Goal: Task Accomplishment & Management: Manage account settings

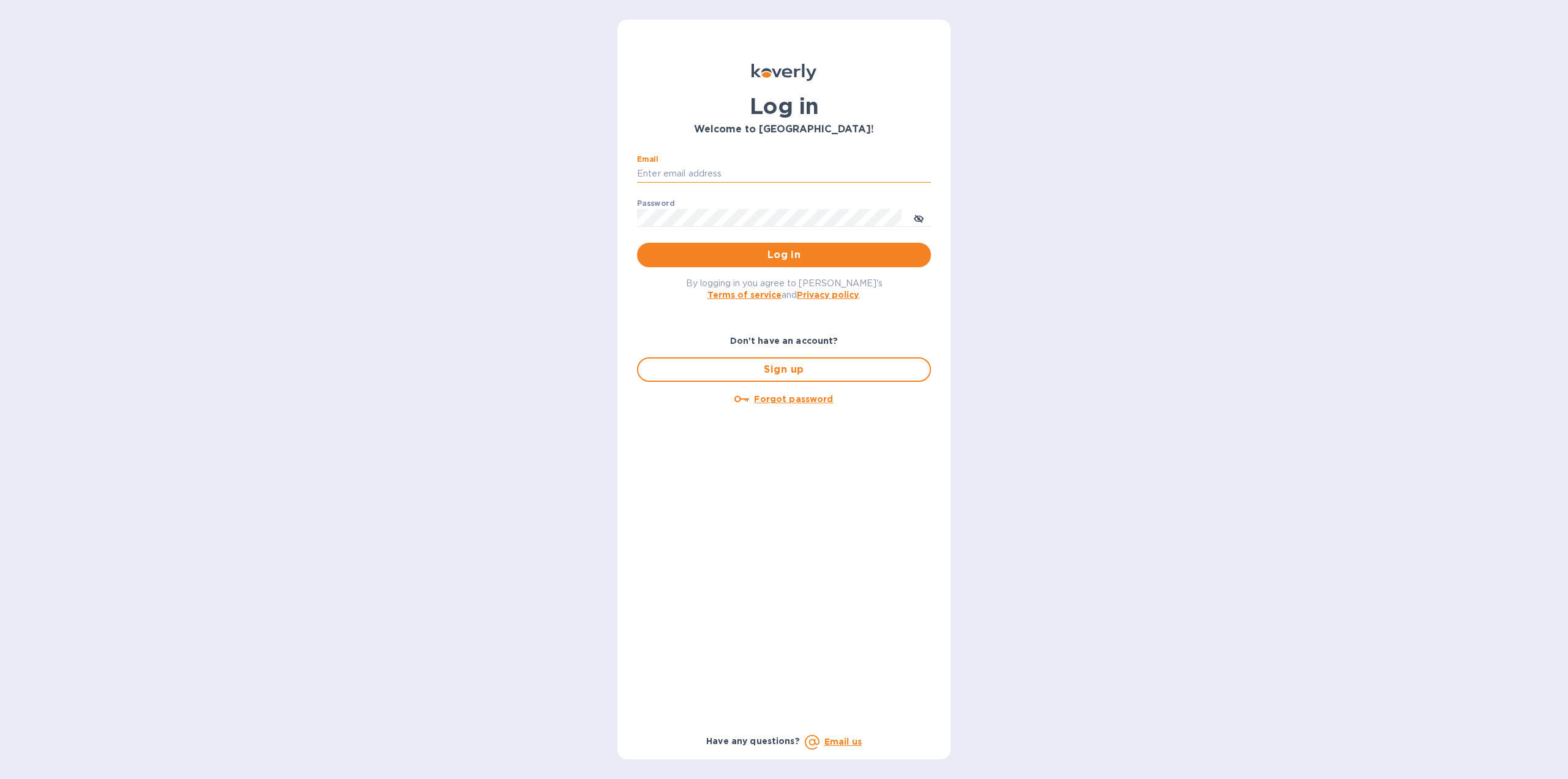
click at [669, 172] on input "Email" at bounding box center [784, 174] width 294 height 18
type input "[PERSON_NAME][EMAIL_ADDRESS][DOMAIN_NAME]"
click at [637, 242] on button "Log in" at bounding box center [784, 254] width 294 height 24
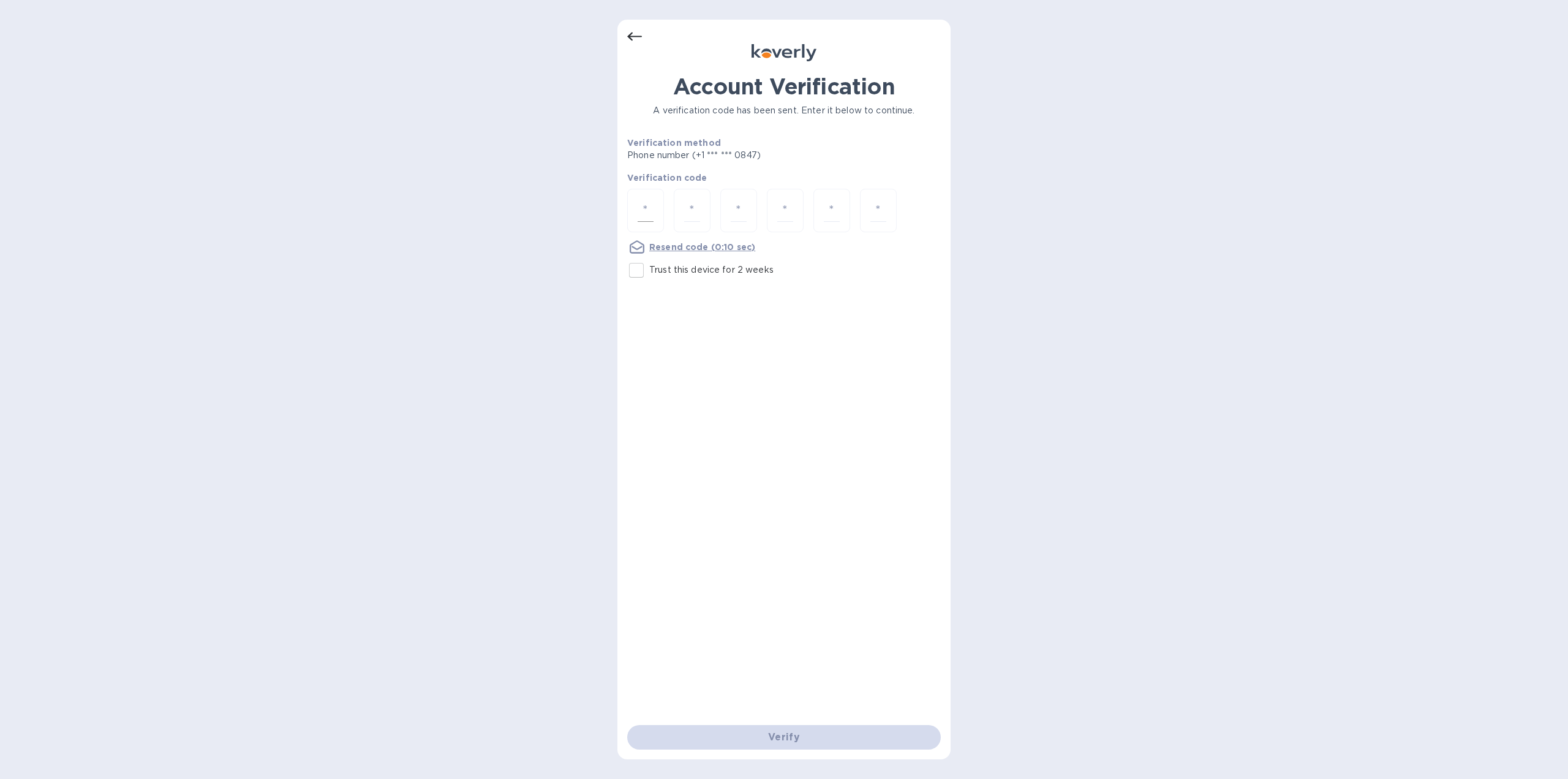
click at [644, 203] on input "number" at bounding box center [646, 210] width 16 height 23
type input "5"
type input "3"
type input "2"
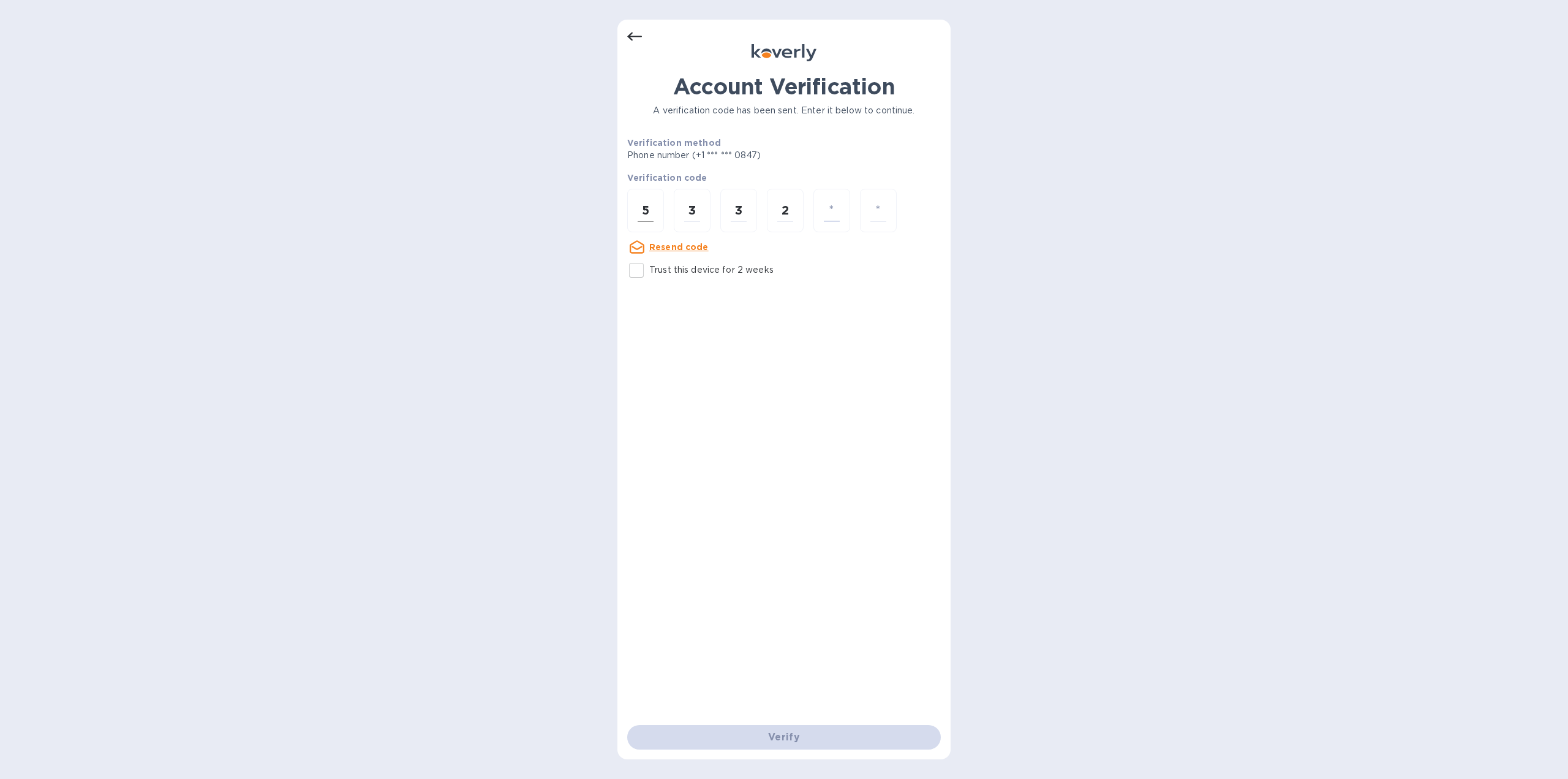
type input "1"
type input "9"
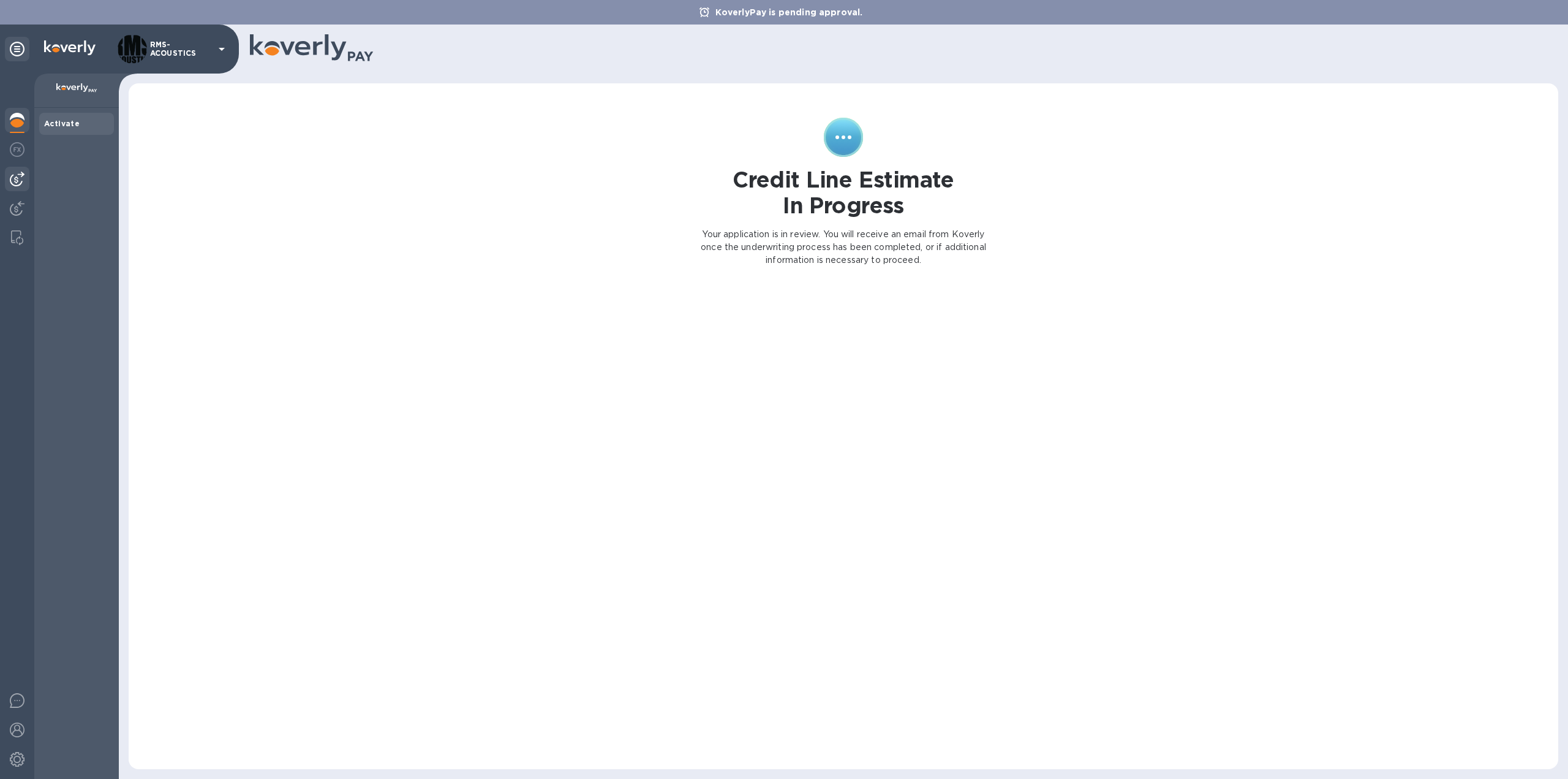
click at [16, 172] on img at bounding box center [16, 179] width 15 height 15
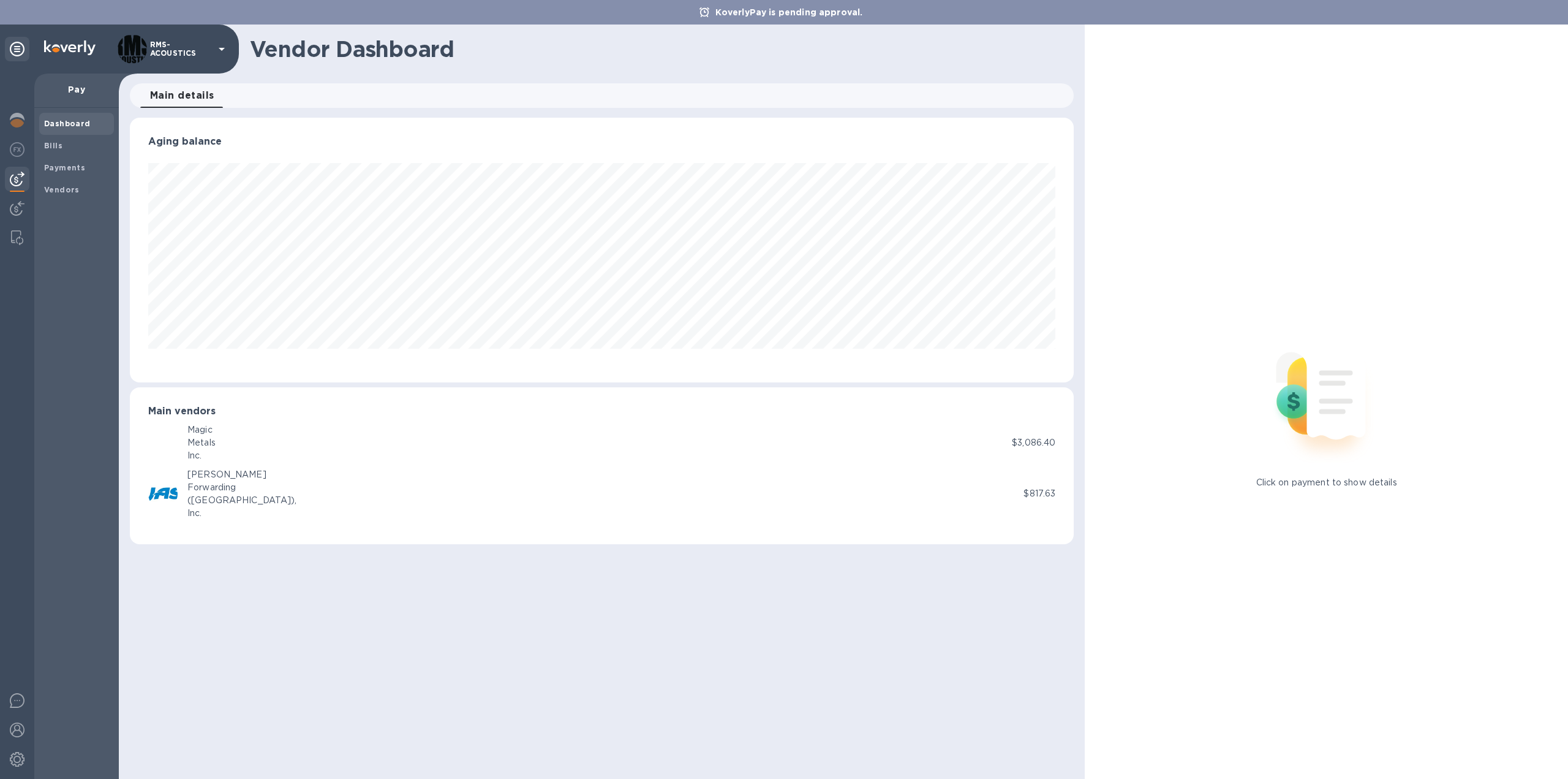
scroll to position [265, 944]
click at [14, 208] on img at bounding box center [16, 208] width 15 height 15
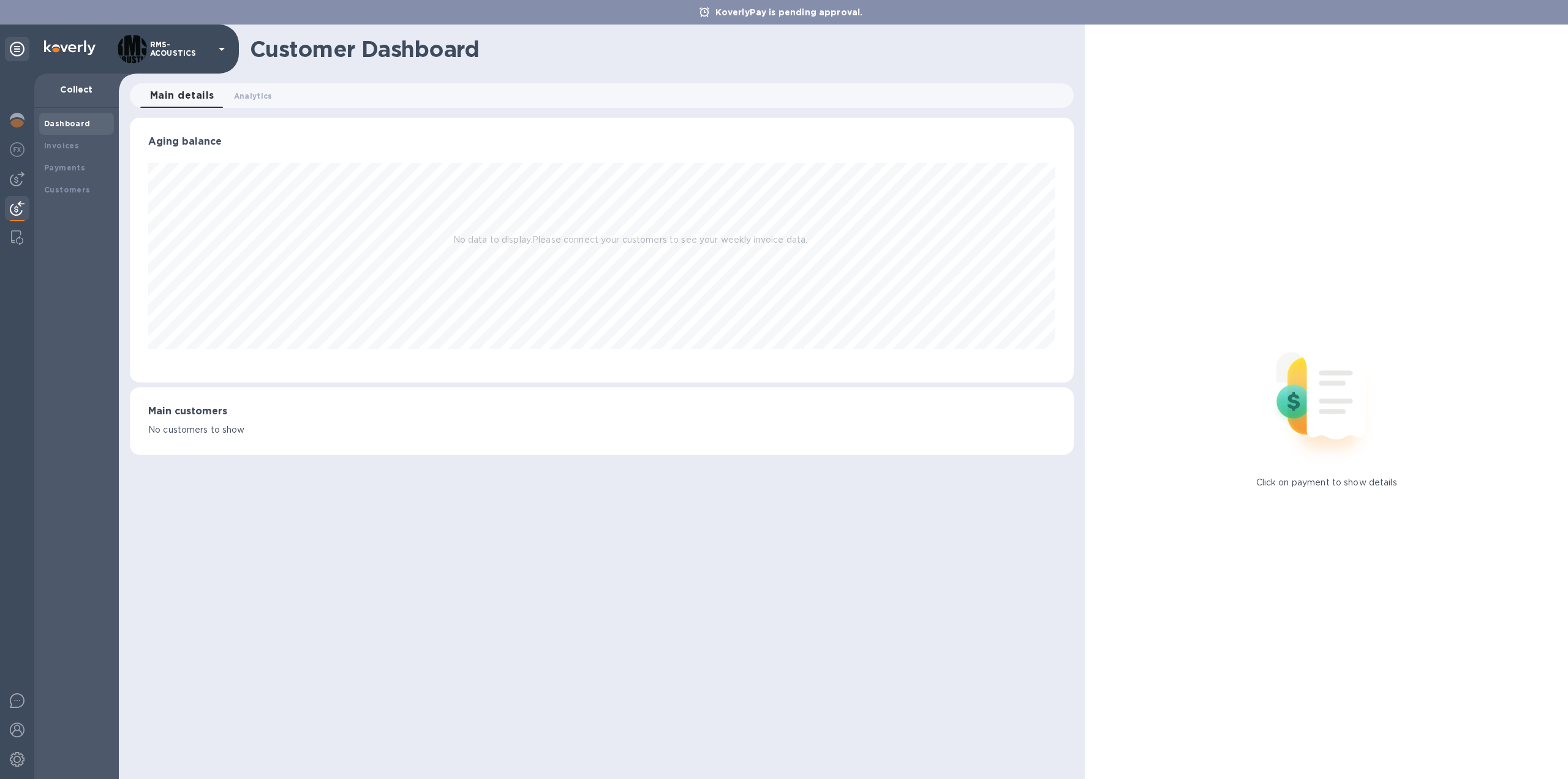
scroll to position [265, 944]
click at [254, 96] on span "Analytics 0" at bounding box center [254, 96] width 38 height 13
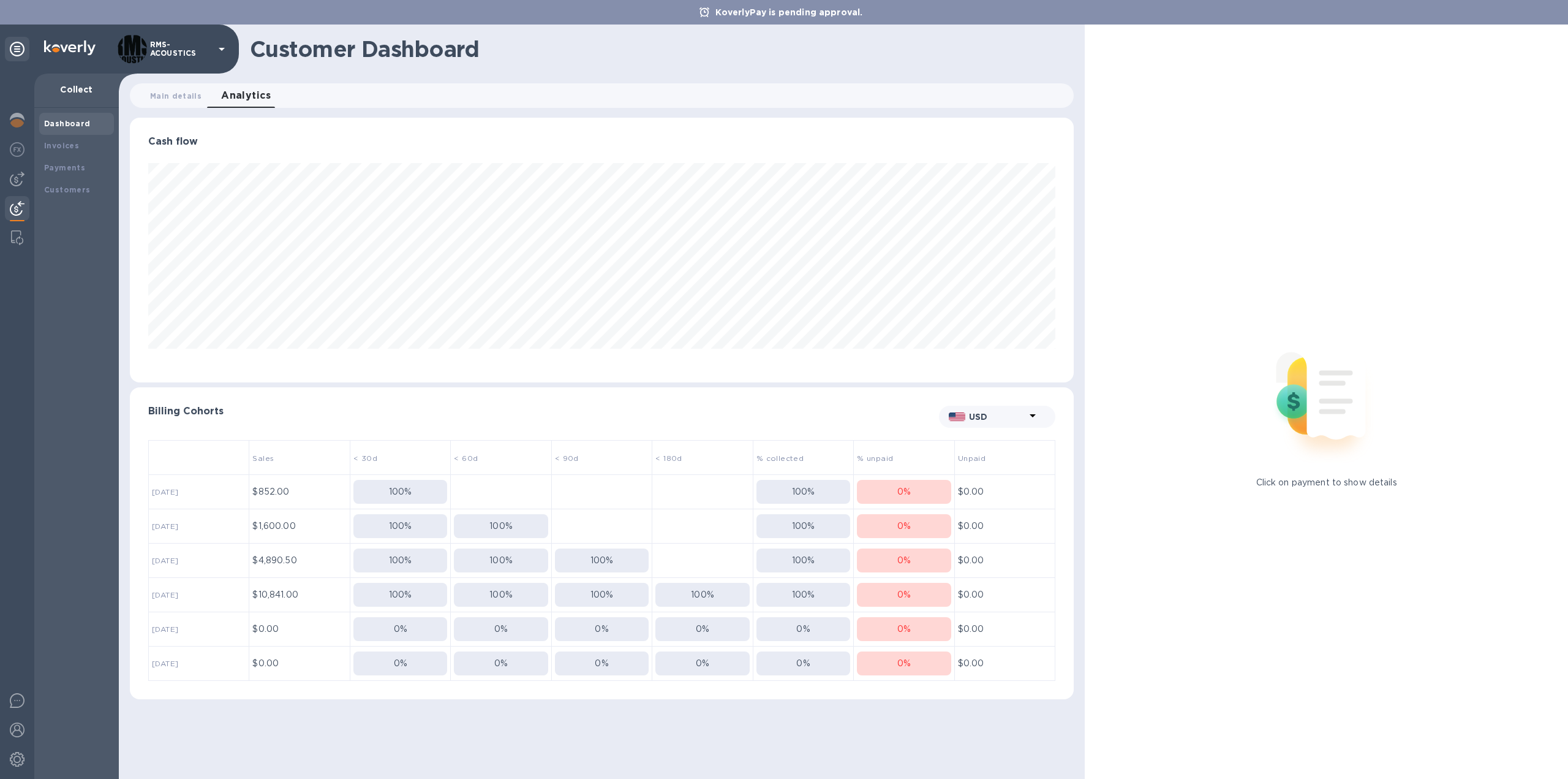
scroll to position [265, 944]
click at [181, 96] on span "Main details 0" at bounding box center [175, 96] width 51 height 13
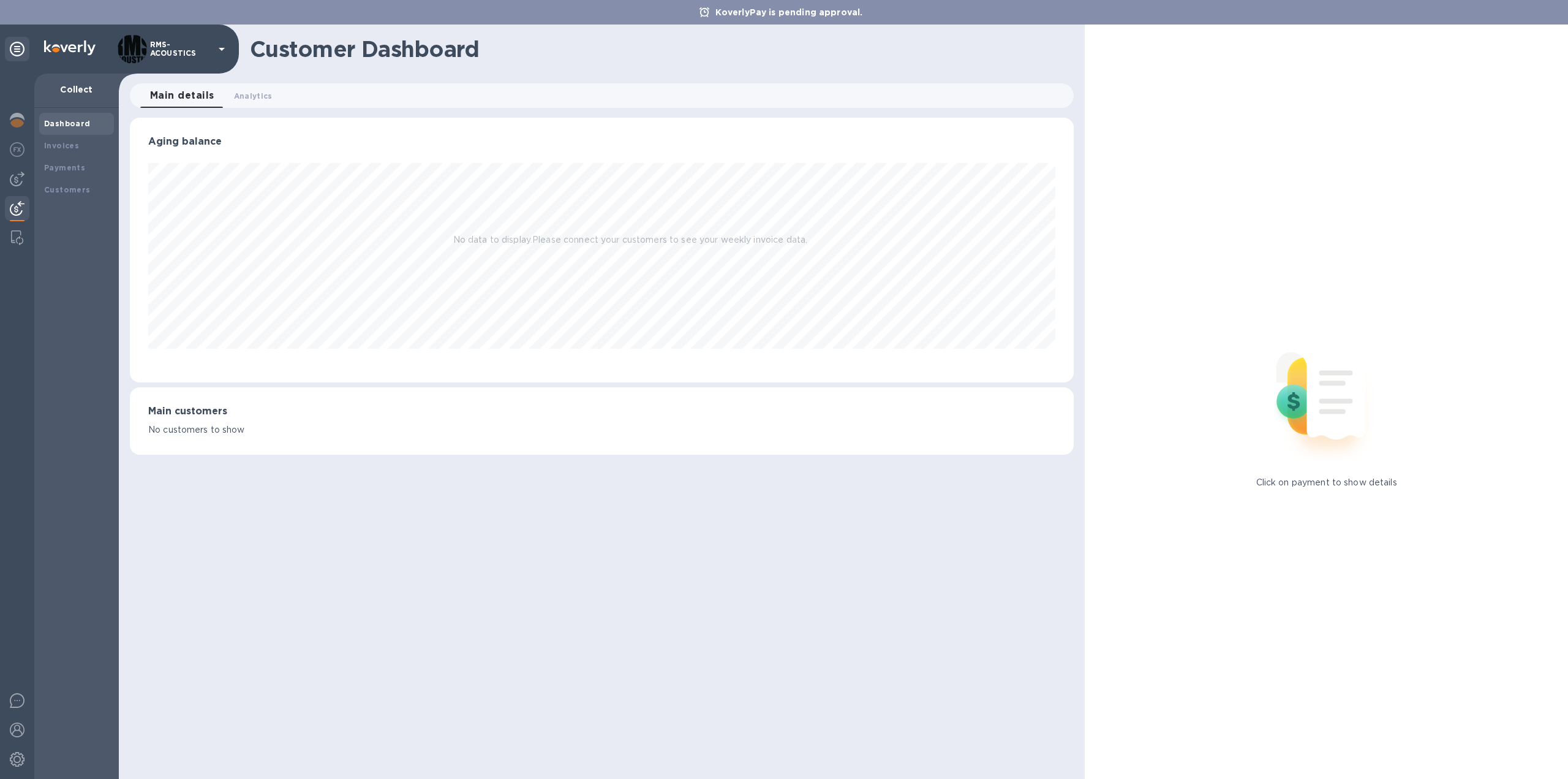
scroll to position [265, 944]
click at [69, 191] on b "Customers" at bounding box center [68, 189] width 47 height 10
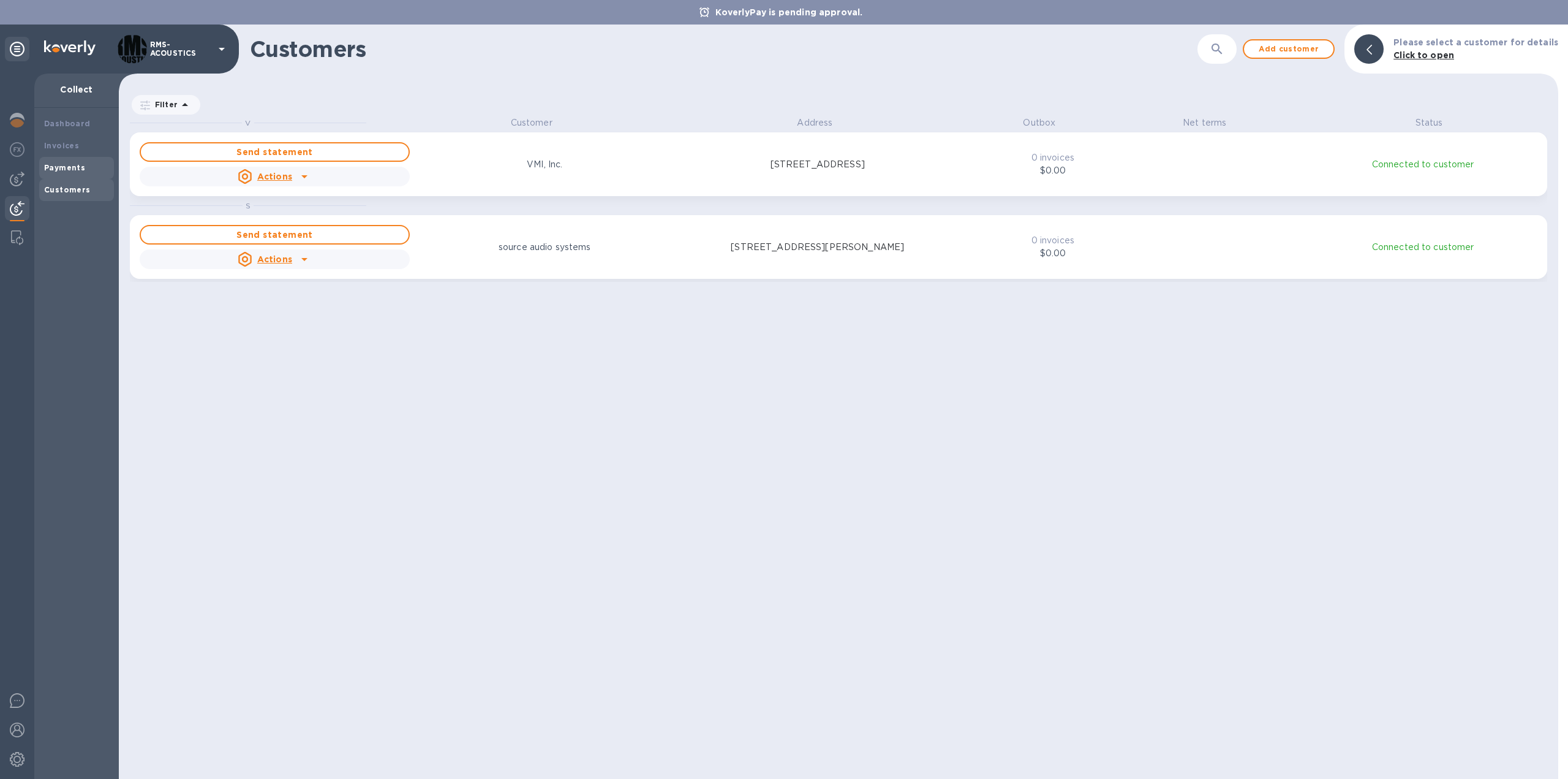
scroll to position [652, 1435]
click at [83, 168] on div "Payments" at bounding box center [76, 168] width 65 height 12
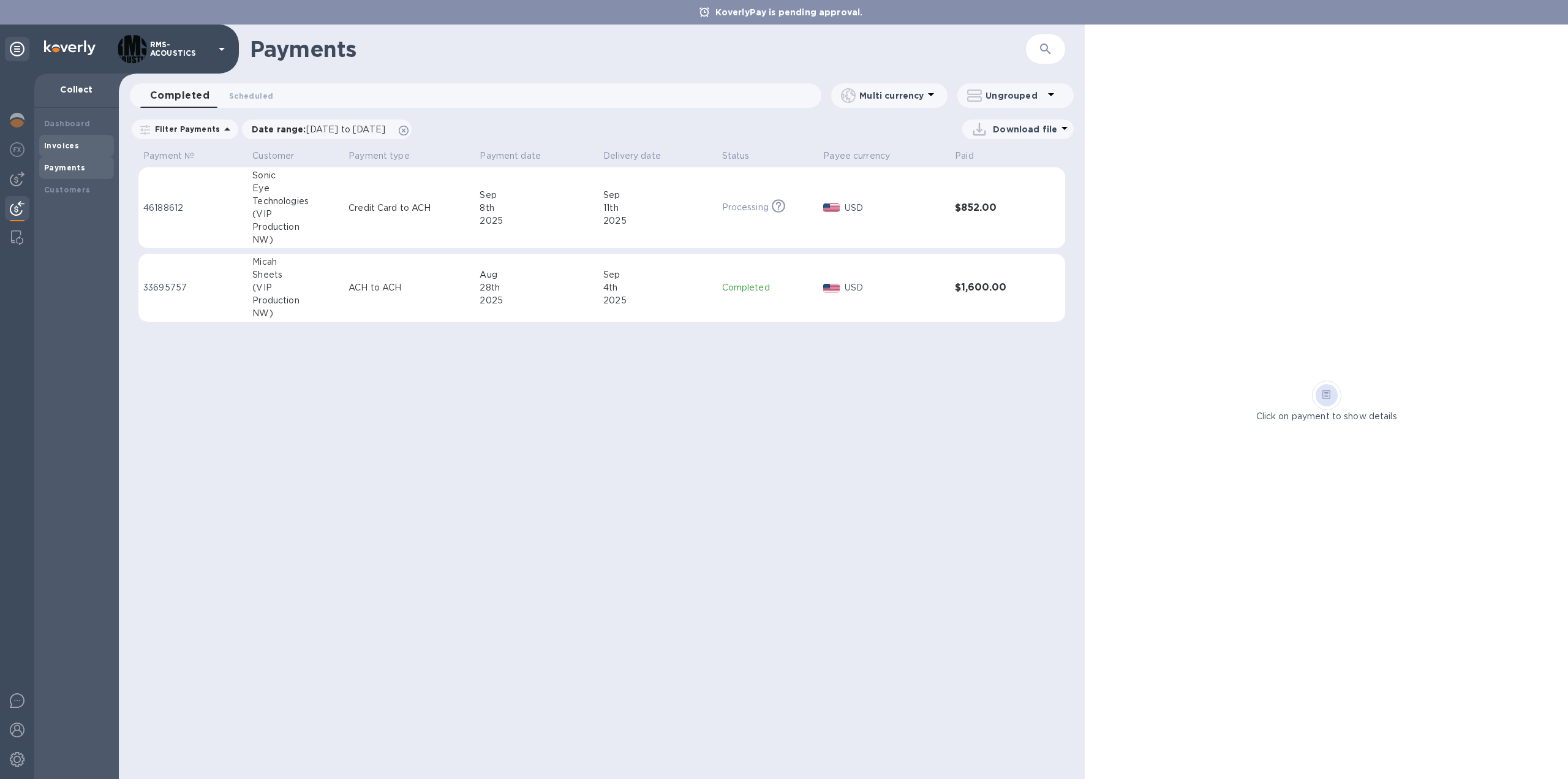
click at [79, 147] on div "Invoices" at bounding box center [76, 146] width 65 height 12
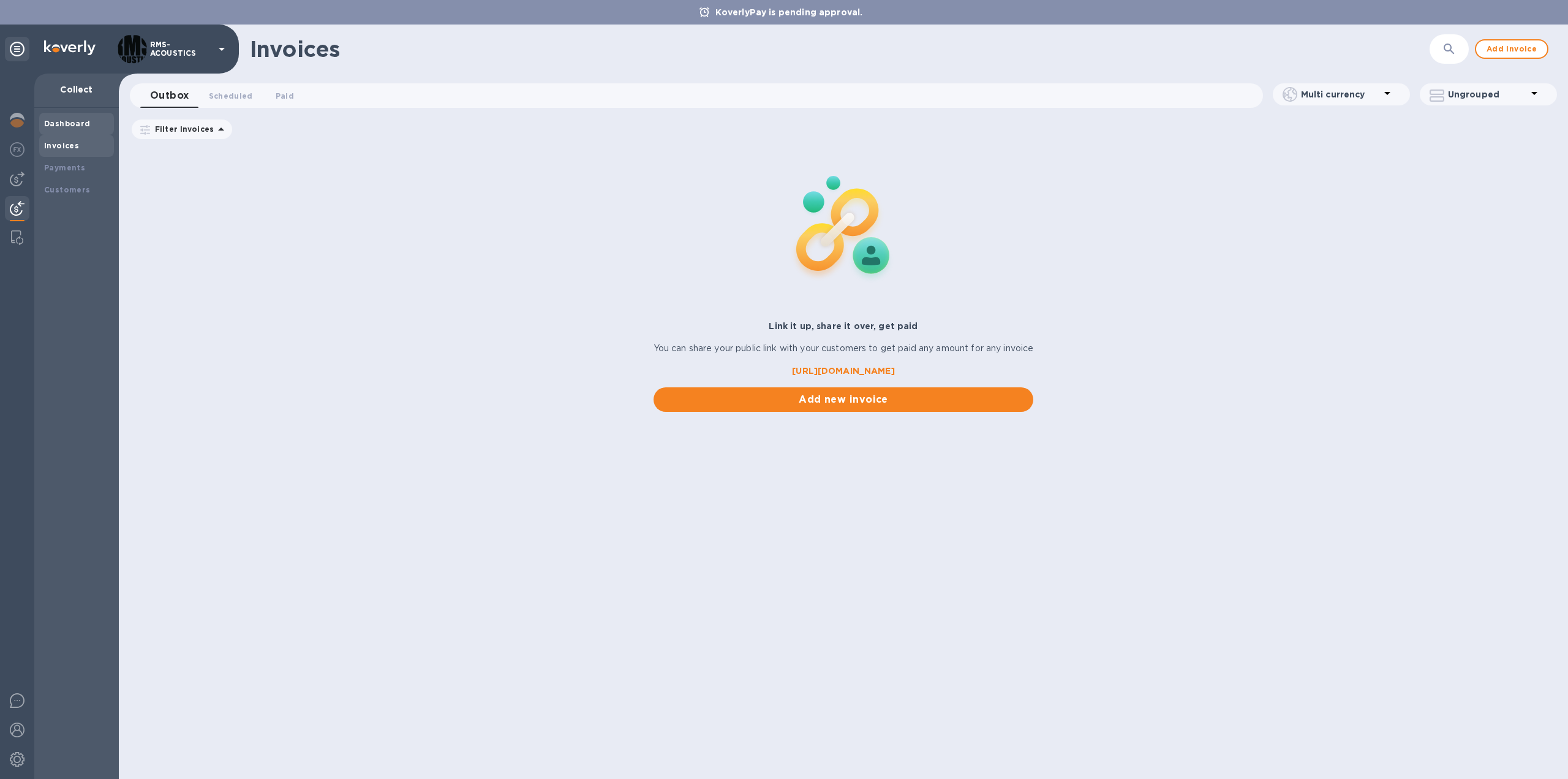
click at [77, 124] on b "Dashboard" at bounding box center [68, 123] width 47 height 10
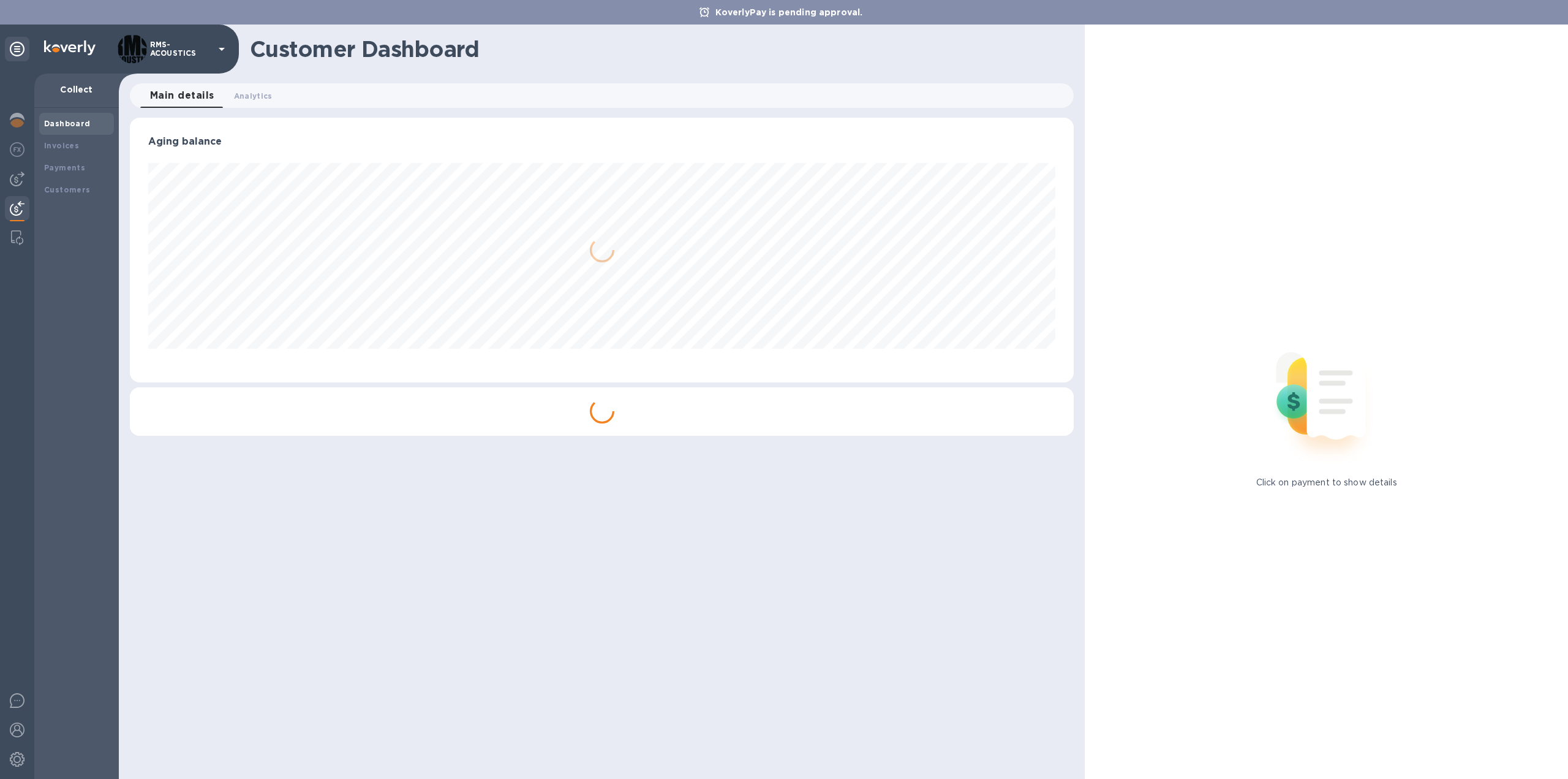
scroll to position [265, 944]
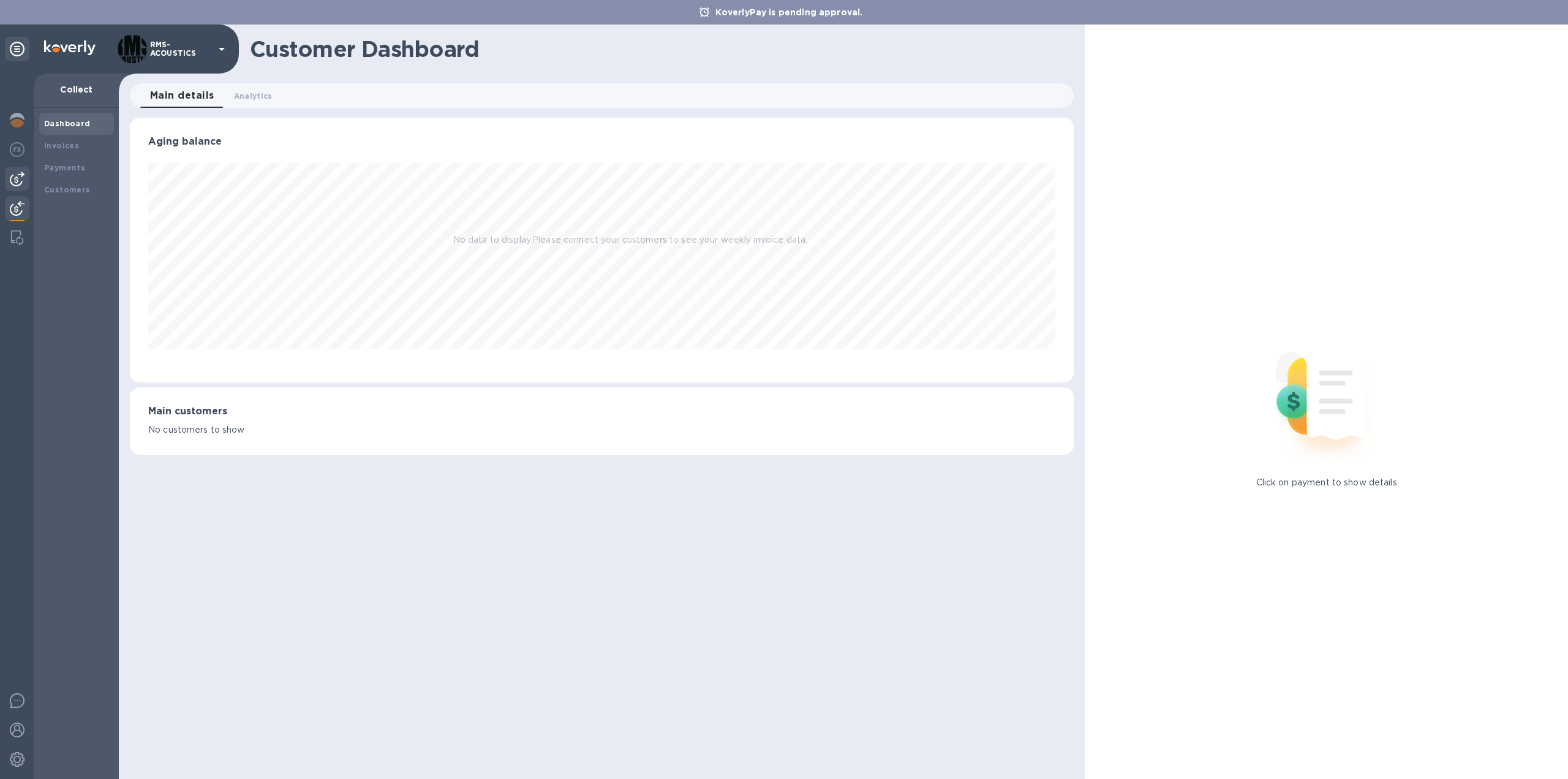
click at [17, 180] on img at bounding box center [16, 179] width 15 height 15
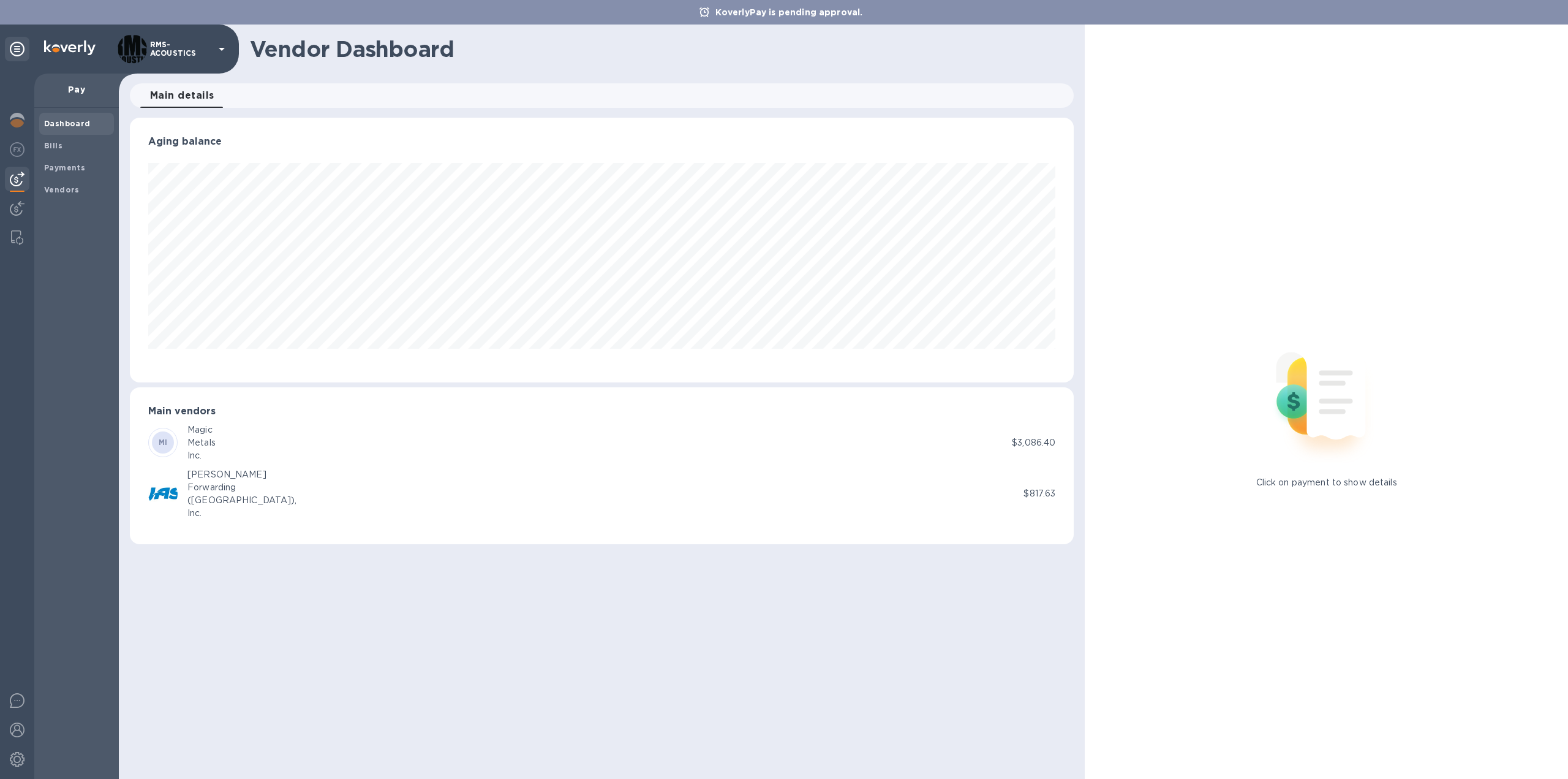
scroll to position [265, 944]
click at [78, 185] on span "Vendors" at bounding box center [76, 190] width 65 height 12
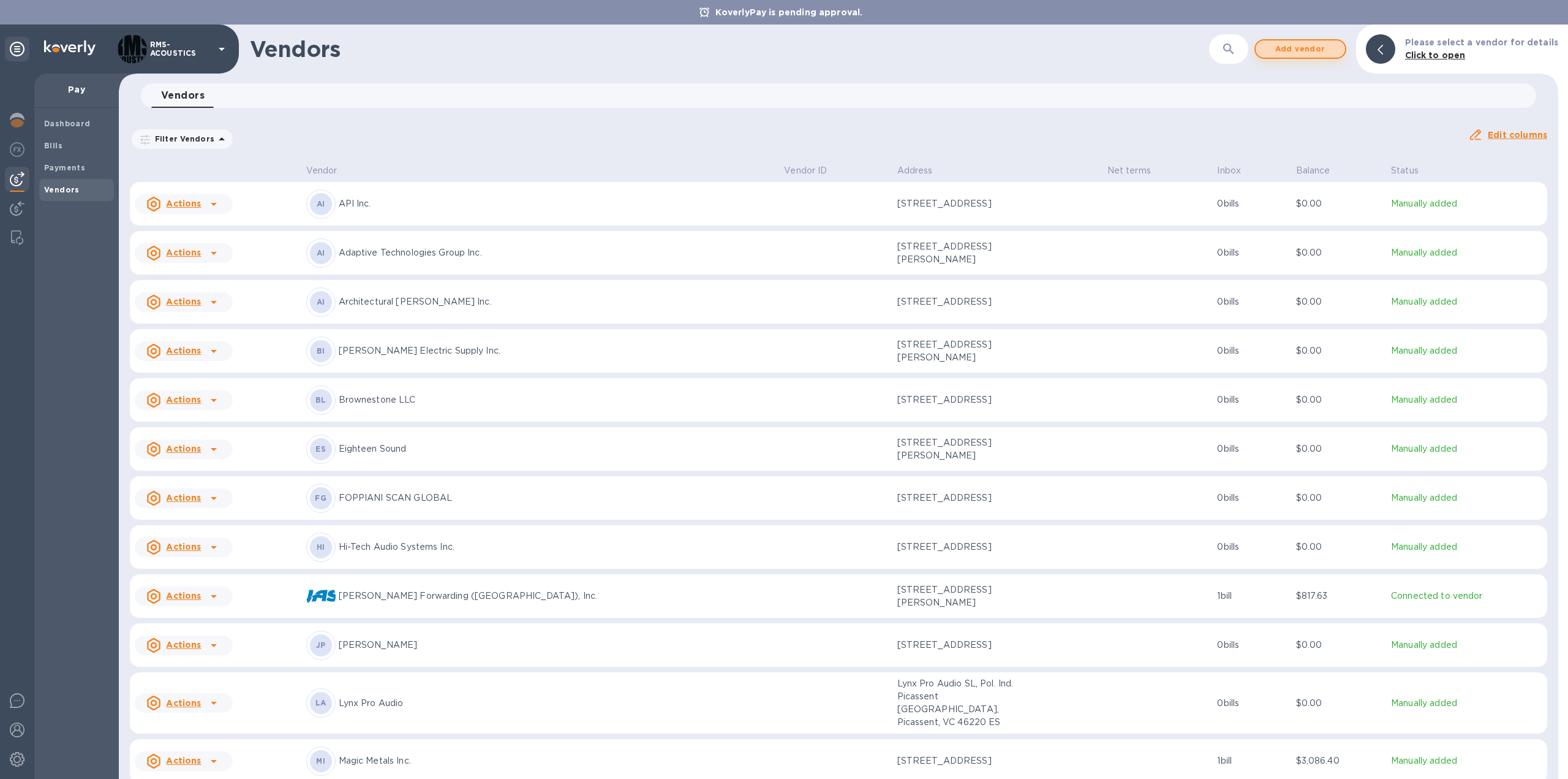
click at [1305, 45] on span "Add vendor" at bounding box center [1301, 49] width 69 height 15
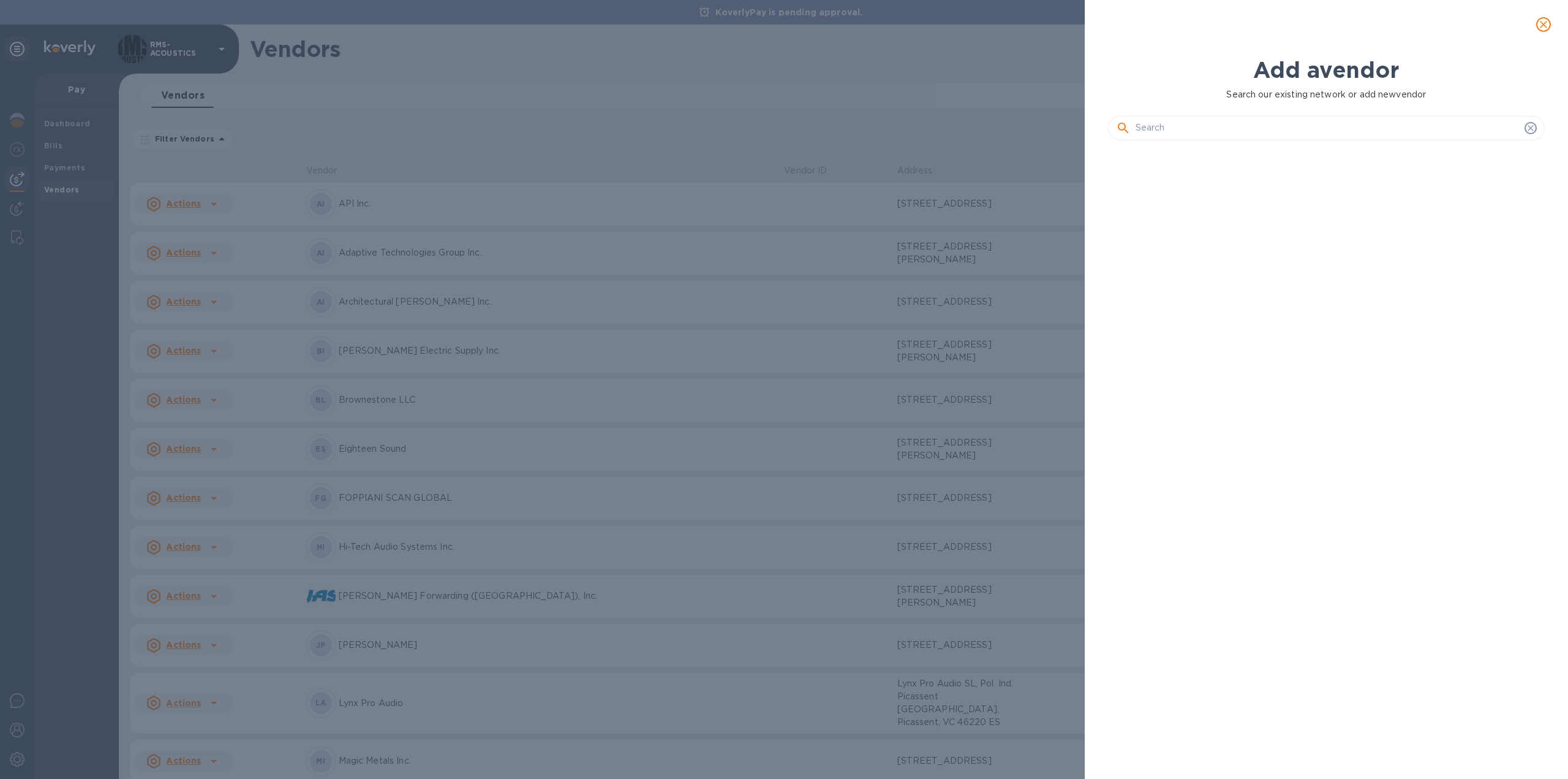
scroll to position [586, 442]
click at [1218, 128] on input "text" at bounding box center [1328, 128] width 384 height 18
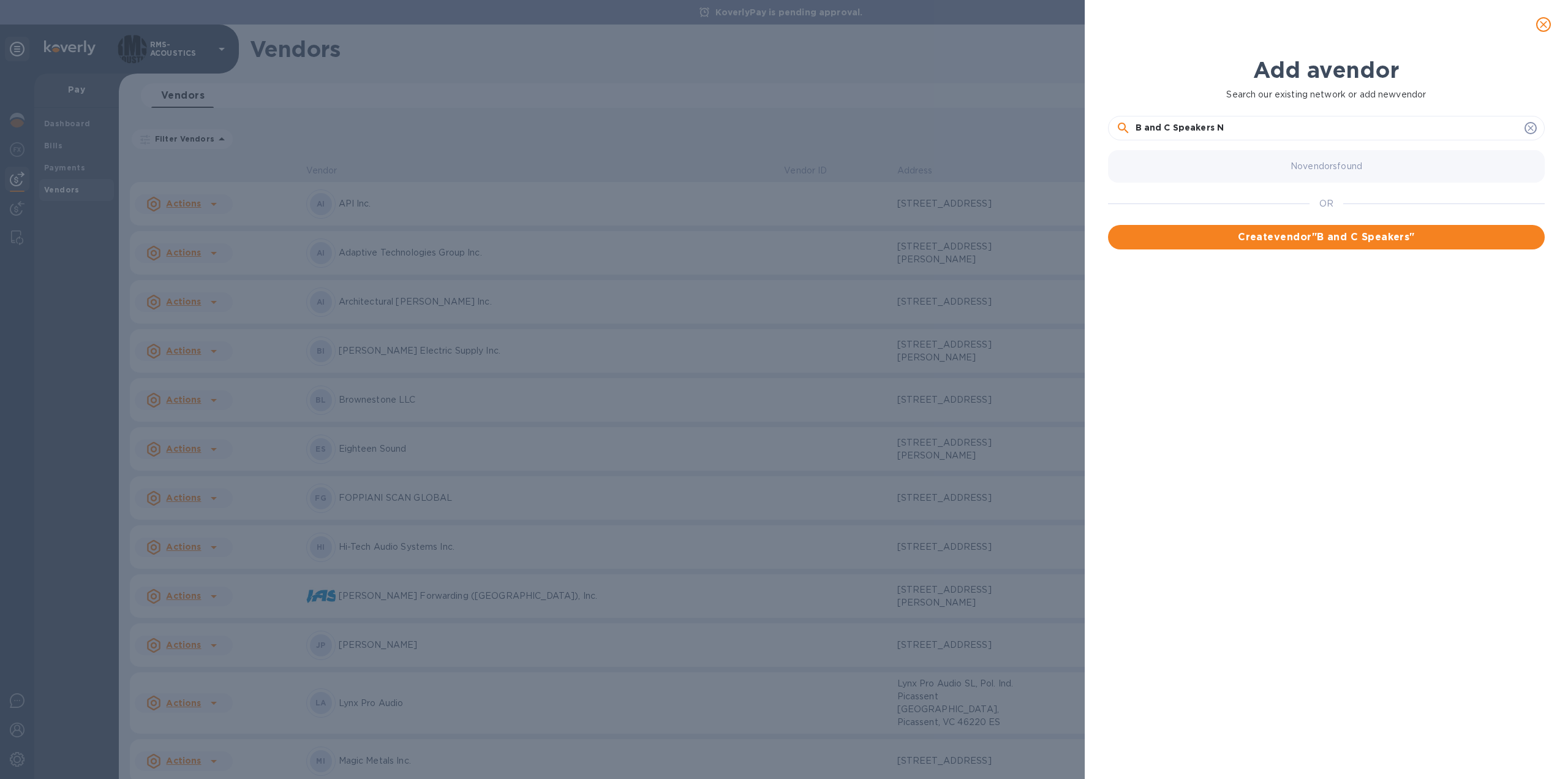
type input "B and C Speakers [PERSON_NAME]"
click at [1272, 241] on span "Create vendor " B and C Speakers NA "" at bounding box center [1327, 237] width 418 height 15
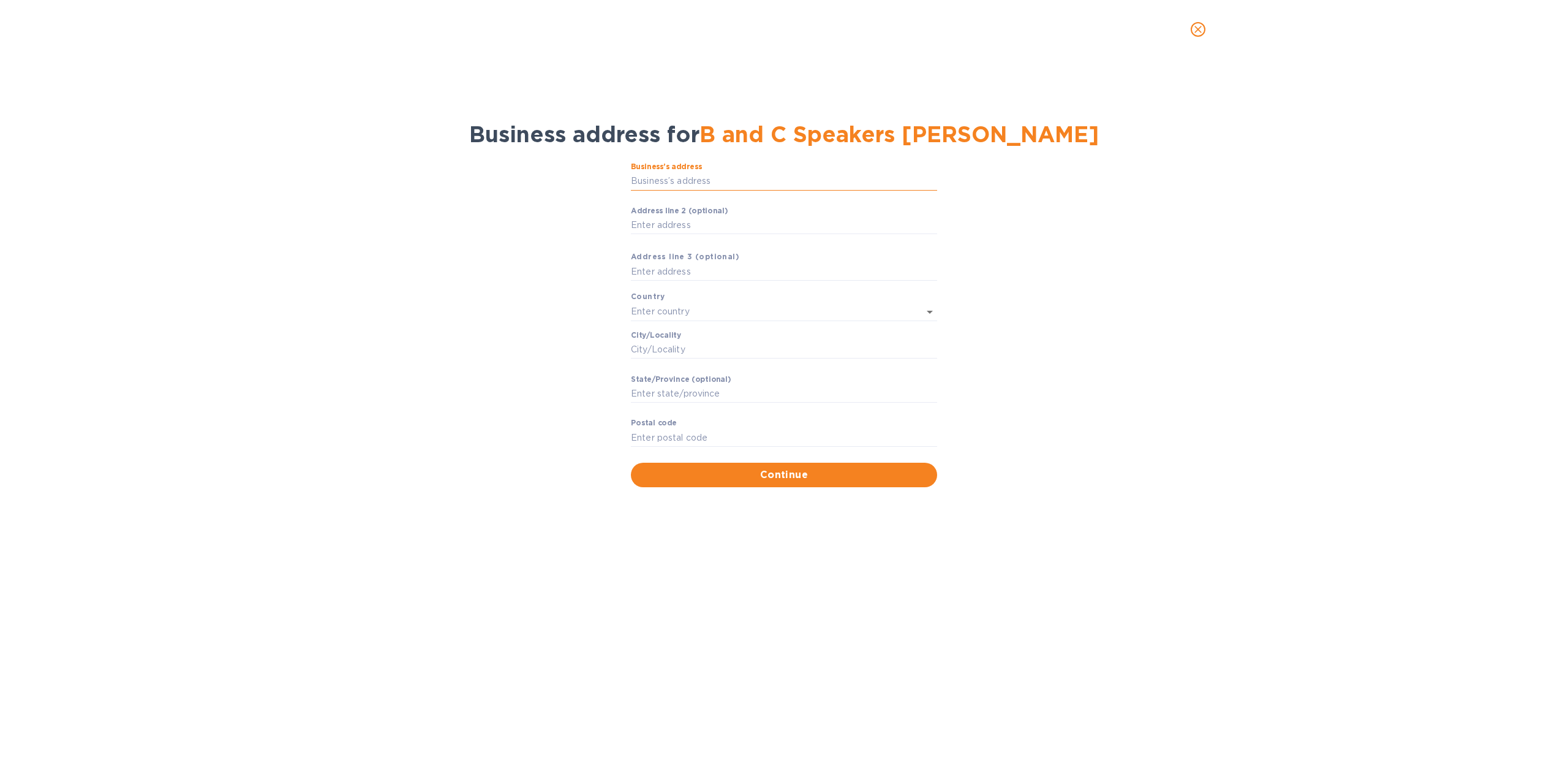
click at [816, 180] on input "Business’s аddress" at bounding box center [784, 181] width 306 height 18
click at [721, 176] on input "Business’s аddress" at bounding box center [784, 181] width 306 height 18
click at [671, 182] on input "Business’s аddress" at bounding box center [784, 181] width 306 height 18
type input "PO BOX 7878266"
click at [667, 311] on input "text" at bounding box center [767, 312] width 272 height 17
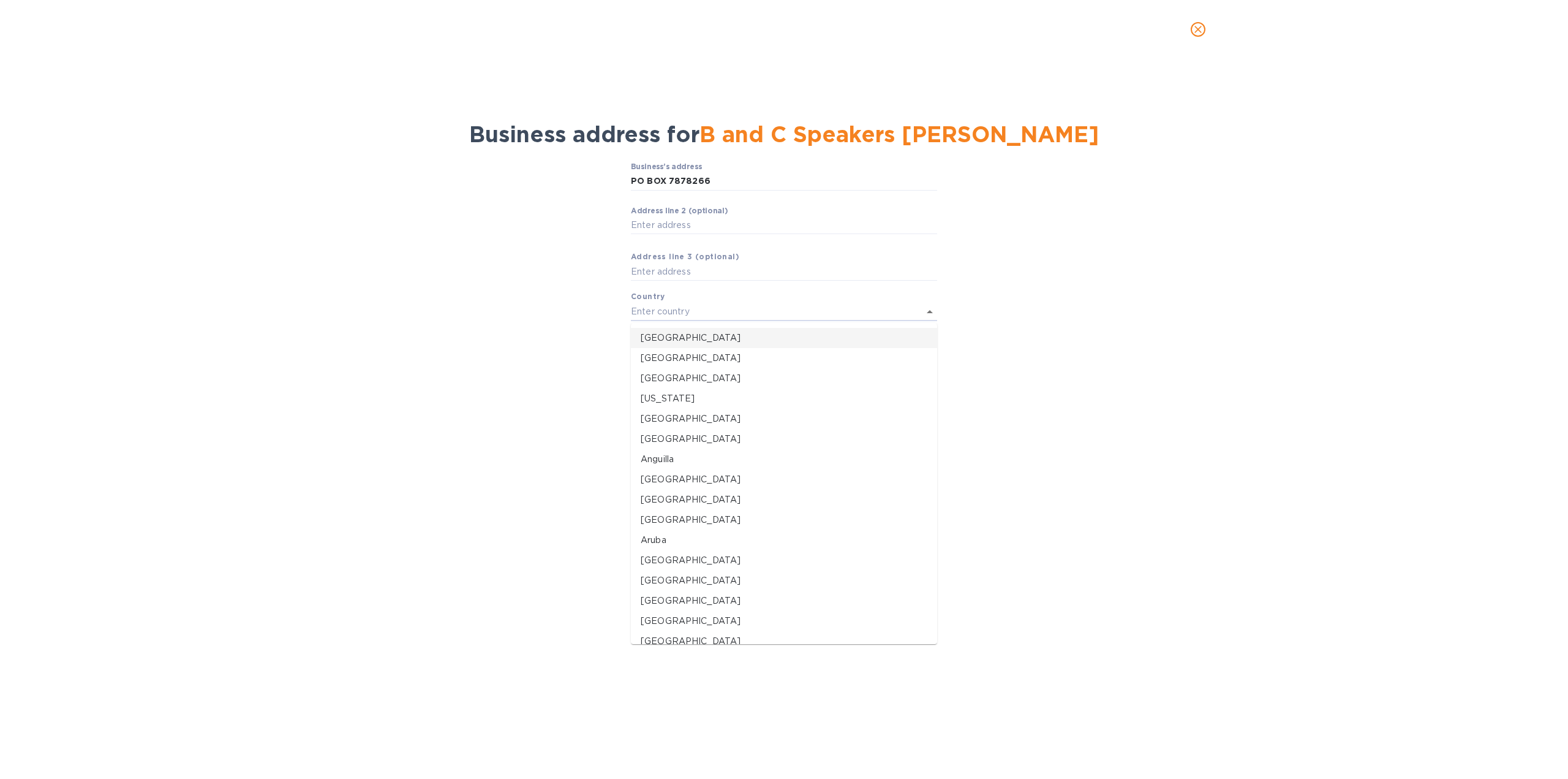
click at [662, 336] on p "[GEOGRAPHIC_DATA]" at bounding box center [784, 338] width 287 height 13
type input "[GEOGRAPHIC_DATA]"
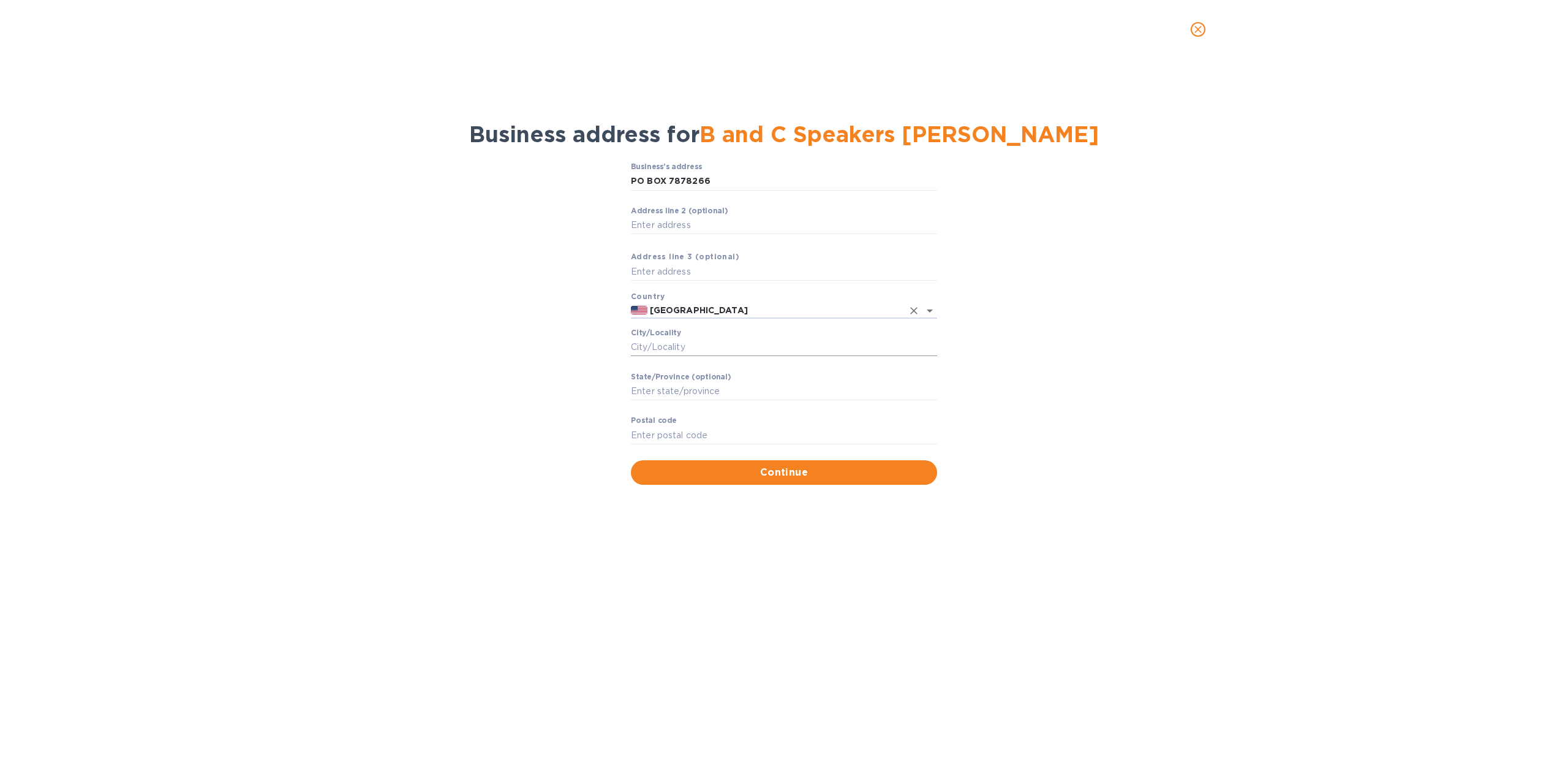
click at [658, 347] on input "Сity/Locаlity" at bounding box center [784, 347] width 306 height 18
type input "[GEOGRAPHIC_DATA]"
type input "PA"
click at [690, 430] on input "Pоstal cоde" at bounding box center [784, 434] width 306 height 18
type input "9"
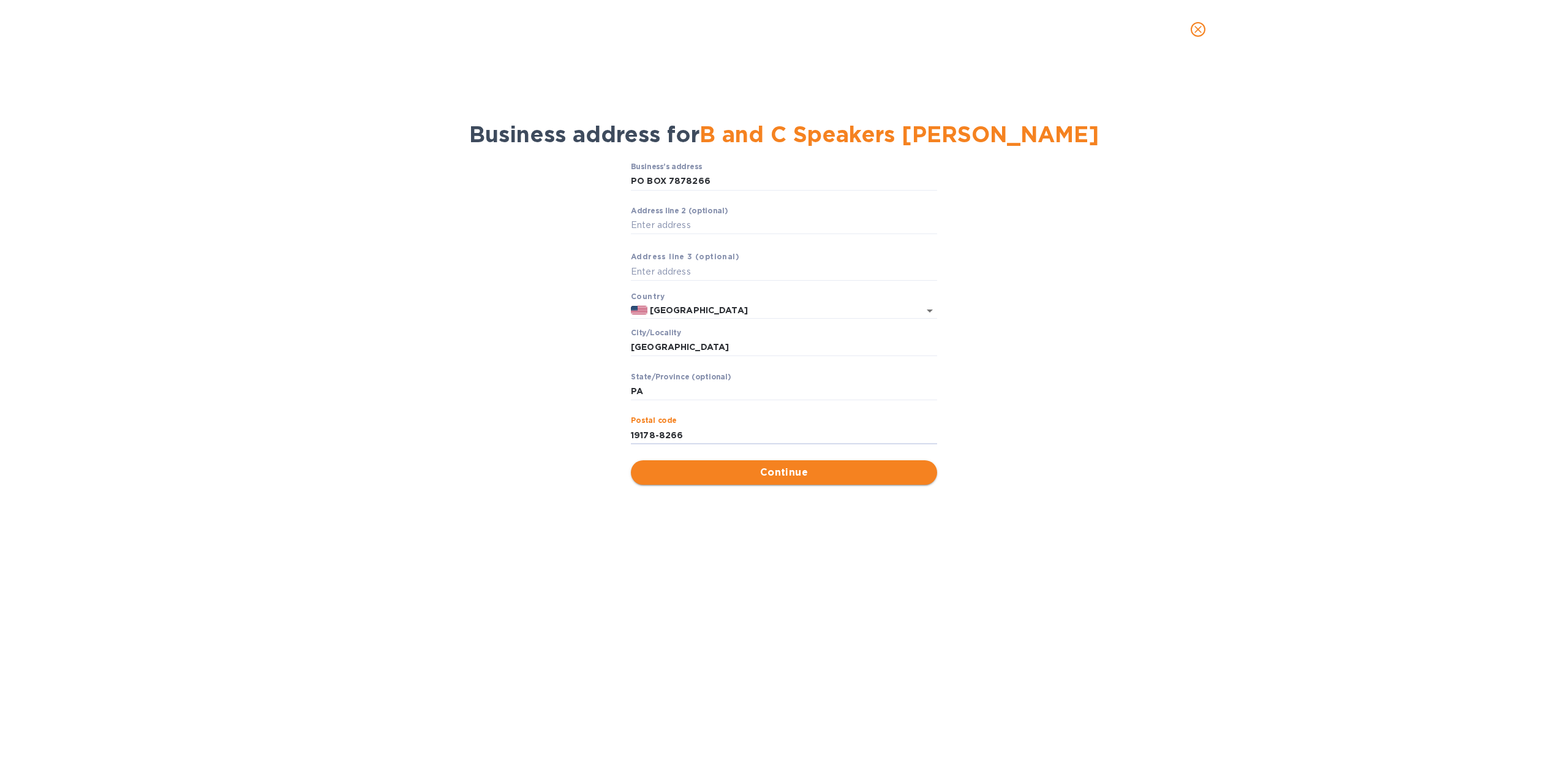
type input "19178-8266"
click at [741, 472] on span "Continue" at bounding box center [784, 472] width 287 height 15
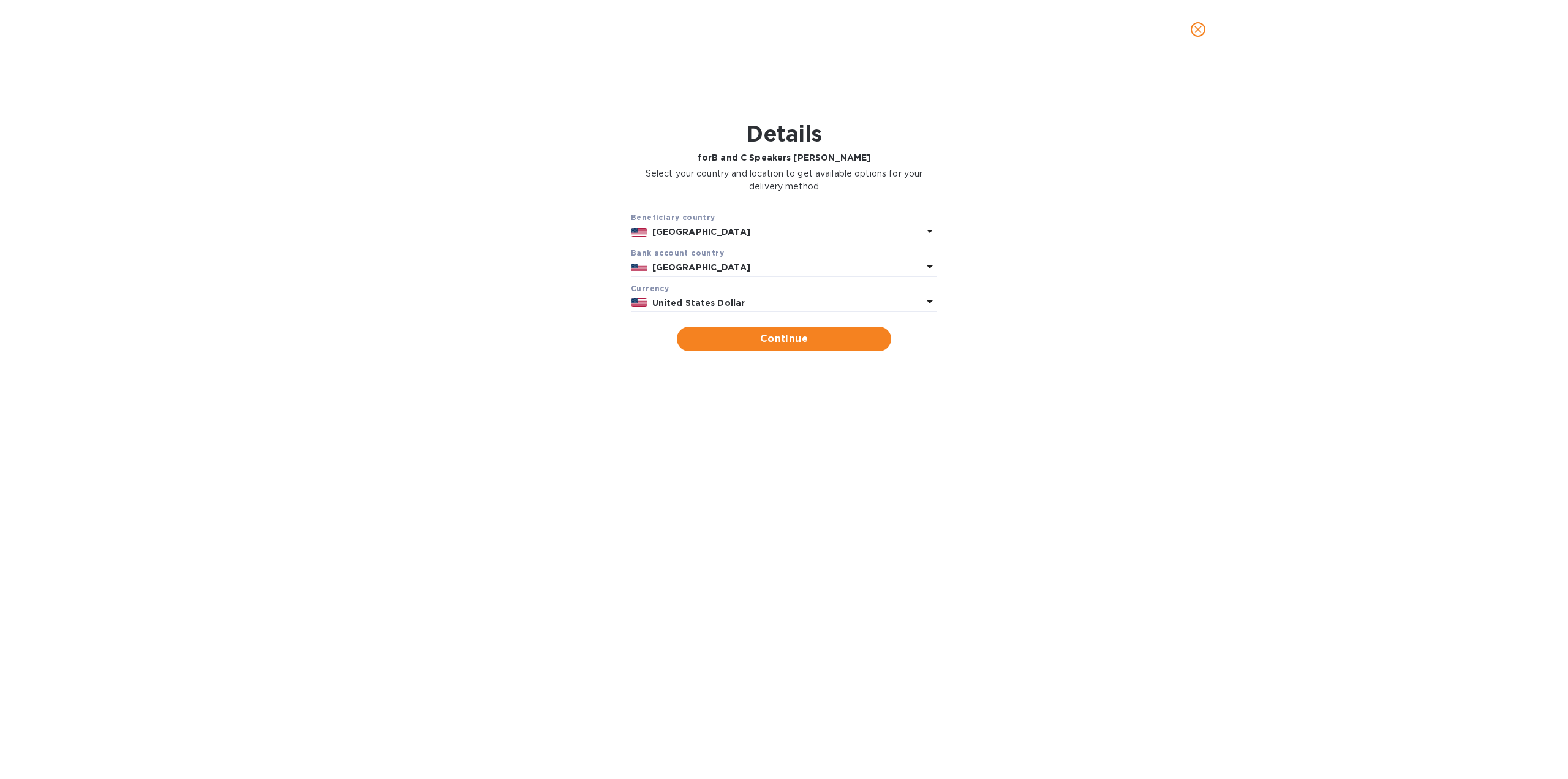
click at [748, 351] on div "Beneficiary country [GEOGRAPHIC_DATA] Bank account cоuntry [GEOGRAPHIC_DATA] Cu…" at bounding box center [784, 281] width 1537 height 155
click at [763, 339] on span "Continue" at bounding box center [784, 339] width 194 height 15
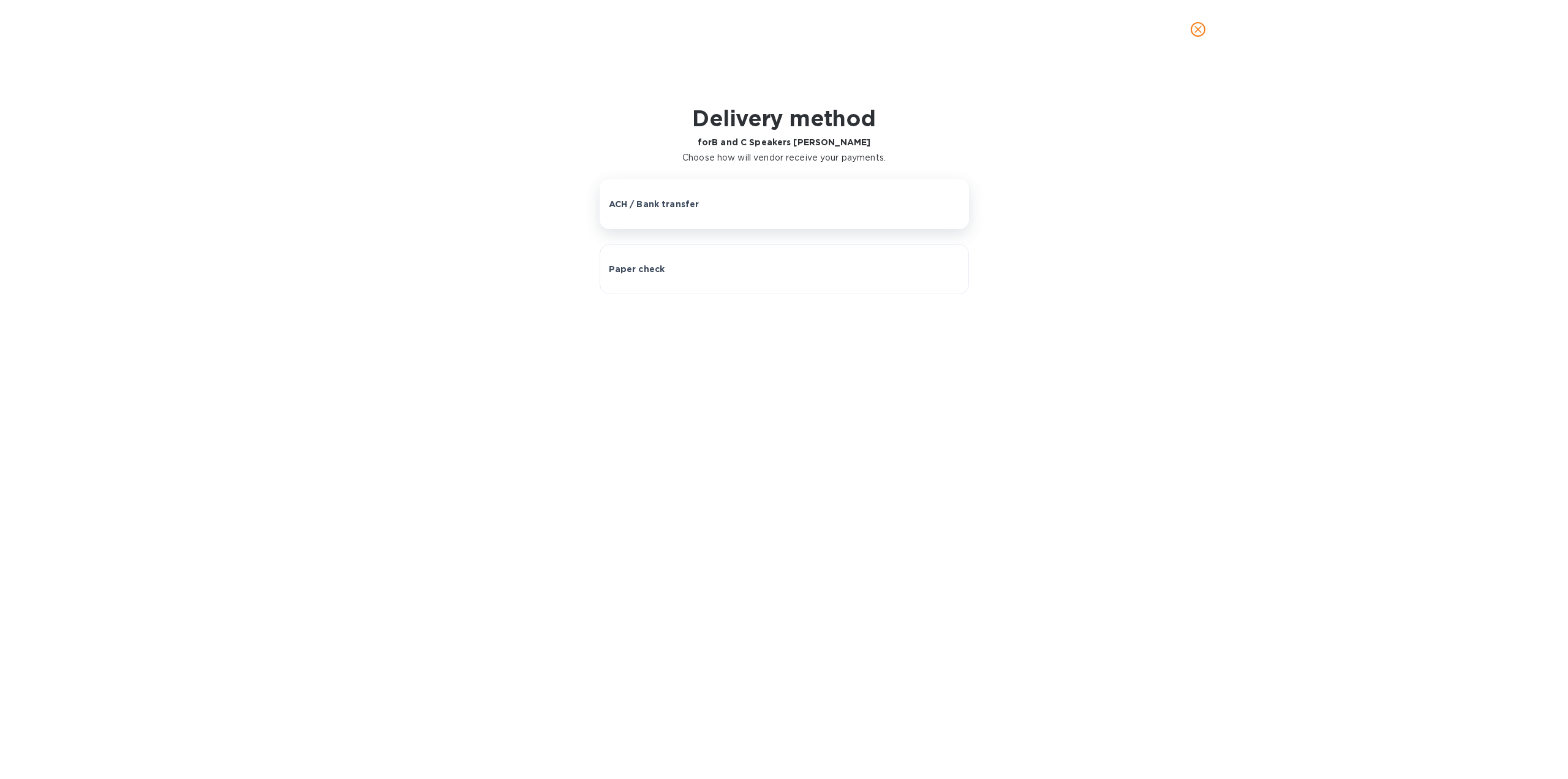
click at [688, 203] on p "ACH / Bank transfer" at bounding box center [654, 204] width 90 height 12
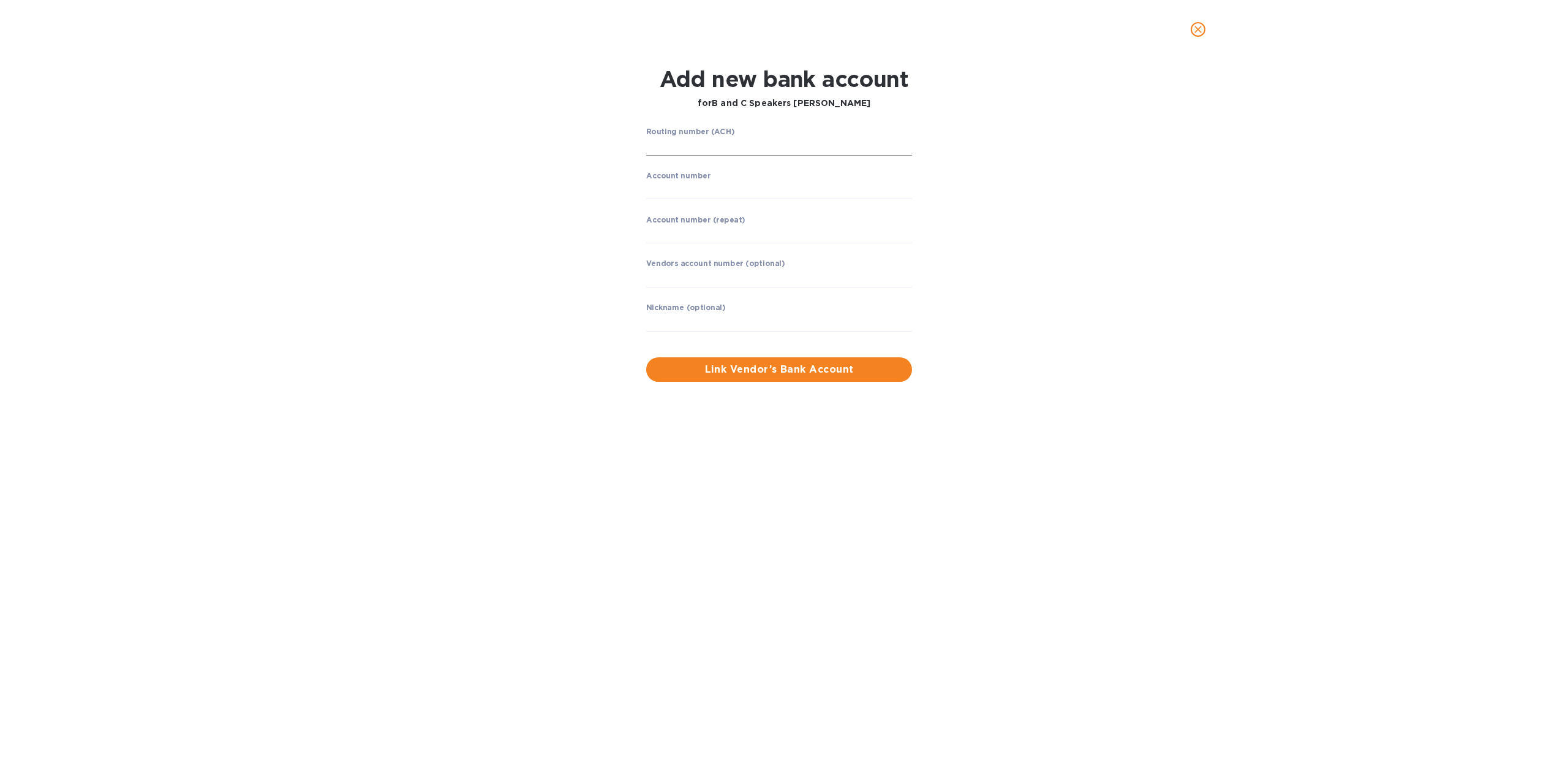
click at [712, 150] on input "string" at bounding box center [779, 146] width 266 height 18
click at [723, 143] on input "string" at bounding box center [779, 146] width 266 height 18
type input "021200025"
click at [725, 187] on input "string" at bounding box center [779, 189] width 266 height 18
click at [719, 187] on input "string" at bounding box center [779, 189] width 266 height 18
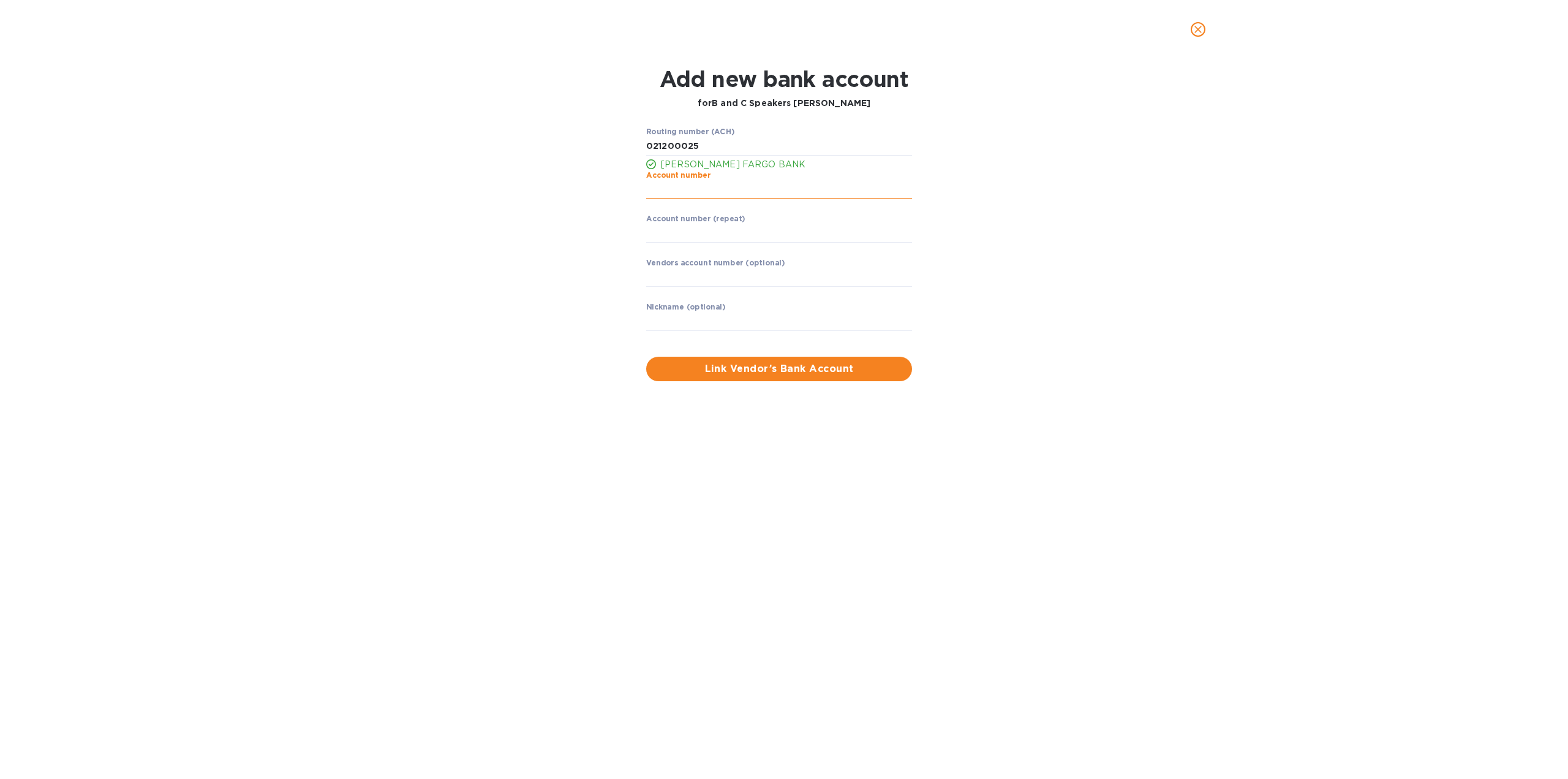
paste input "2000013005582"
type input "2000013005582"
click at [712, 240] on input "string" at bounding box center [779, 233] width 266 height 18
paste input "2000013005582"
type input "2000013005582"
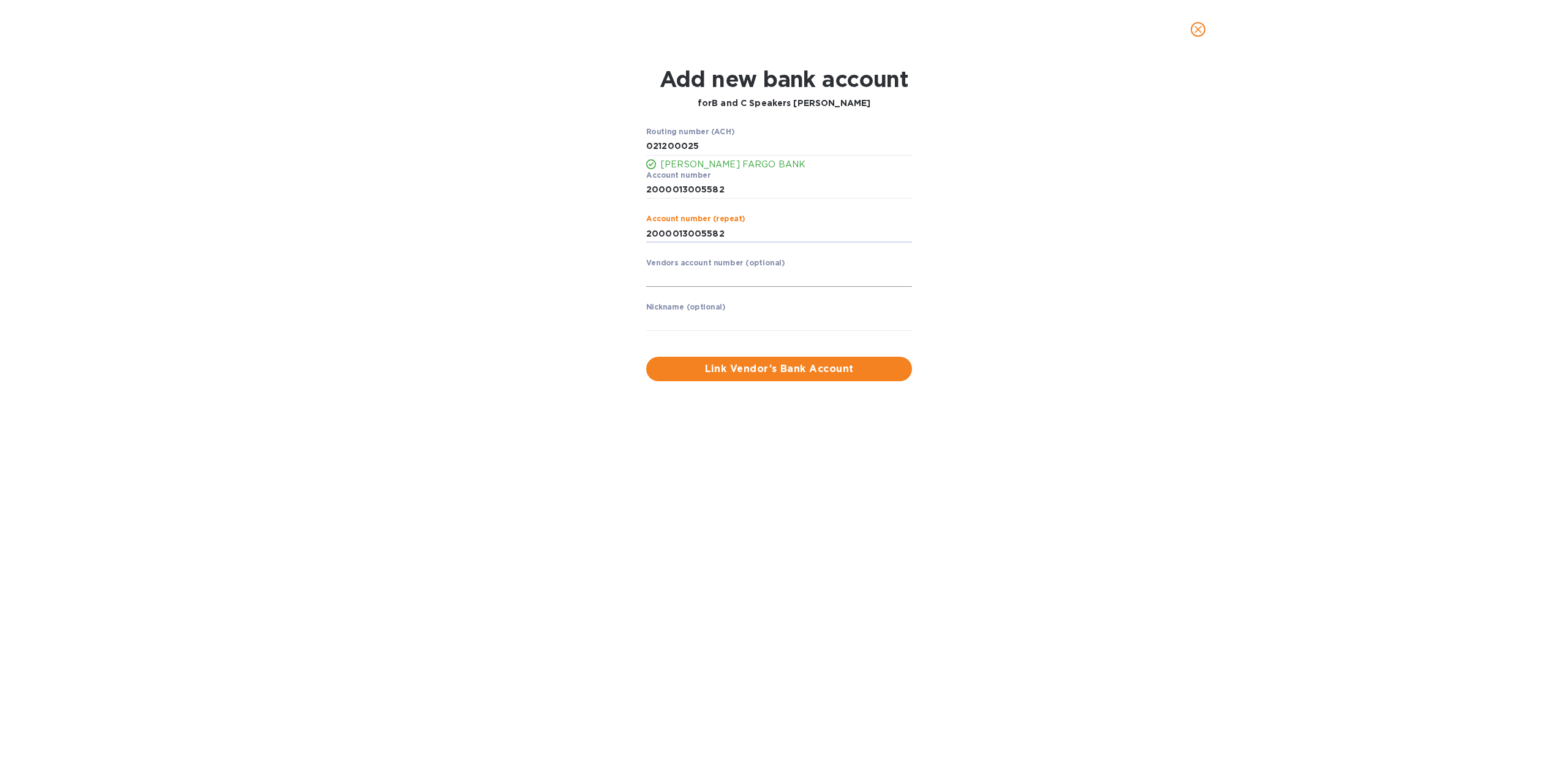
click at [713, 280] on input "text" at bounding box center [779, 277] width 266 height 18
click at [688, 320] on input "text" at bounding box center [779, 321] width 266 height 18
type input "B and C [GEOGRAPHIC_DATA]"
click at [811, 367] on span "Link Vendor’s Bank Account" at bounding box center [780, 368] width 247 height 15
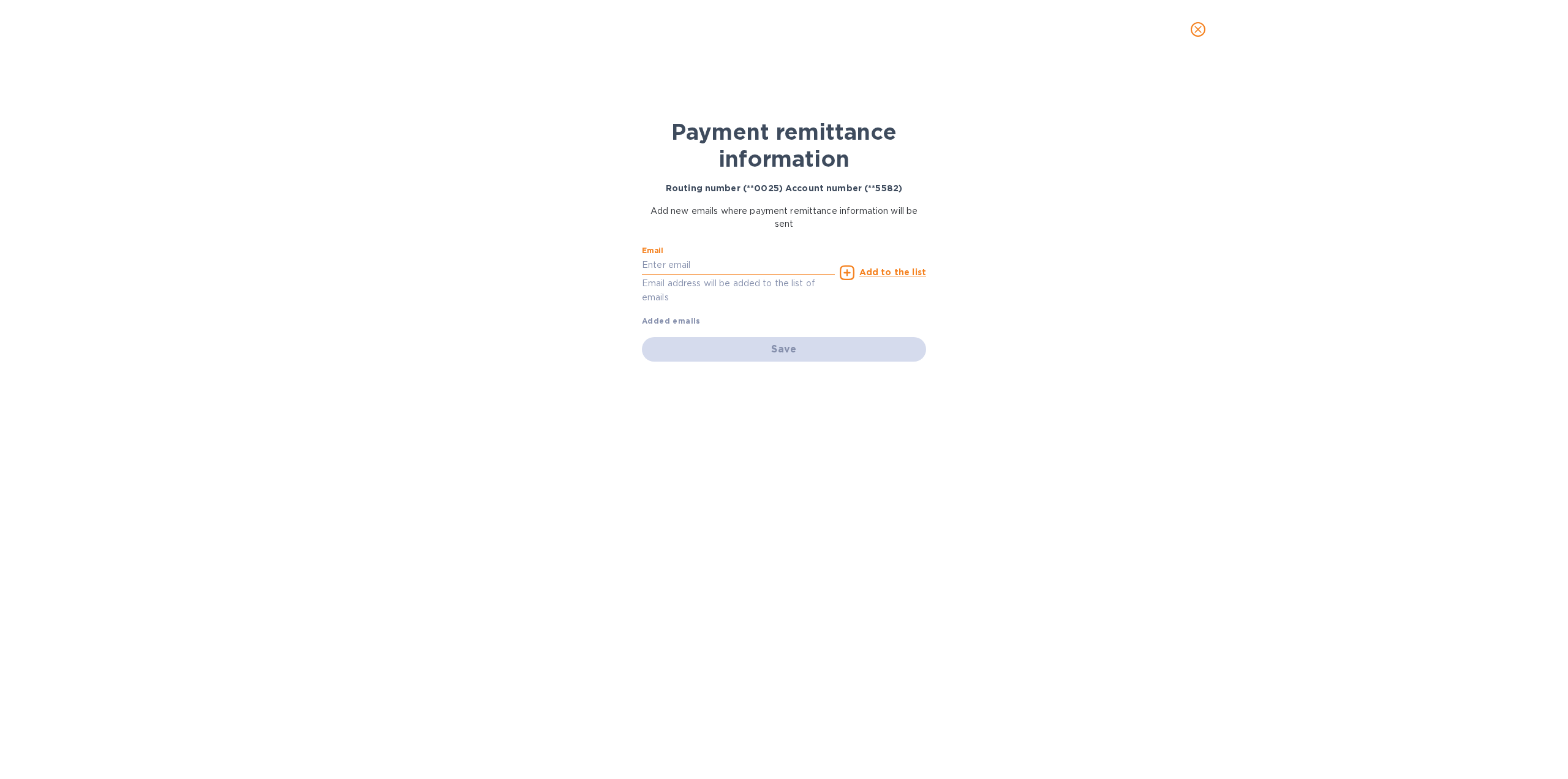
click at [707, 261] on input "text" at bounding box center [738, 265] width 193 height 18
type input "[PERSON_NAME][EMAIL_ADDRESS][DOMAIN_NAME]"
click at [881, 269] on u "Add to the list" at bounding box center [893, 272] width 67 height 10
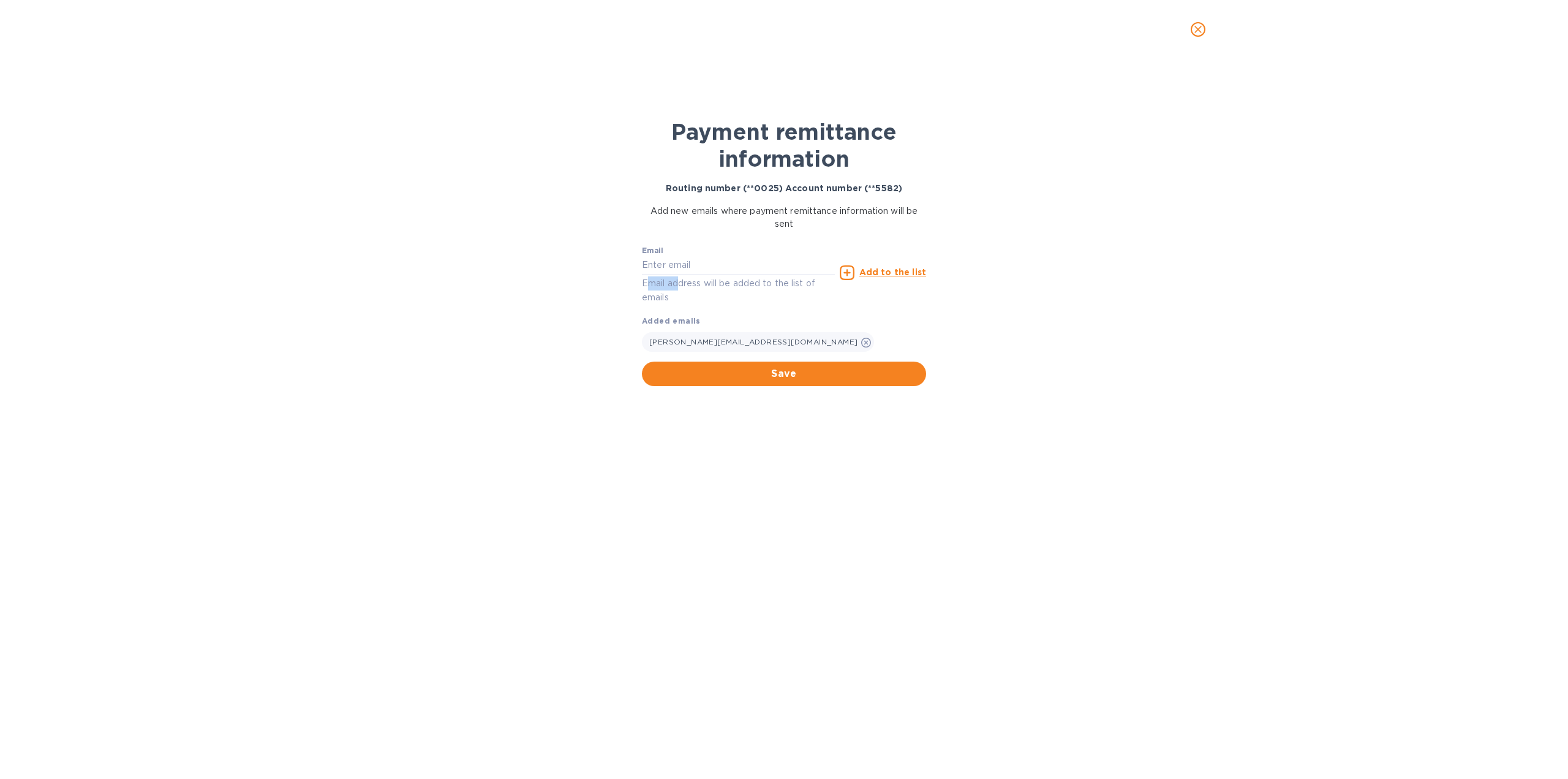
drag, startPoint x: 647, startPoint y: 284, endPoint x: 699, endPoint y: 281, distance: 52.1
click at [688, 282] on p "Email address will be added to the list of emails" at bounding box center [738, 290] width 193 height 28
click at [699, 281] on p "Email address will be added to the list of emails" at bounding box center [738, 290] width 193 height 28
drag, startPoint x: 703, startPoint y: 281, endPoint x: 682, endPoint y: 283, distance: 21.1
click at [687, 283] on p "Email address will be added to the list of emails" at bounding box center [738, 290] width 193 height 28
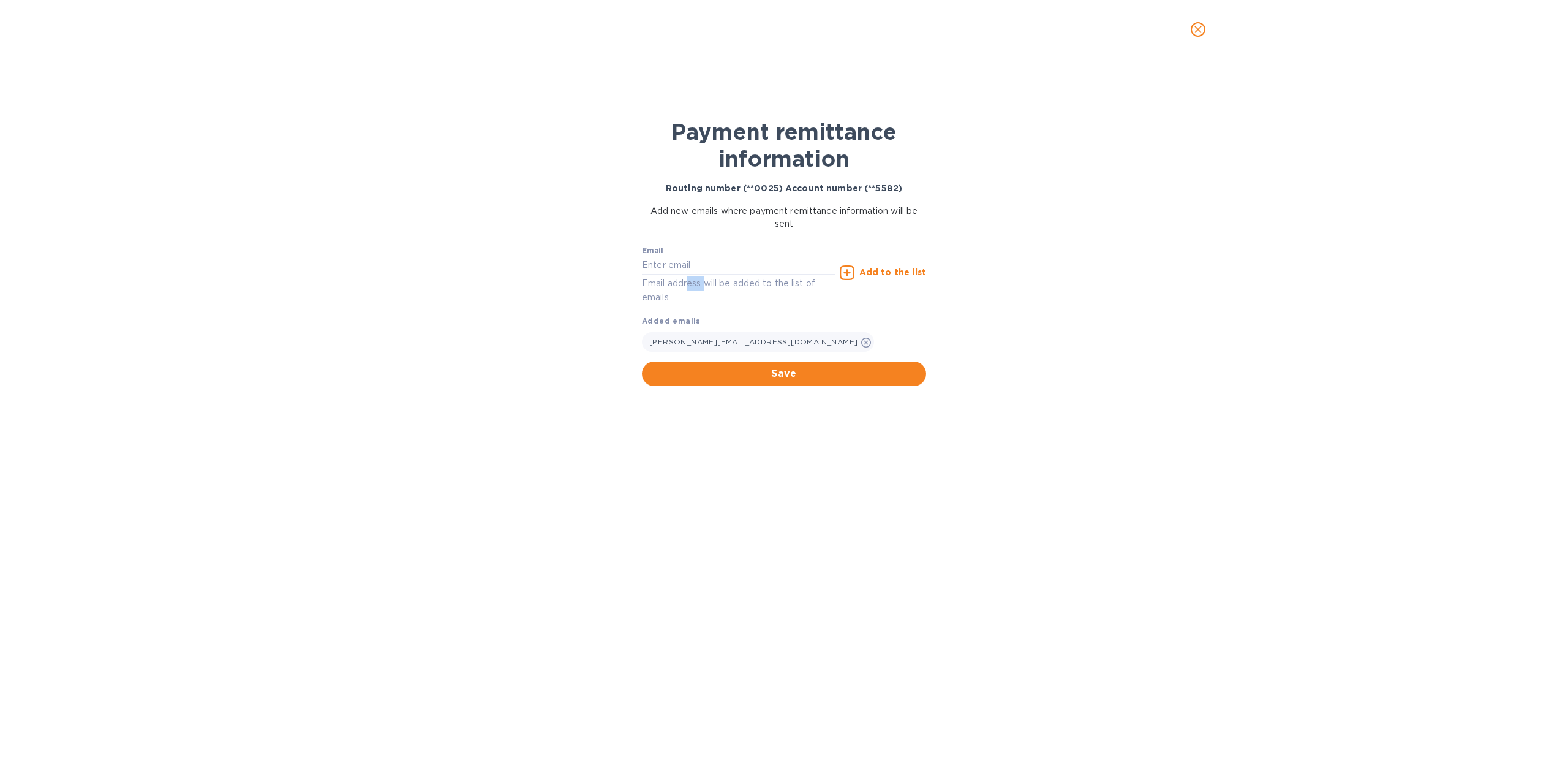
click at [682, 283] on p "Email address will be added to the list of emails" at bounding box center [738, 290] width 193 height 28
click at [746, 284] on p "Email address will be added to the list of emails" at bounding box center [738, 290] width 193 height 28
click at [961, 321] on div "Payment remittance information Routing number (**0025) Account number (**5582) …" at bounding box center [784, 419] width 1568 height 720
click at [840, 377] on span "Save" at bounding box center [784, 373] width 265 height 15
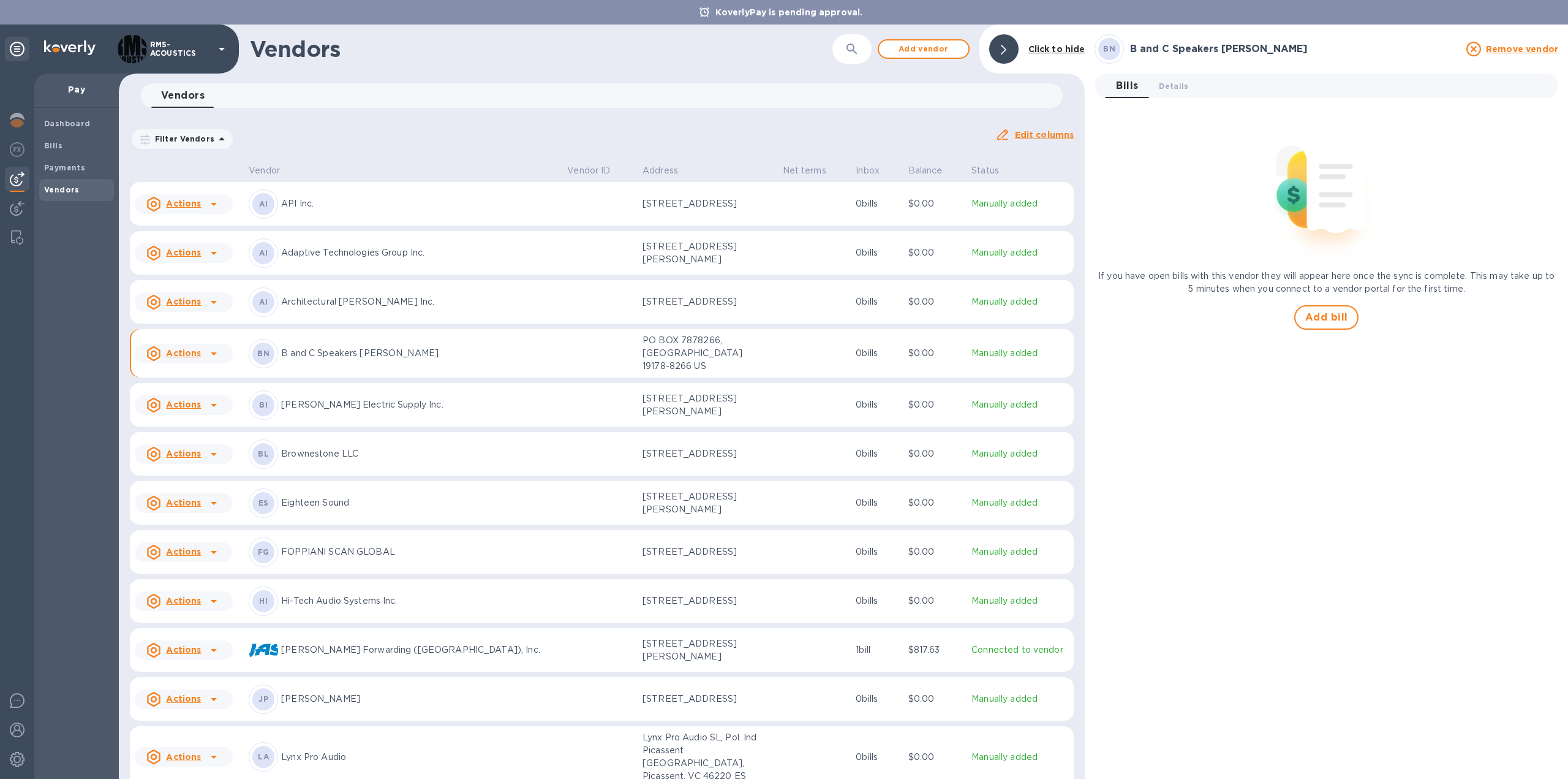
click at [215, 351] on icon at bounding box center [214, 353] width 15 height 15
click at [208, 404] on b "Add new bill" at bounding box center [198, 403] width 57 height 10
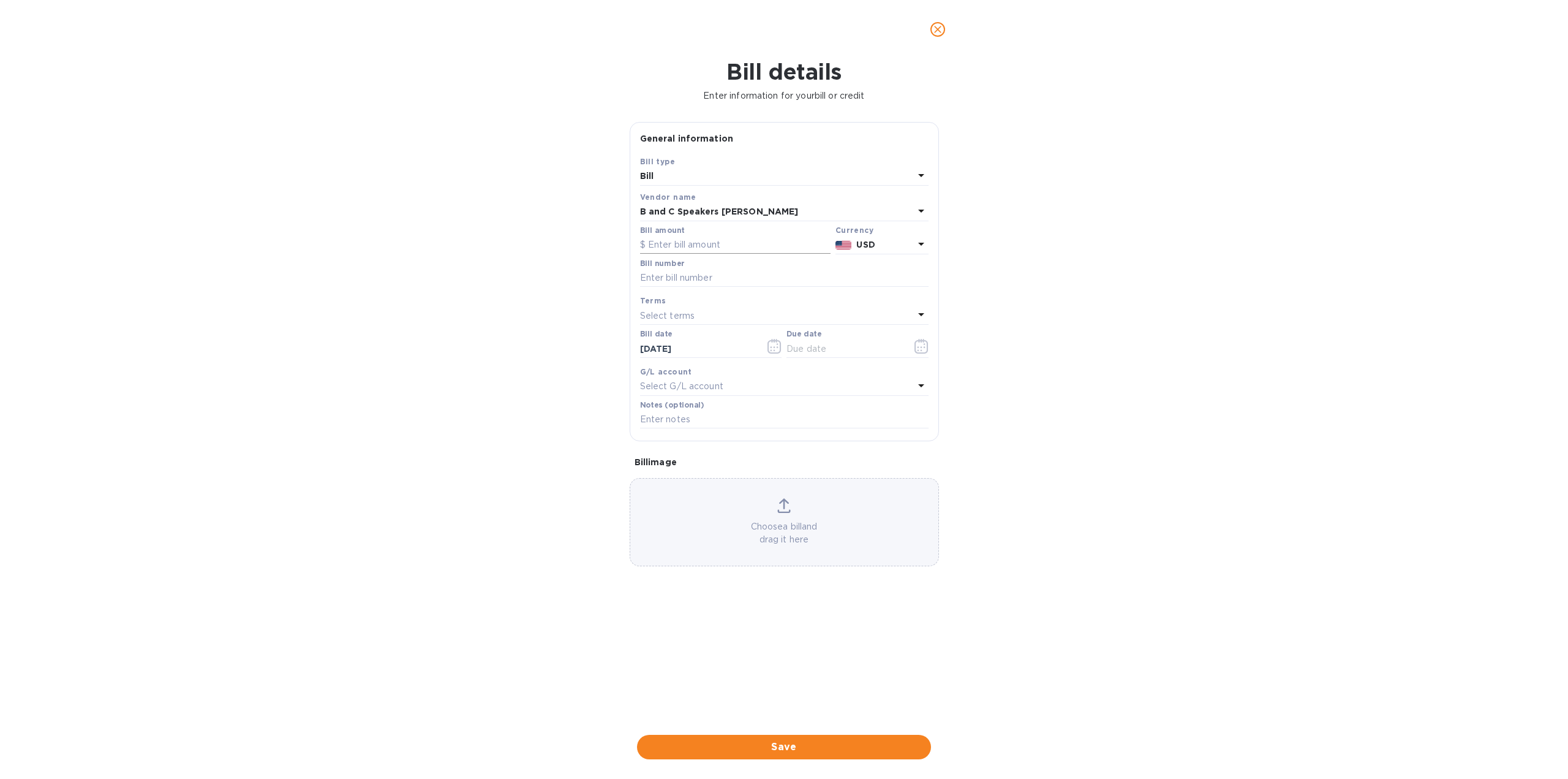
click at [676, 246] on input "text" at bounding box center [735, 245] width 190 height 18
type input "100"
click at [683, 278] on input "text" at bounding box center [784, 278] width 288 height 18
drag, startPoint x: 677, startPoint y: 278, endPoint x: 623, endPoint y: 274, distance: 54.1
click at [623, 274] on div "General information Save Bill type Bill Vendor name B and C Speakers NA Bill am…" at bounding box center [784, 418] width 321 height 593
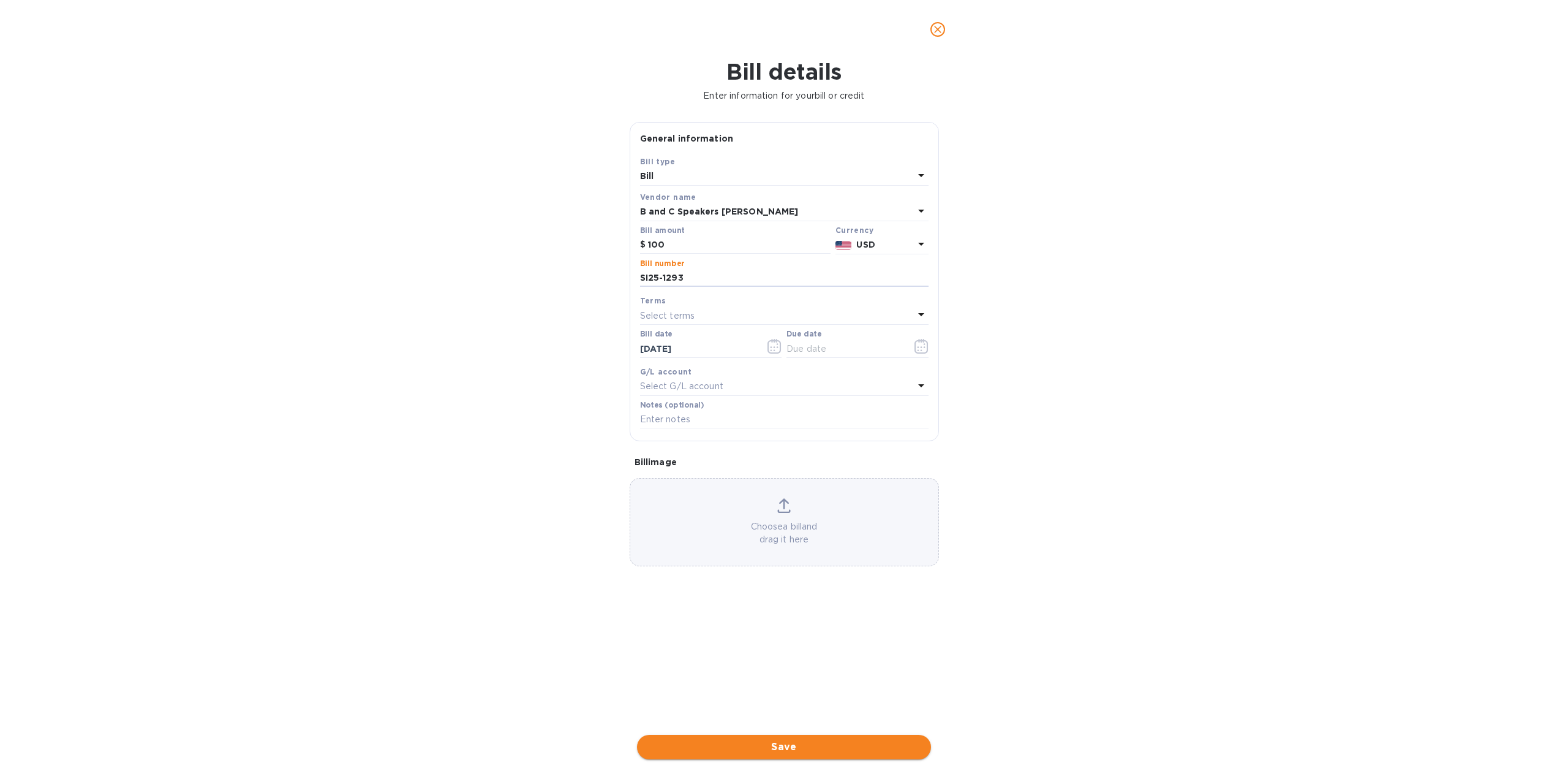
type input "SI25-1293"
click at [801, 748] on span "Save" at bounding box center [784, 747] width 274 height 15
click at [923, 341] on icon "button" at bounding box center [921, 346] width 14 height 15
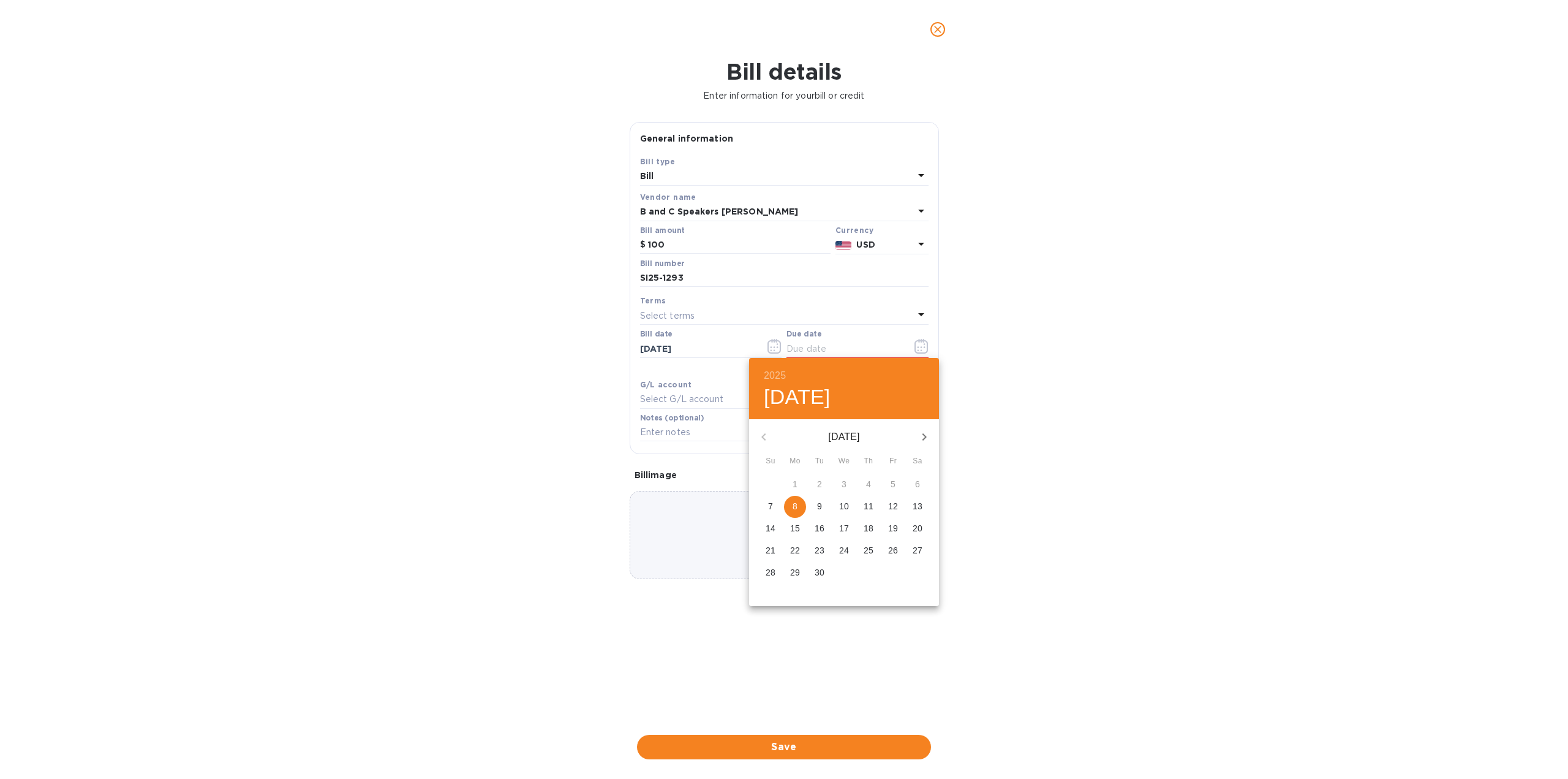
click at [822, 507] on span "9" at bounding box center [819, 506] width 22 height 12
type input "[DATE]"
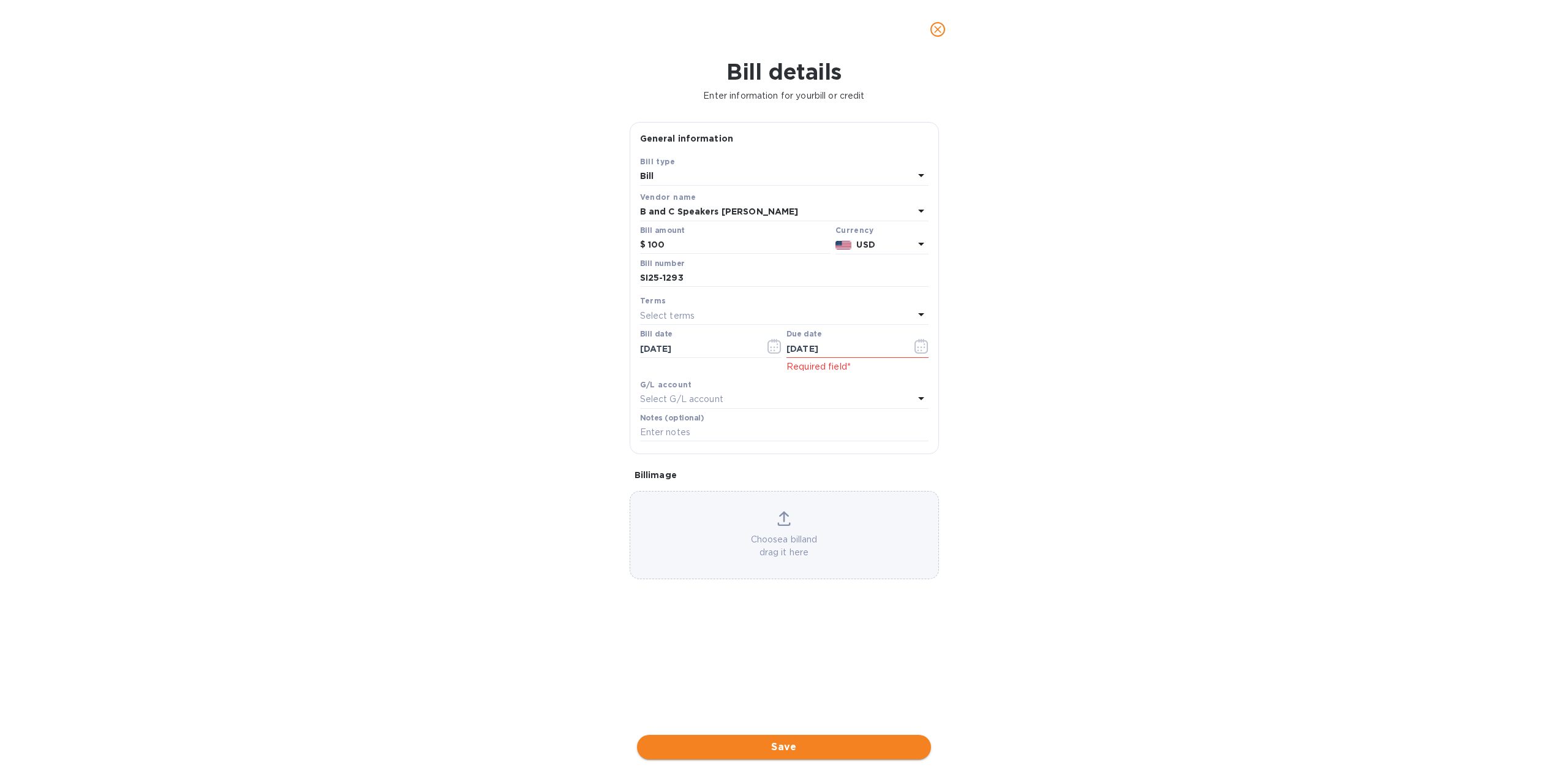
click at [828, 743] on span "Save" at bounding box center [784, 747] width 274 height 15
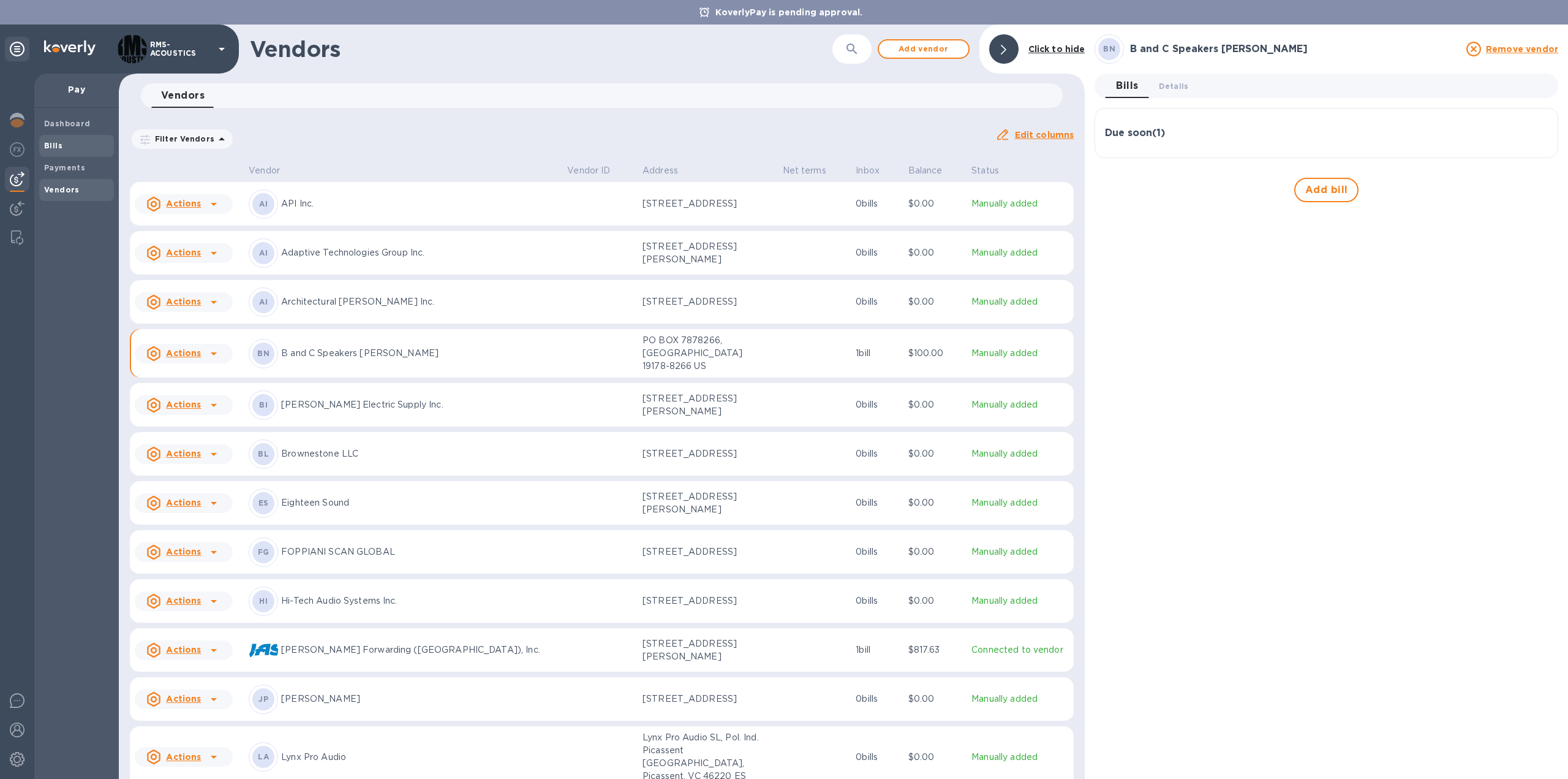
click at [55, 141] on span "Bills" at bounding box center [53, 146] width 18 height 12
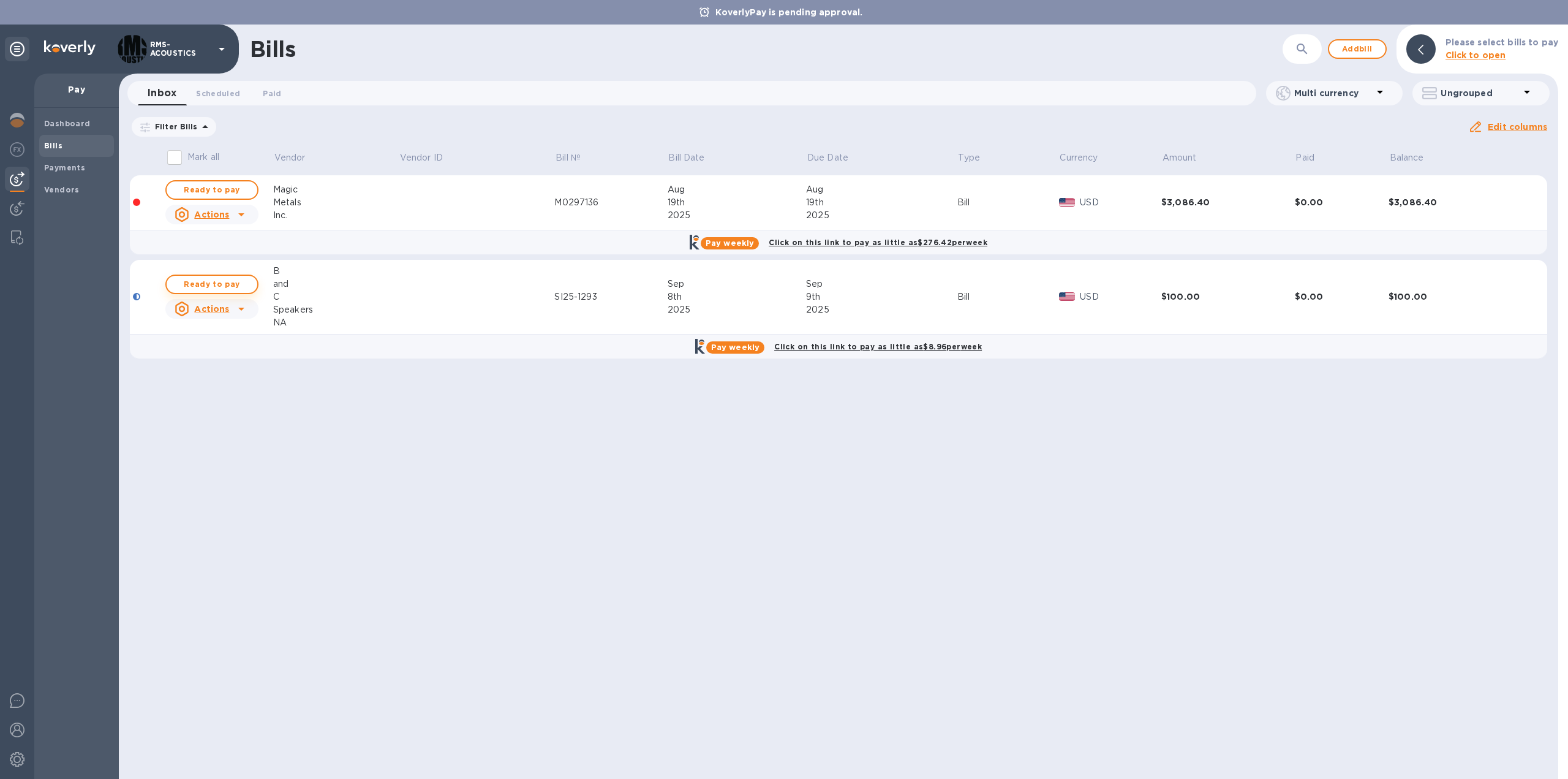
click at [213, 284] on span "Ready to pay" at bounding box center [212, 284] width 71 height 15
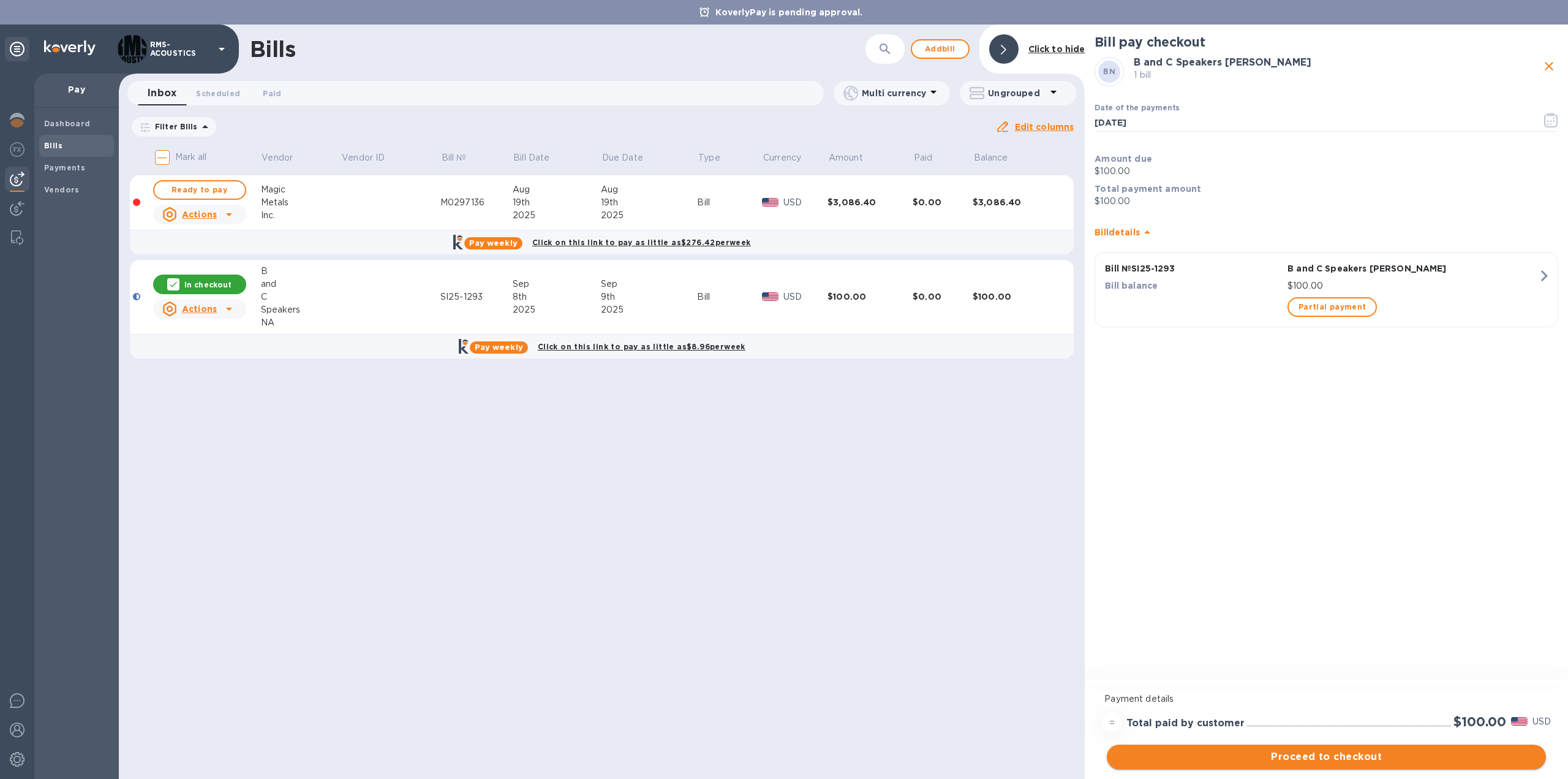
click at [1322, 756] on span "Proceed to checkout" at bounding box center [1326, 756] width 419 height 15
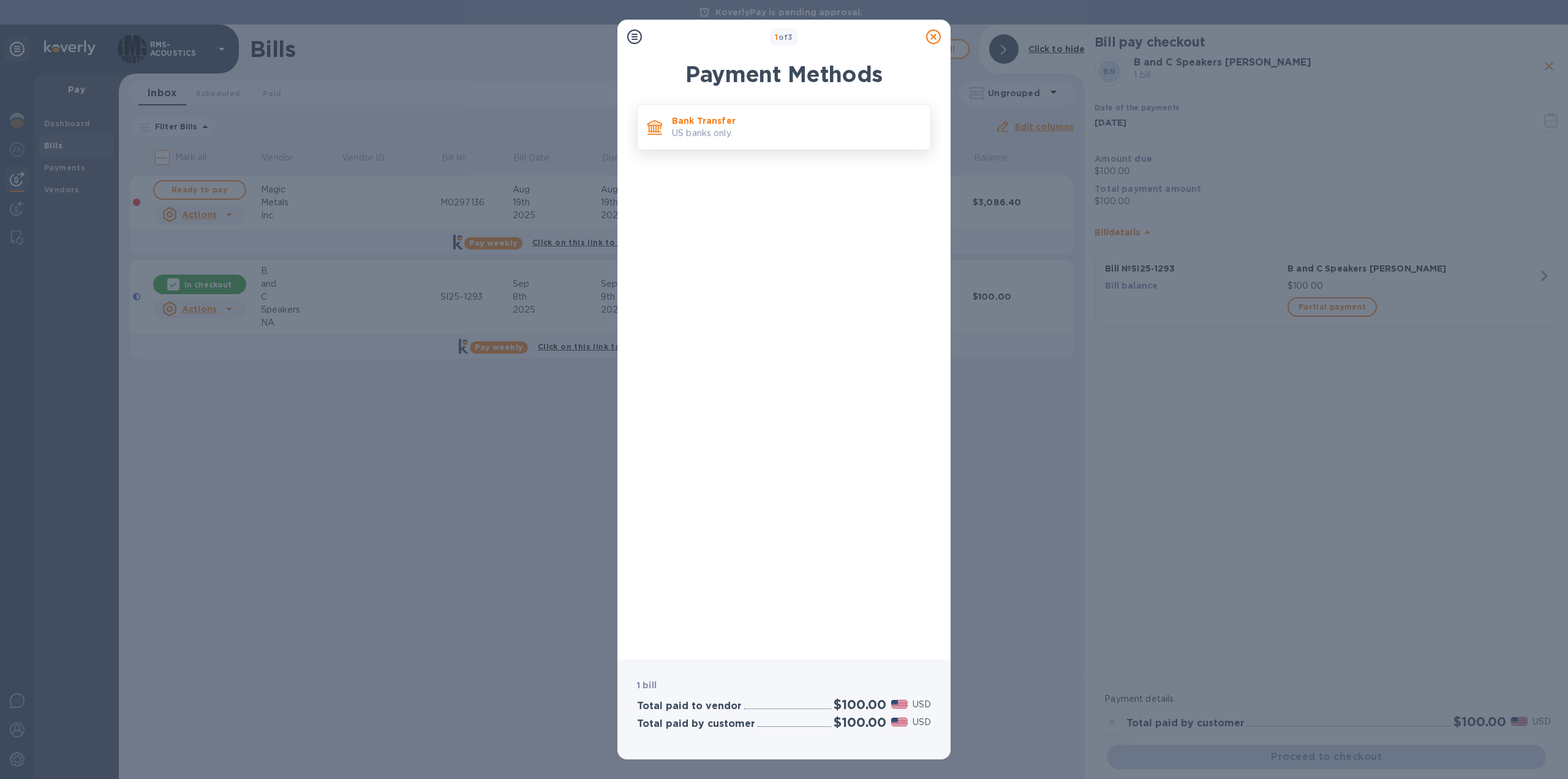
click at [708, 119] on p "Bank Transfer" at bounding box center [796, 121] width 248 height 12
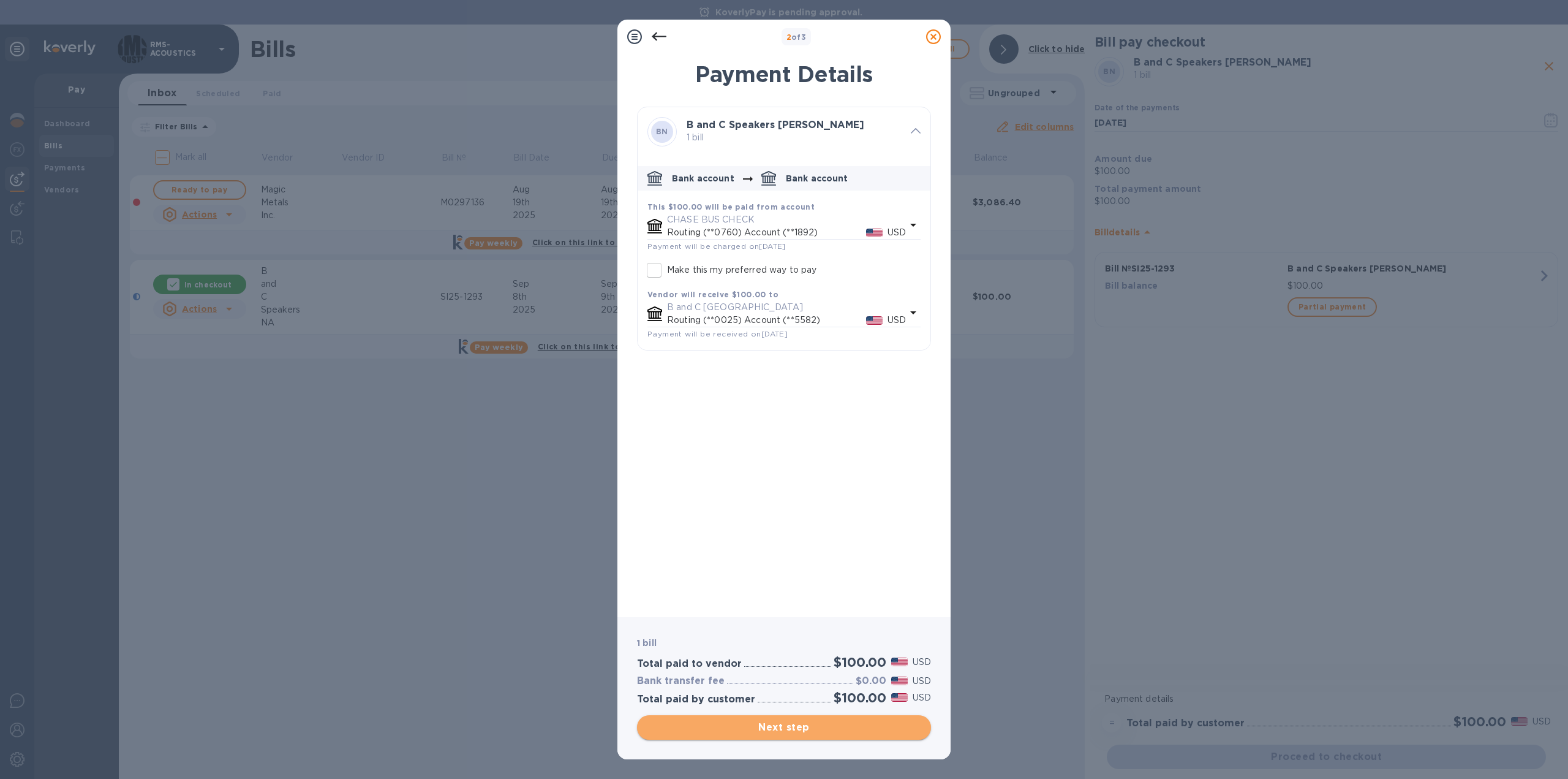
click at [814, 726] on span "Next step" at bounding box center [784, 727] width 274 height 15
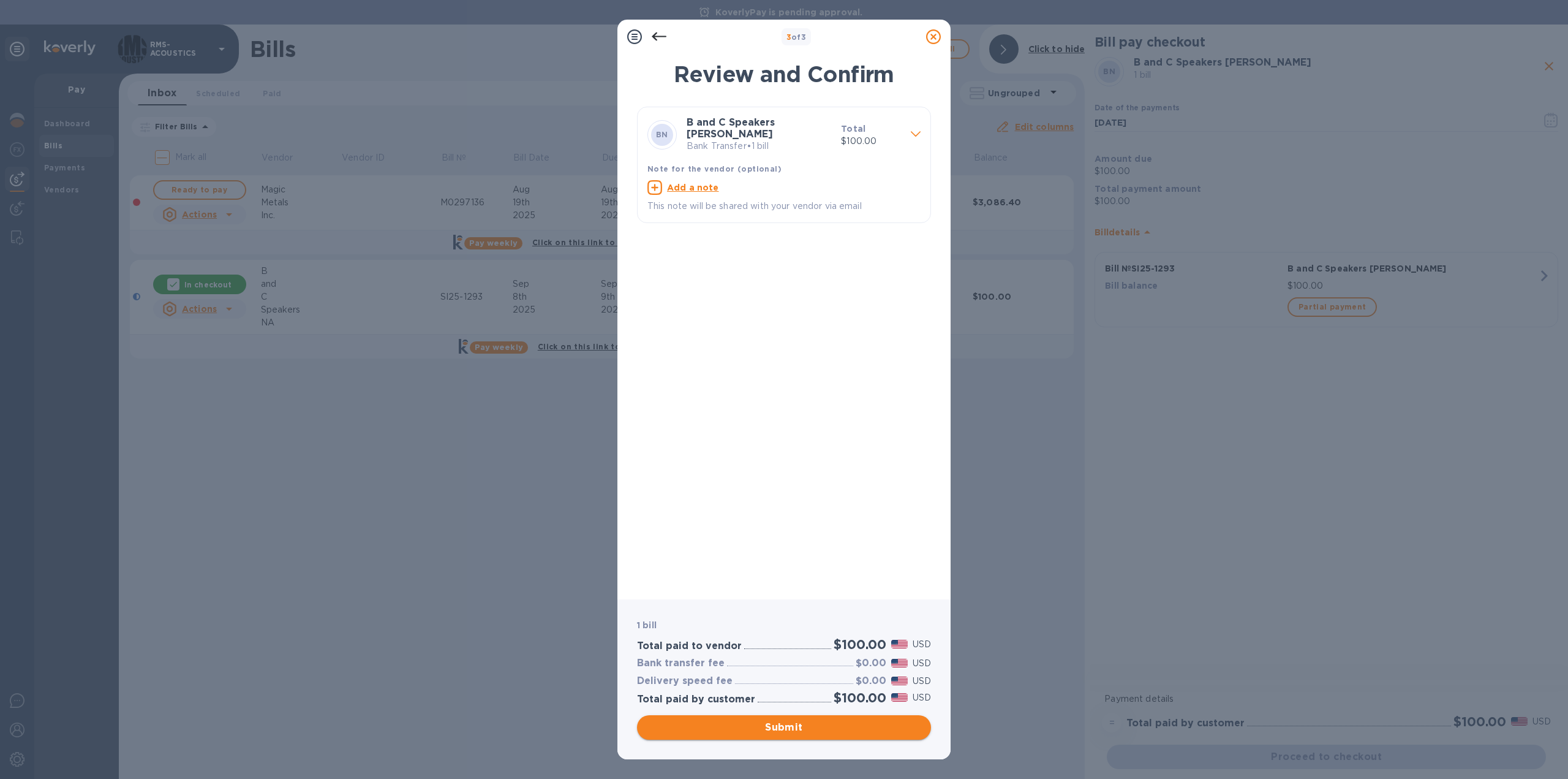
click at [772, 726] on span "Submit" at bounding box center [784, 727] width 274 height 15
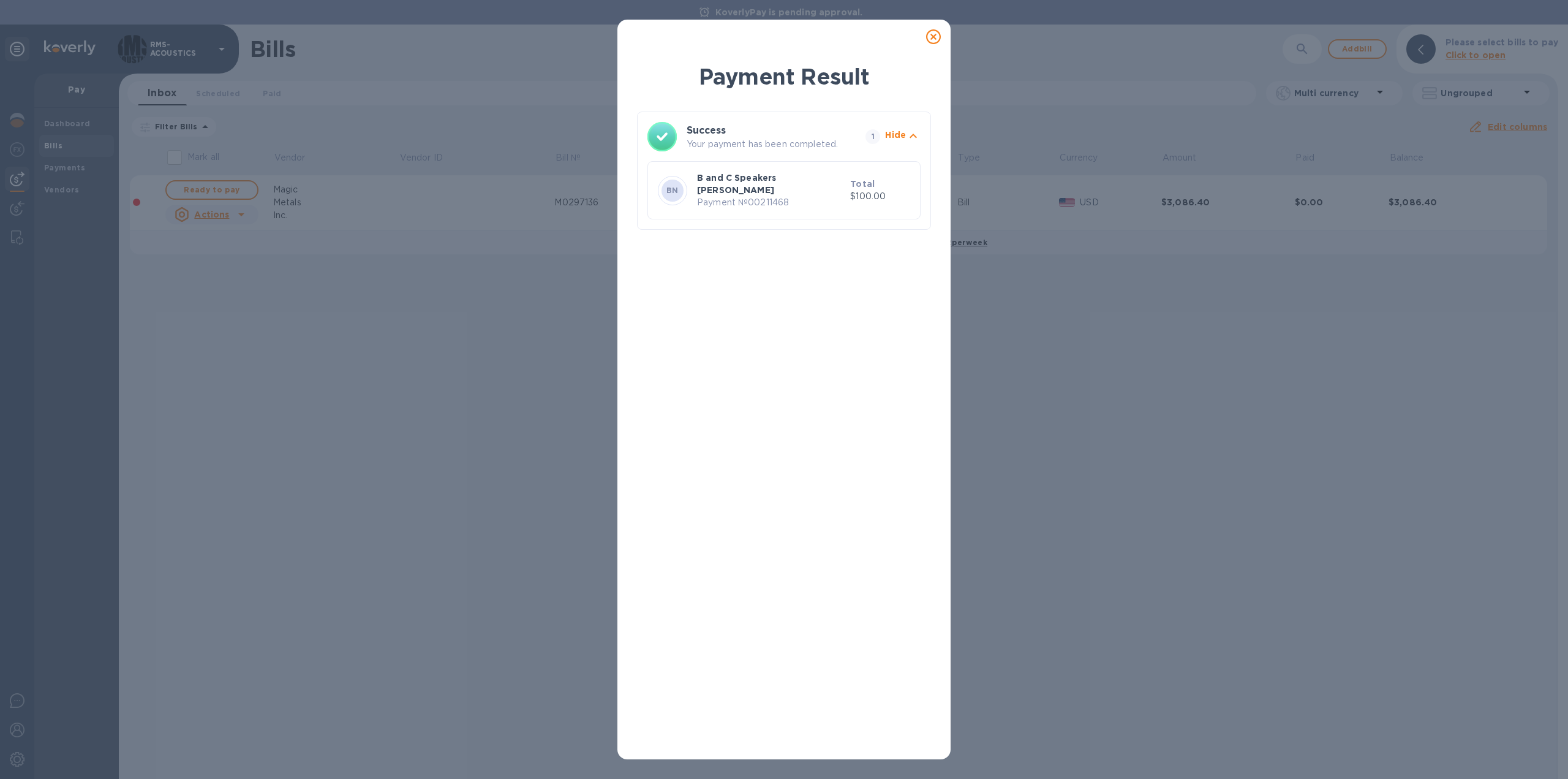
click at [932, 35] on icon at bounding box center [933, 36] width 15 height 15
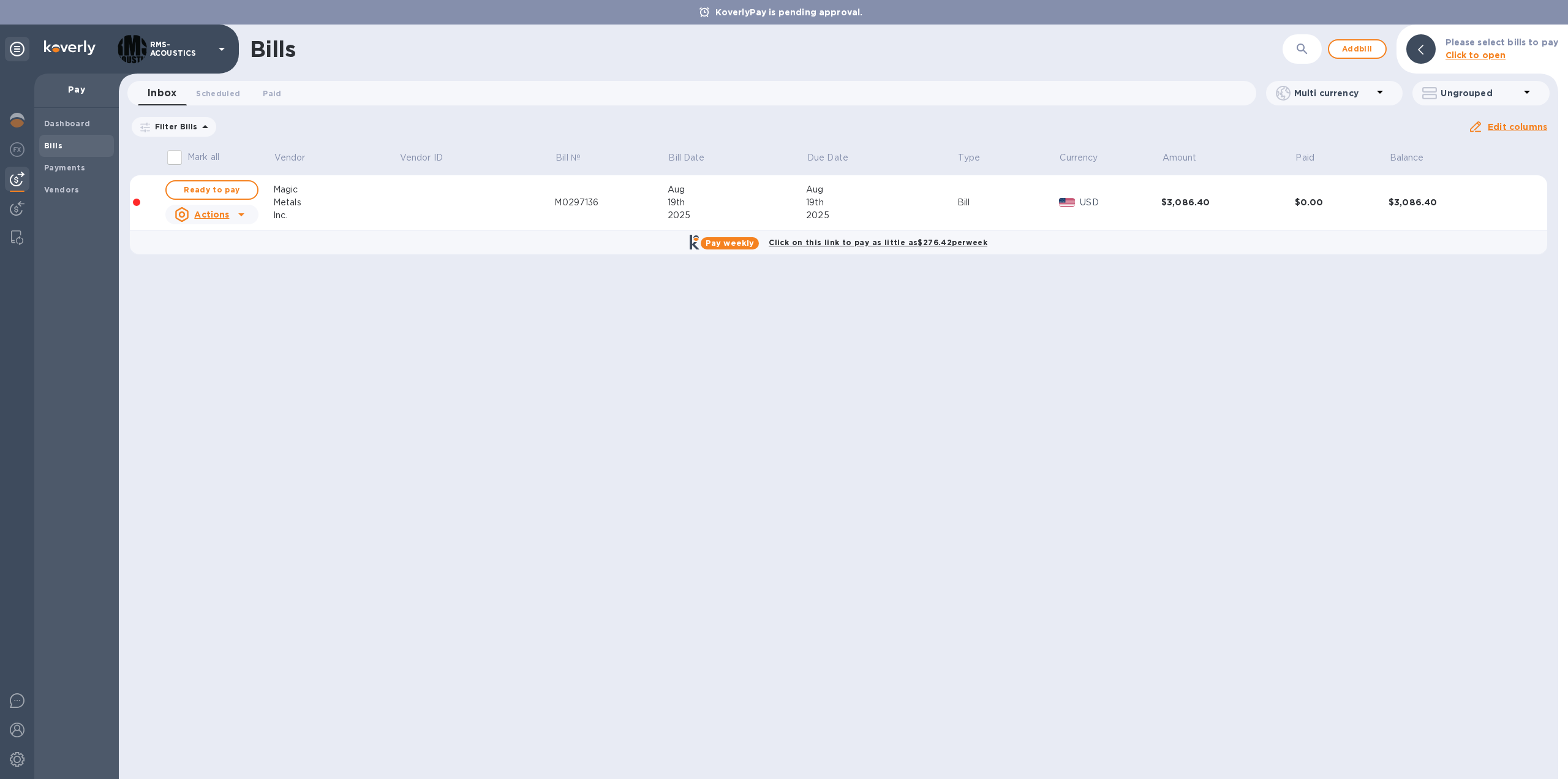
click at [324, 432] on div "Bills ​ Add bill Please select bills to pay Click to open Inbox 0 Scheduled 0 P…" at bounding box center [839, 401] width 1440 height 755
click at [66, 149] on span "Bills" at bounding box center [76, 146] width 65 height 12
click at [52, 183] on div "Vendors" at bounding box center [76, 189] width 75 height 22
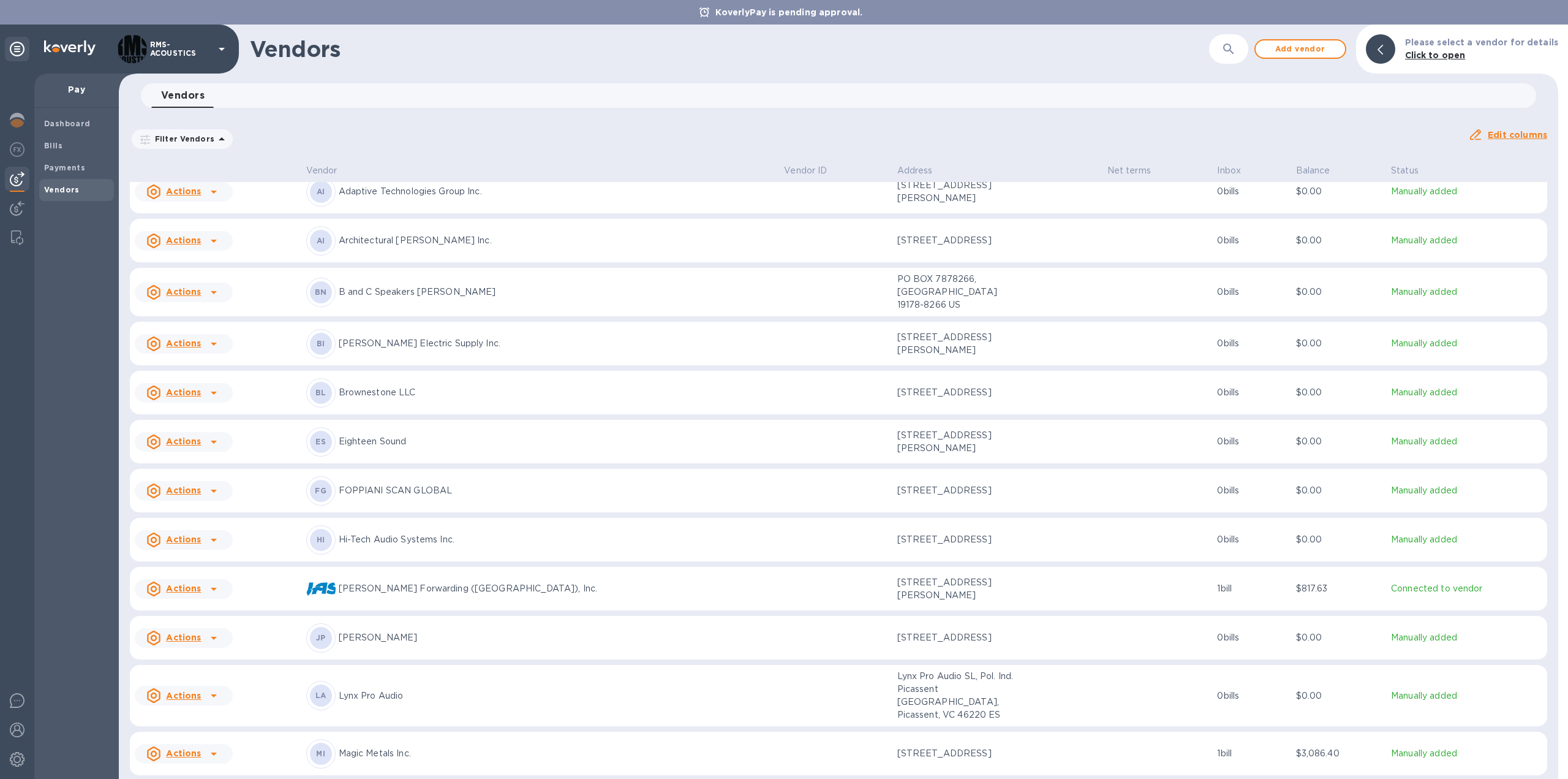
scroll to position [122, 0]
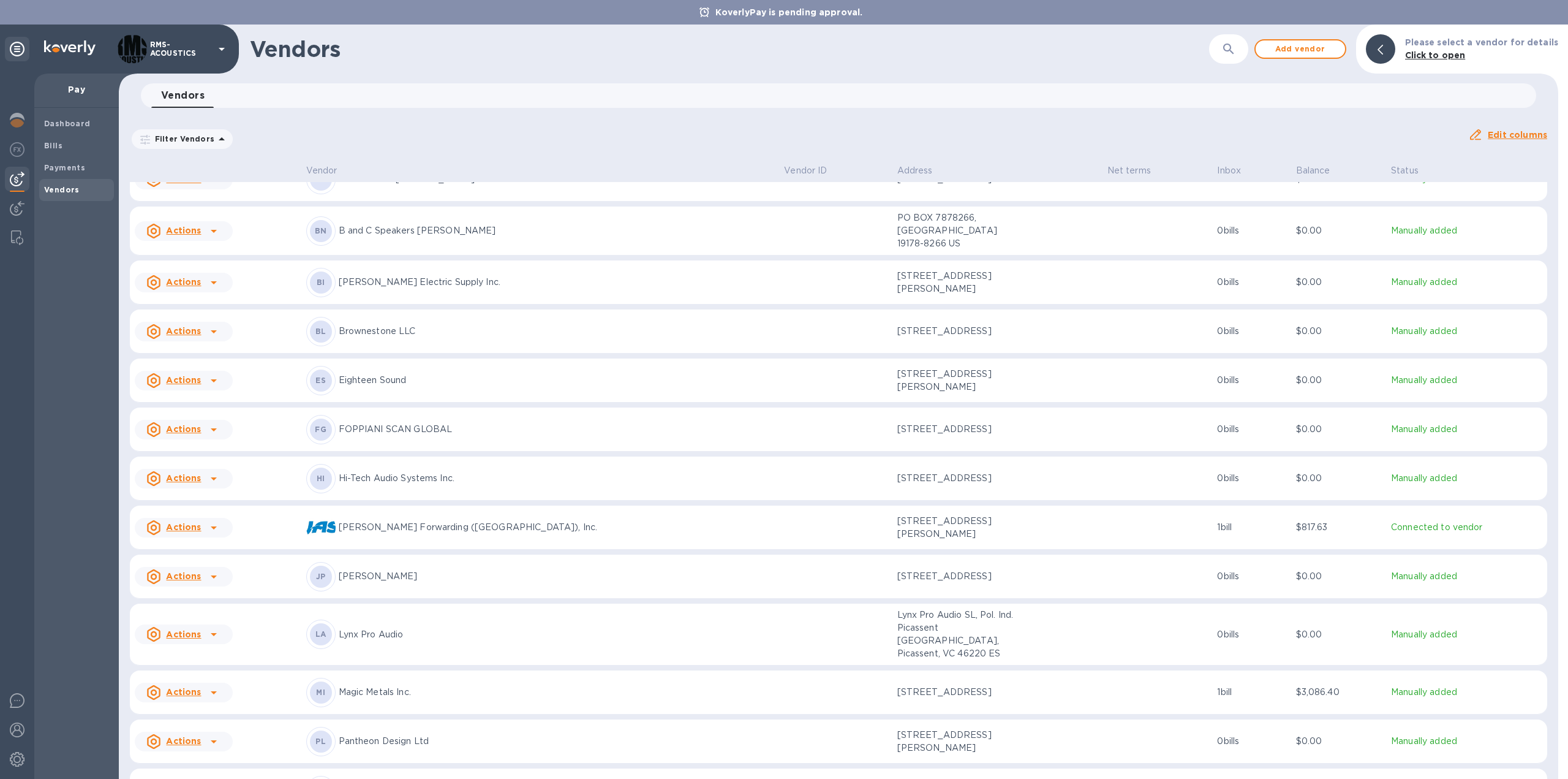
click at [196, 380] on u "Actions" at bounding box center [183, 380] width 35 height 10
click at [194, 432] on b "Add new bill" at bounding box center [198, 429] width 57 height 10
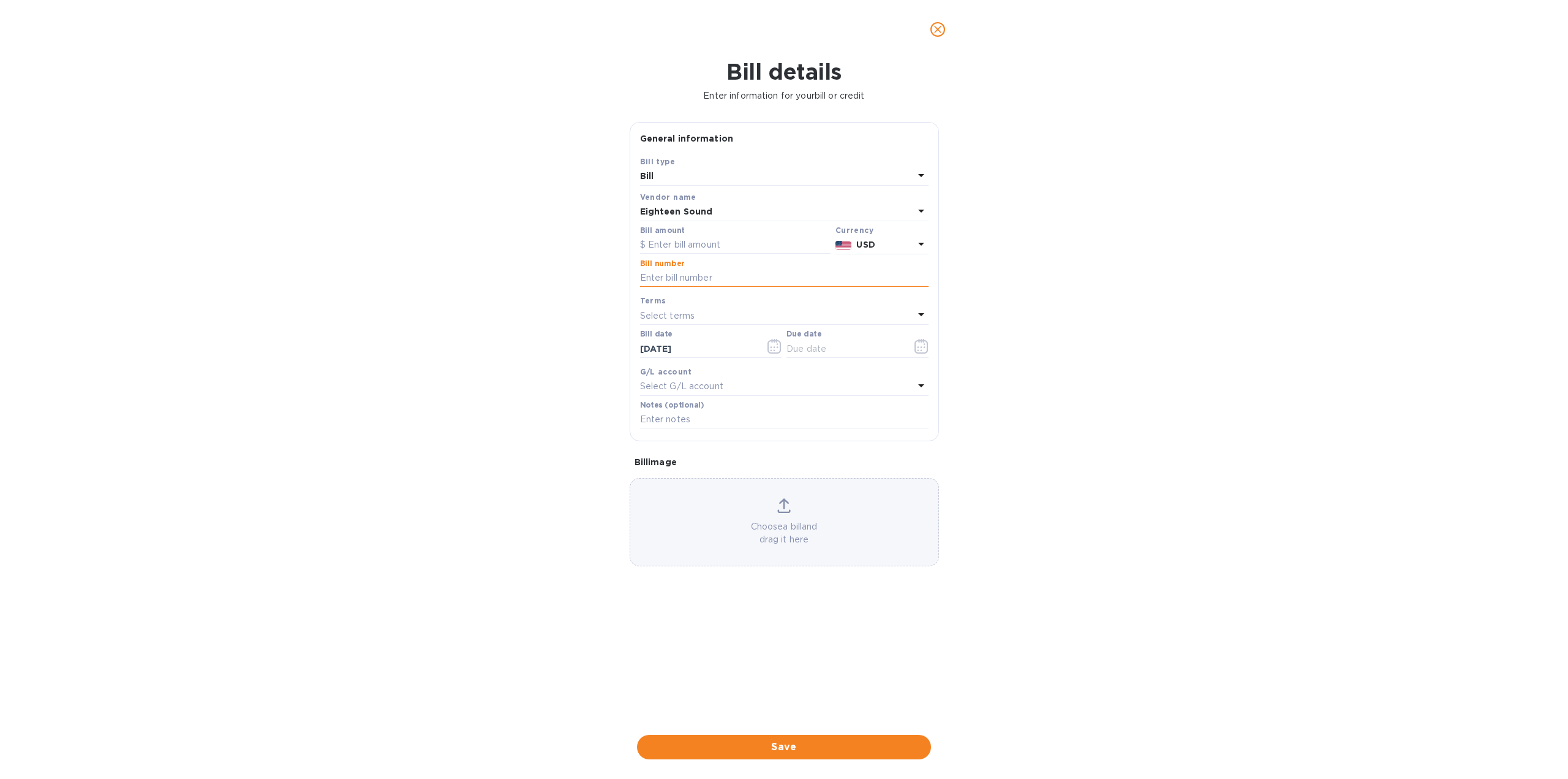
click at [673, 276] on input "text" at bounding box center [784, 278] width 288 height 18
type input "FTVET25S0396"
click at [685, 242] on input "text" at bounding box center [735, 245] width 190 height 18
type input "677.90"
click at [921, 348] on icon "button" at bounding box center [921, 346] width 14 height 15
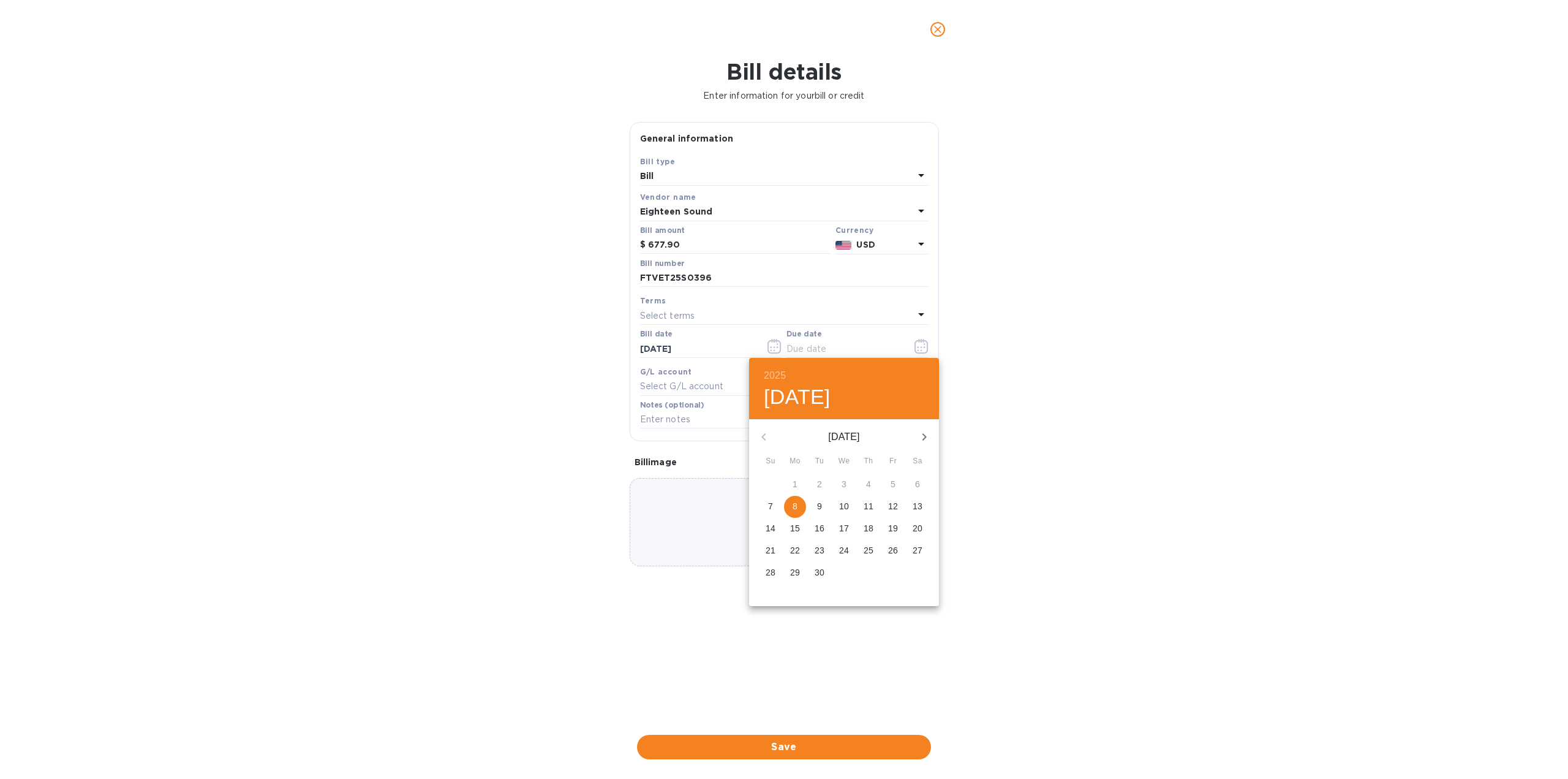
click at [821, 504] on p "9" at bounding box center [820, 506] width 5 height 12
type input "[DATE]"
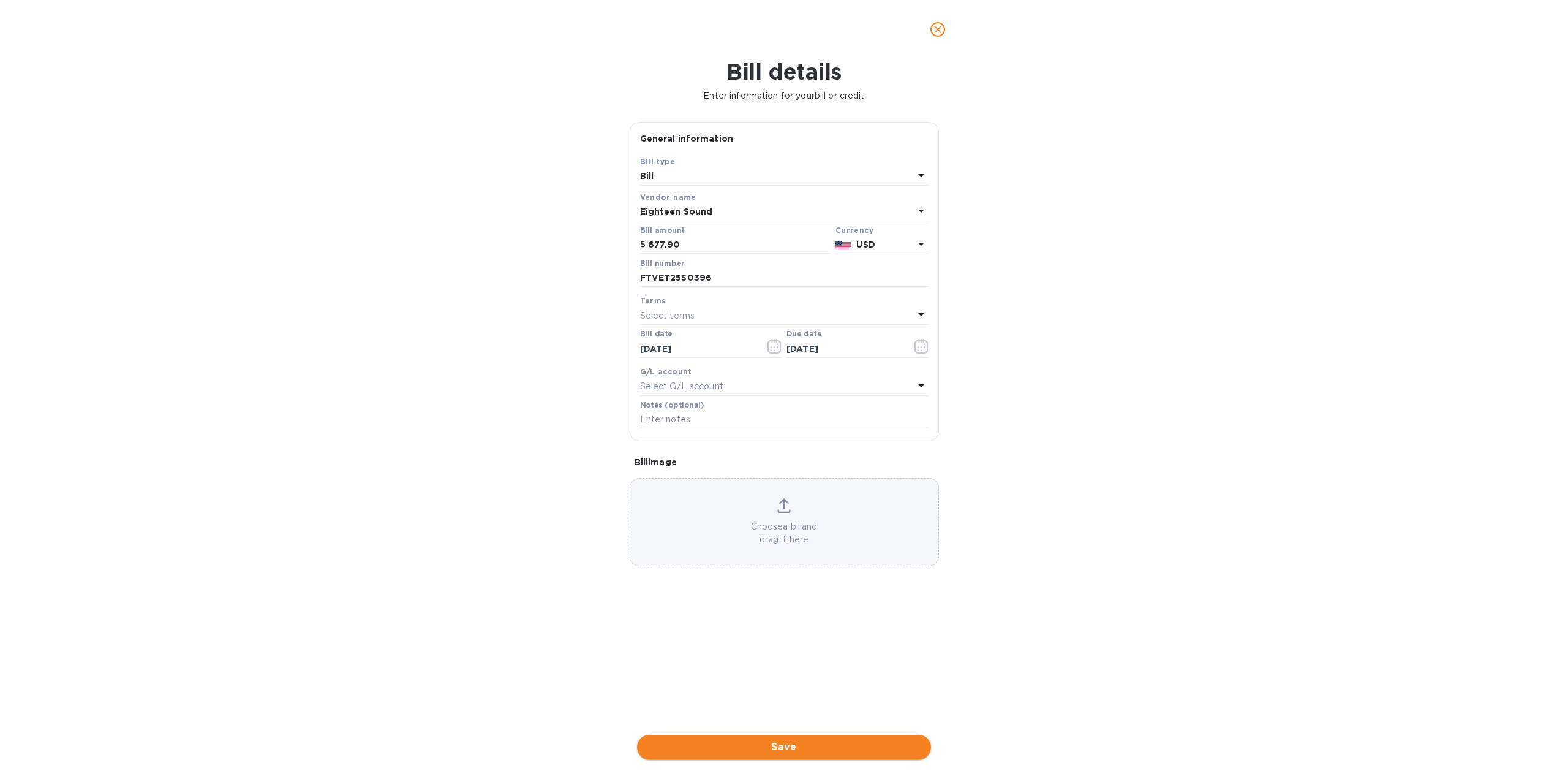
click at [796, 749] on span "Save" at bounding box center [784, 747] width 274 height 15
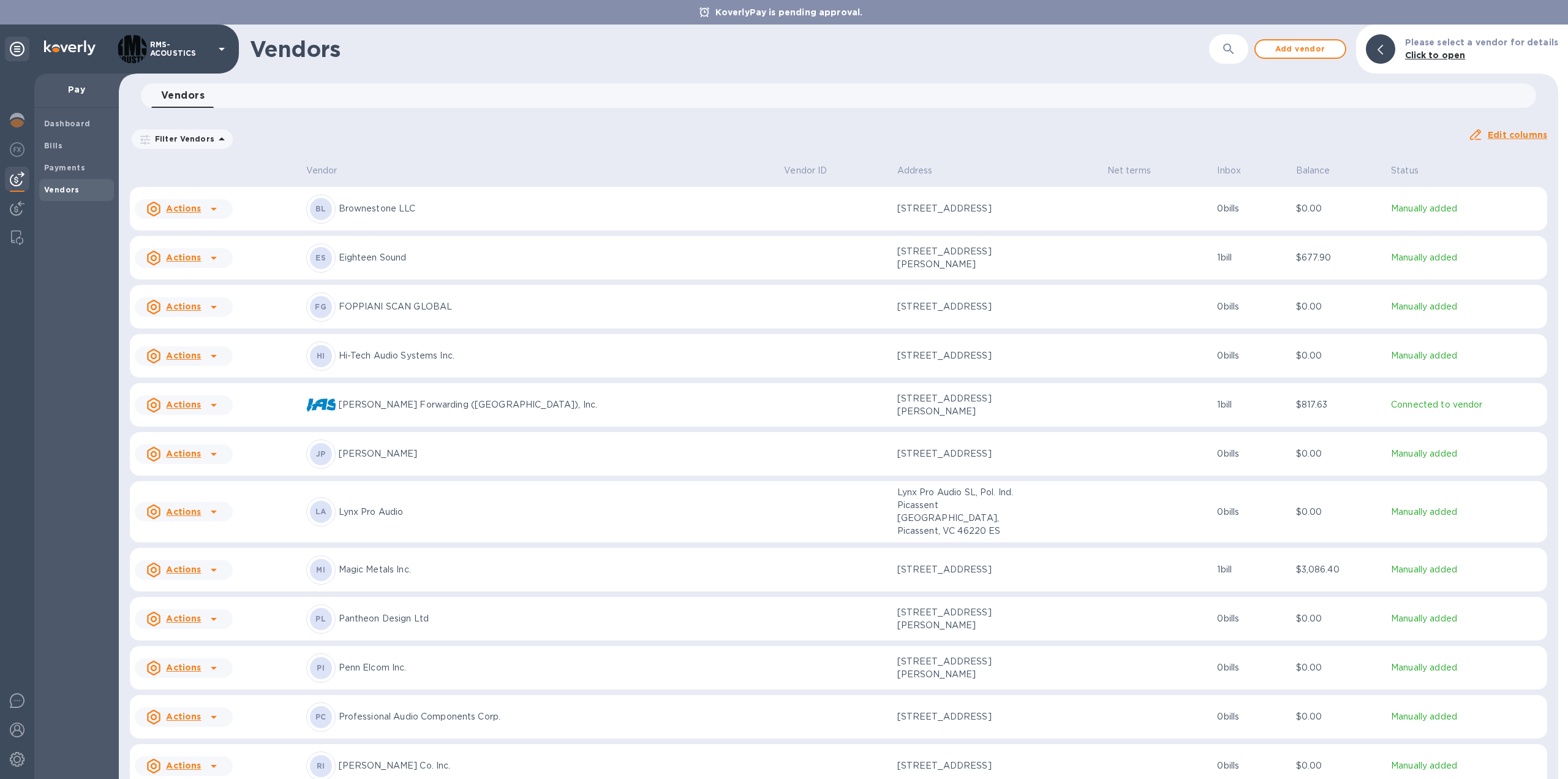
scroll to position [250, 0]
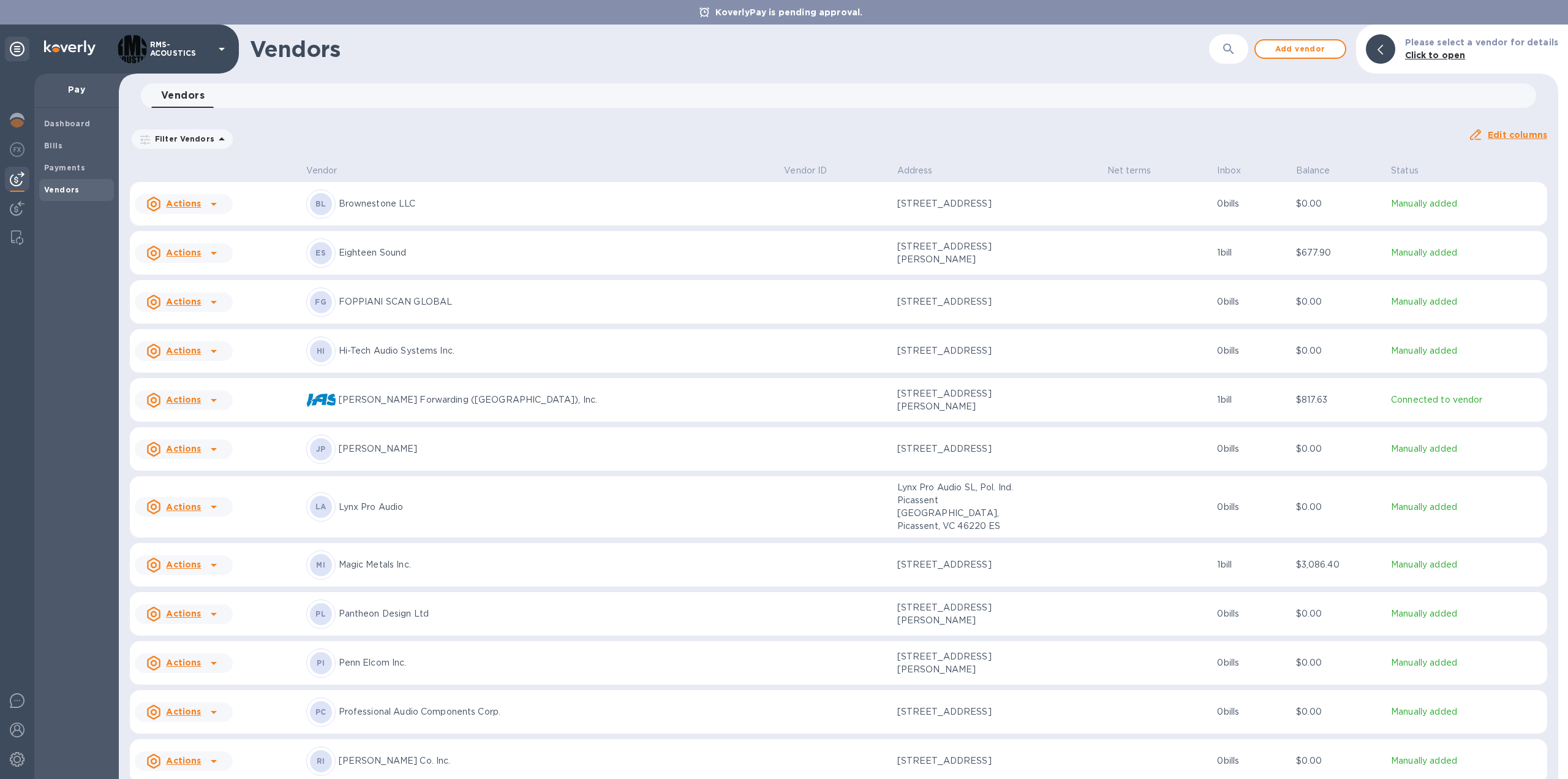
click at [207, 500] on icon at bounding box center [214, 506] width 15 height 15
click at [209, 552] on b "Add new bill" at bounding box center [198, 553] width 57 height 10
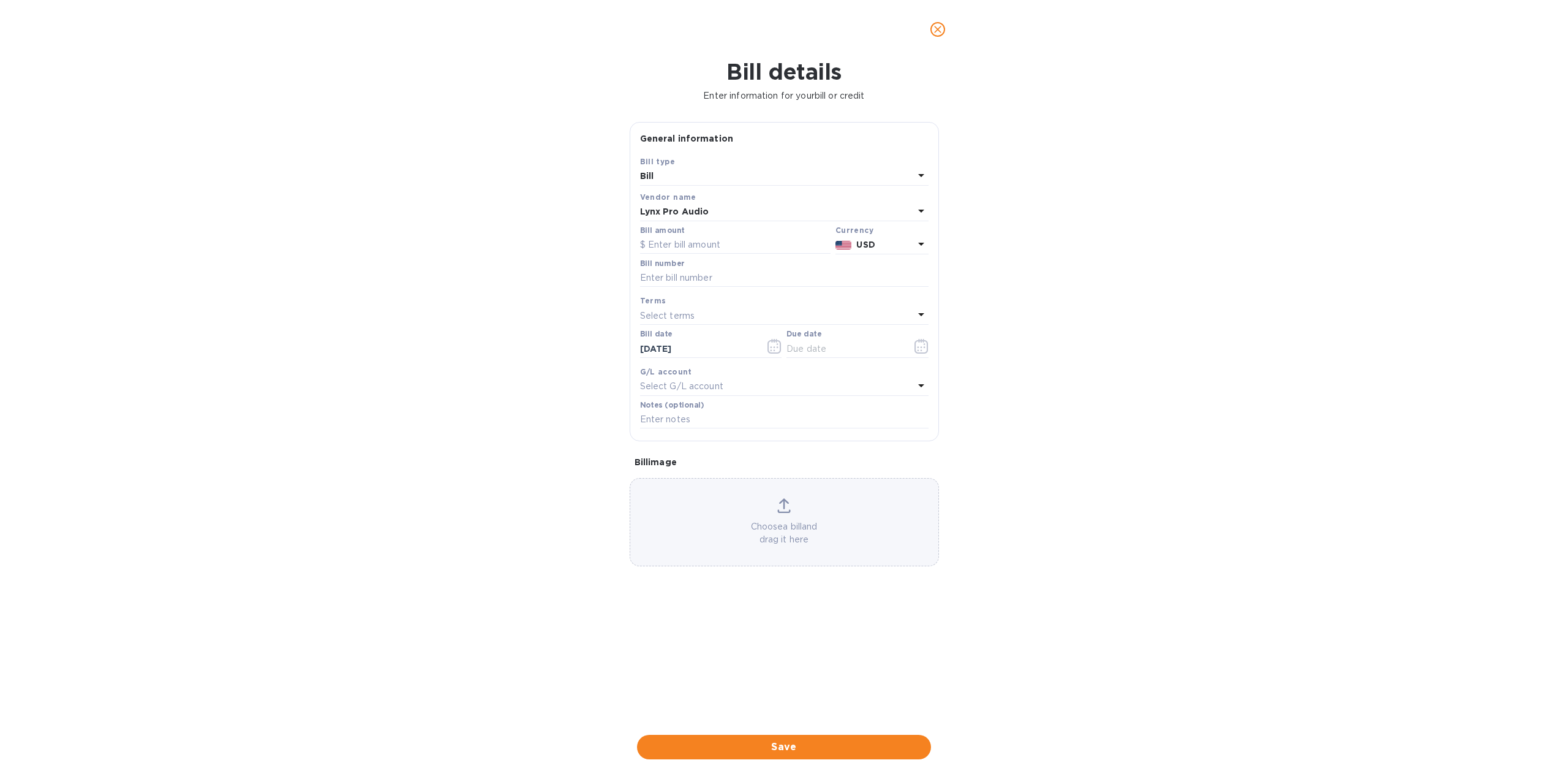
click at [876, 246] on p "USD" at bounding box center [885, 244] width 57 height 13
click at [831, 278] on p "Euro" at bounding box center [861, 275] width 95 height 13
click at [712, 237] on input "text" at bounding box center [735, 245] width 190 height 18
type input "2,000"
click at [740, 276] on input "text" at bounding box center [784, 278] width 288 height 18
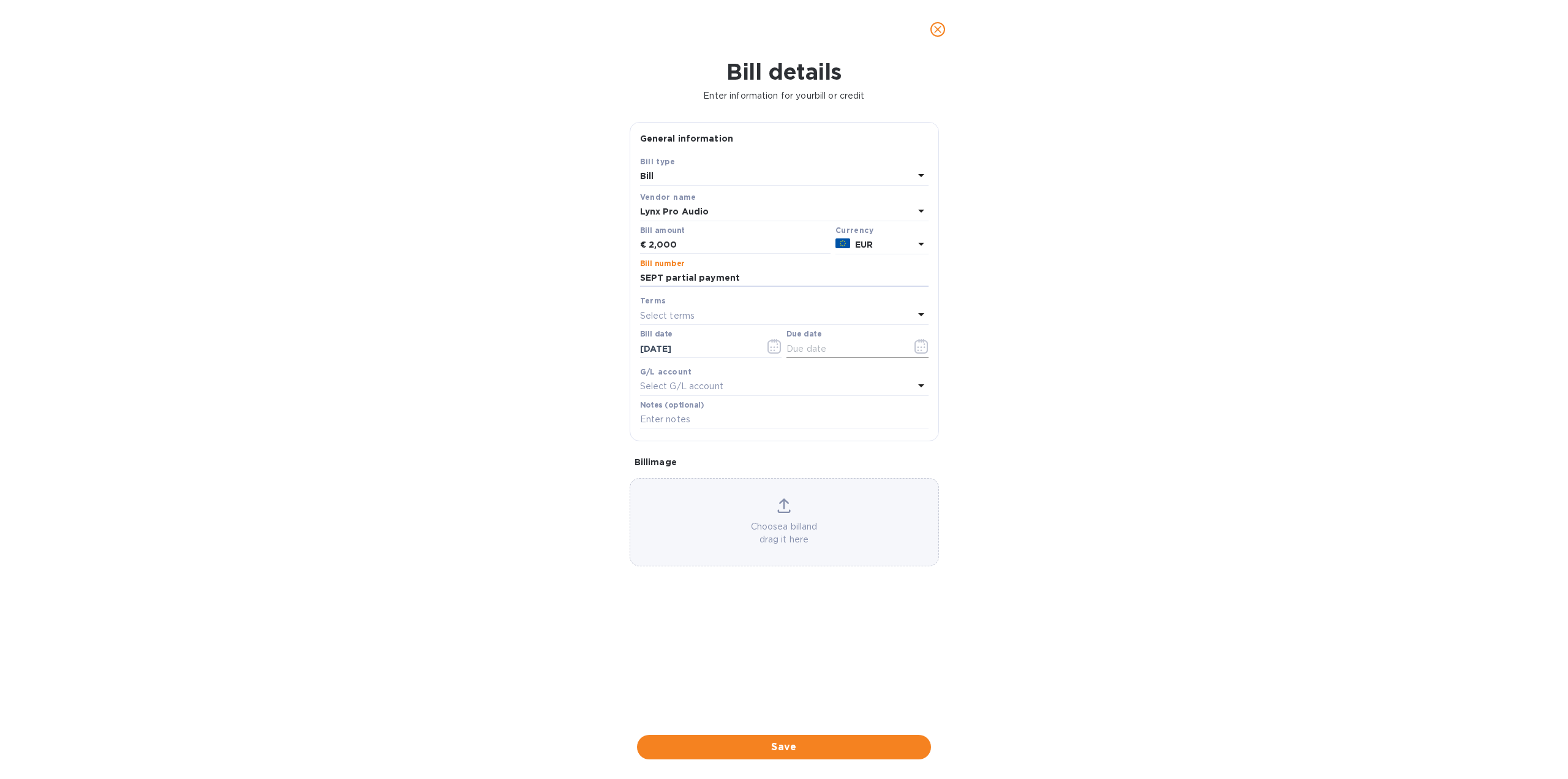
type input "SEPT partial payment"
click at [854, 350] on input "text" at bounding box center [844, 348] width 115 height 18
click at [926, 347] on icon "button" at bounding box center [921, 346] width 14 height 15
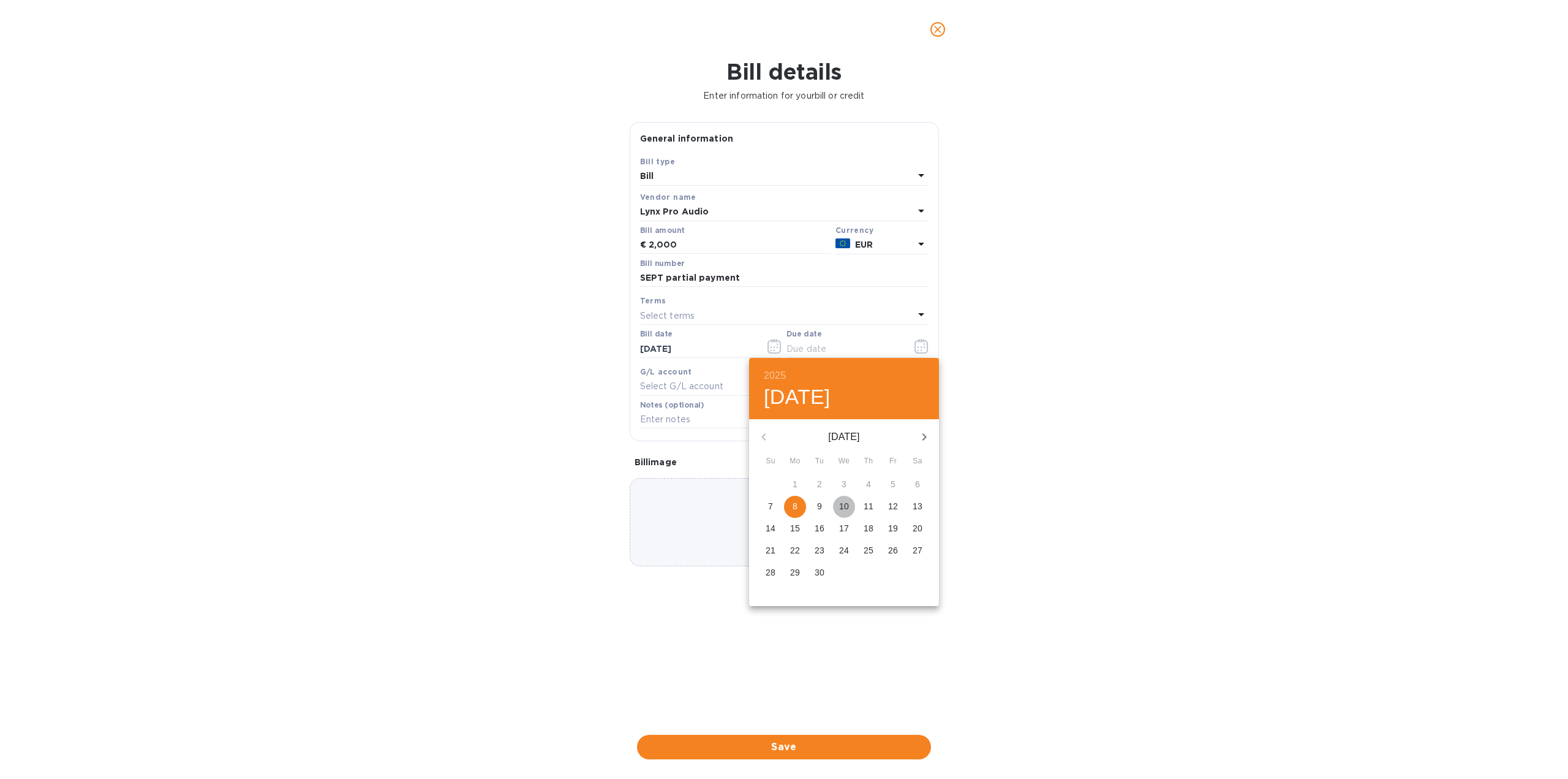
click at [847, 508] on p "10" at bounding box center [844, 506] width 10 height 12
type input "[DATE]"
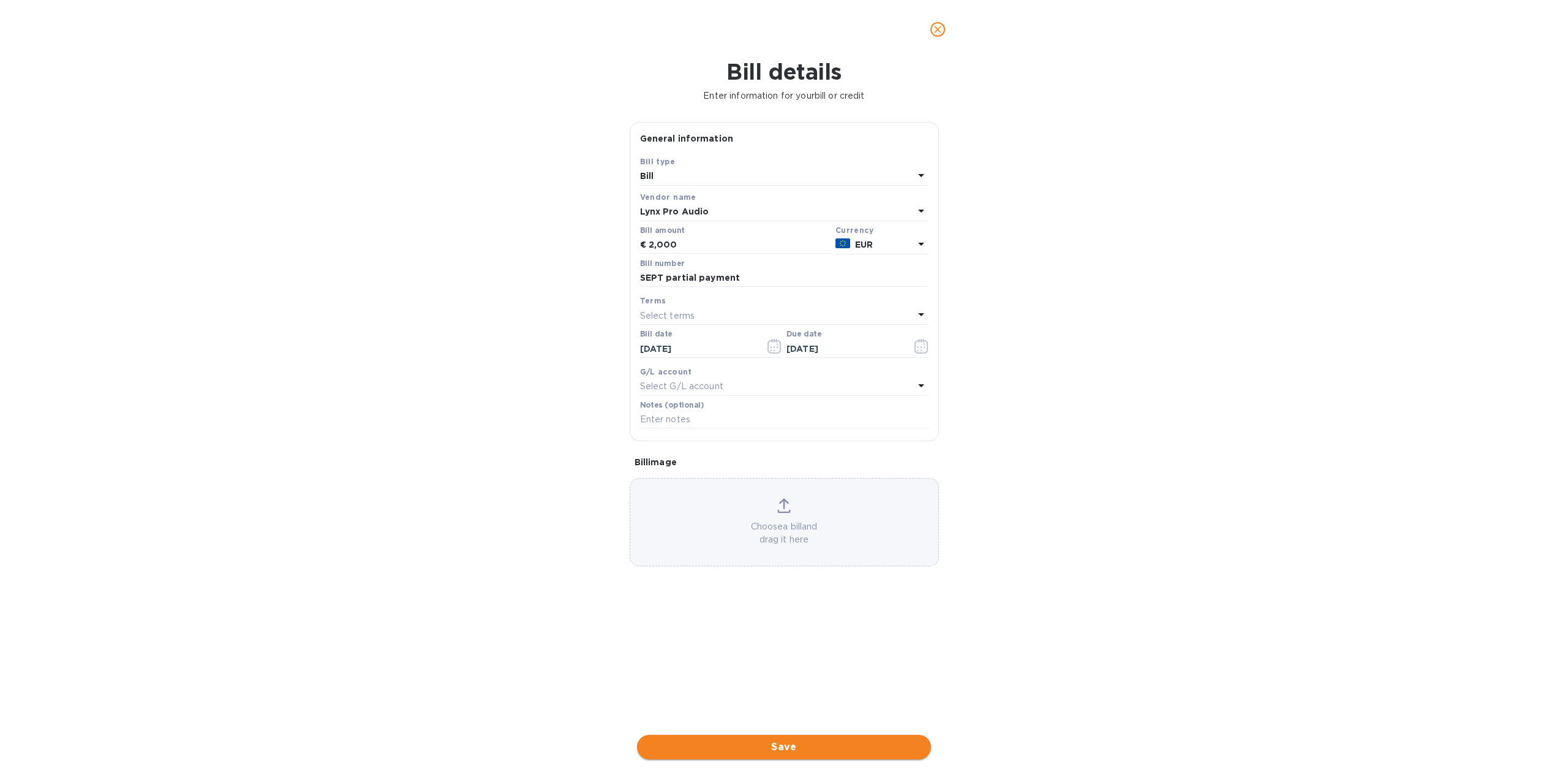
click at [805, 746] on span "Save" at bounding box center [784, 747] width 274 height 15
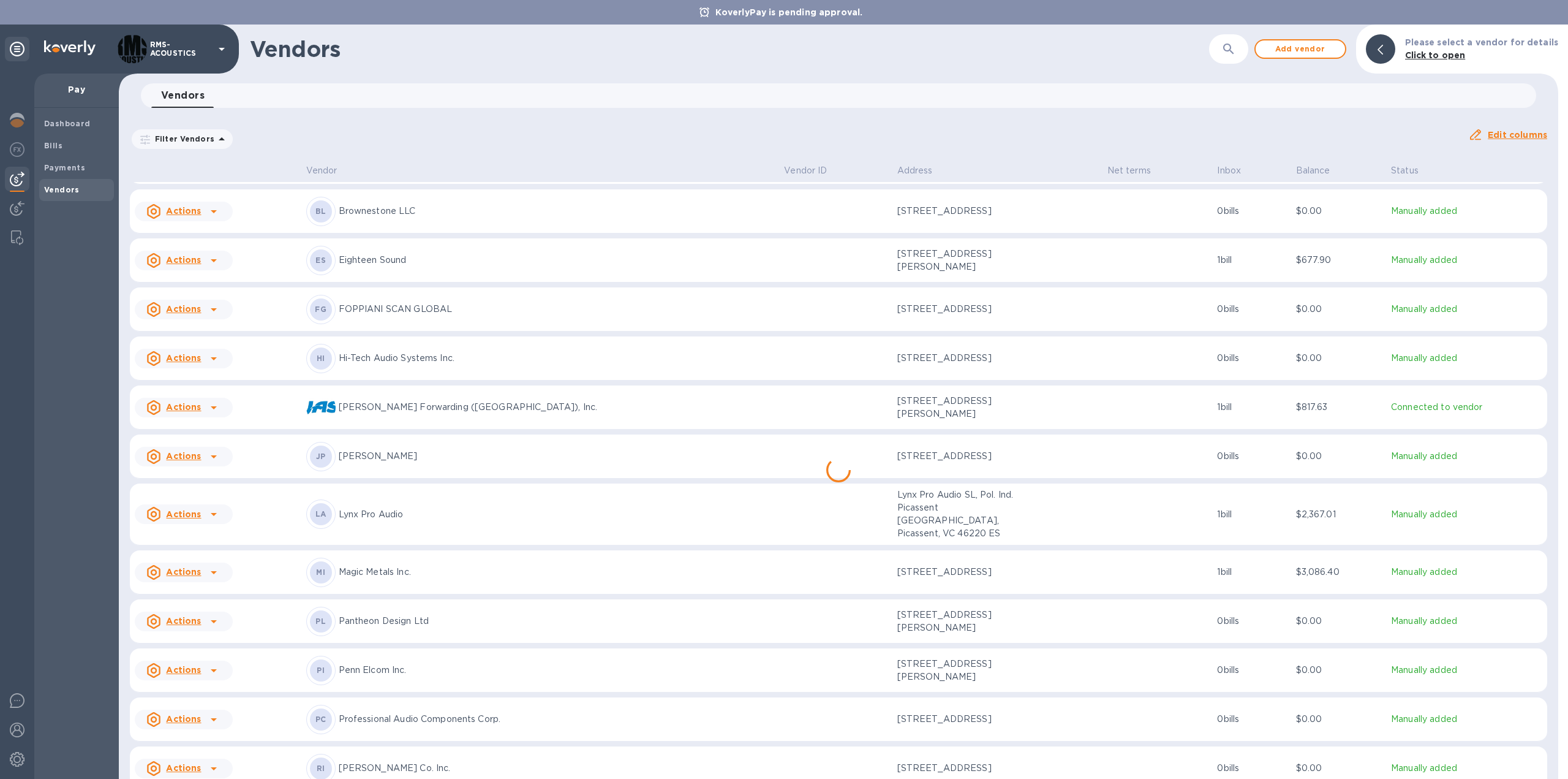
scroll to position [245, 0]
click at [207, 611] on icon at bounding box center [214, 618] width 15 height 15
click at [208, 660] on b "Add new bill" at bounding box center [198, 659] width 57 height 10
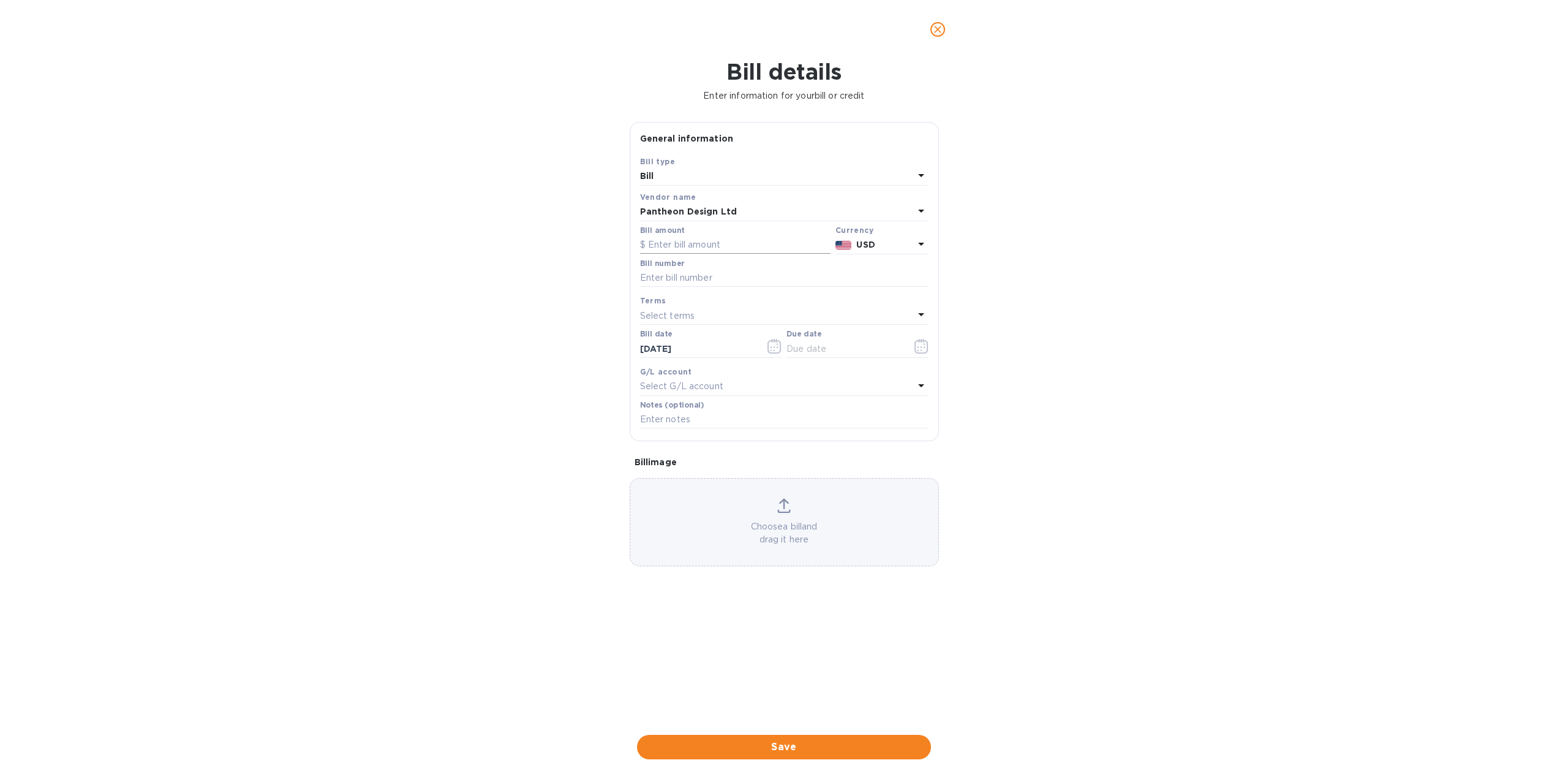
click at [664, 248] on input "text" at bounding box center [735, 245] width 190 height 18
type input "1,041"
click at [693, 279] on input "text" at bounding box center [784, 278] width 288 height 18
click at [688, 278] on input "text" at bounding box center [784, 278] width 288 height 18
type input "1654"
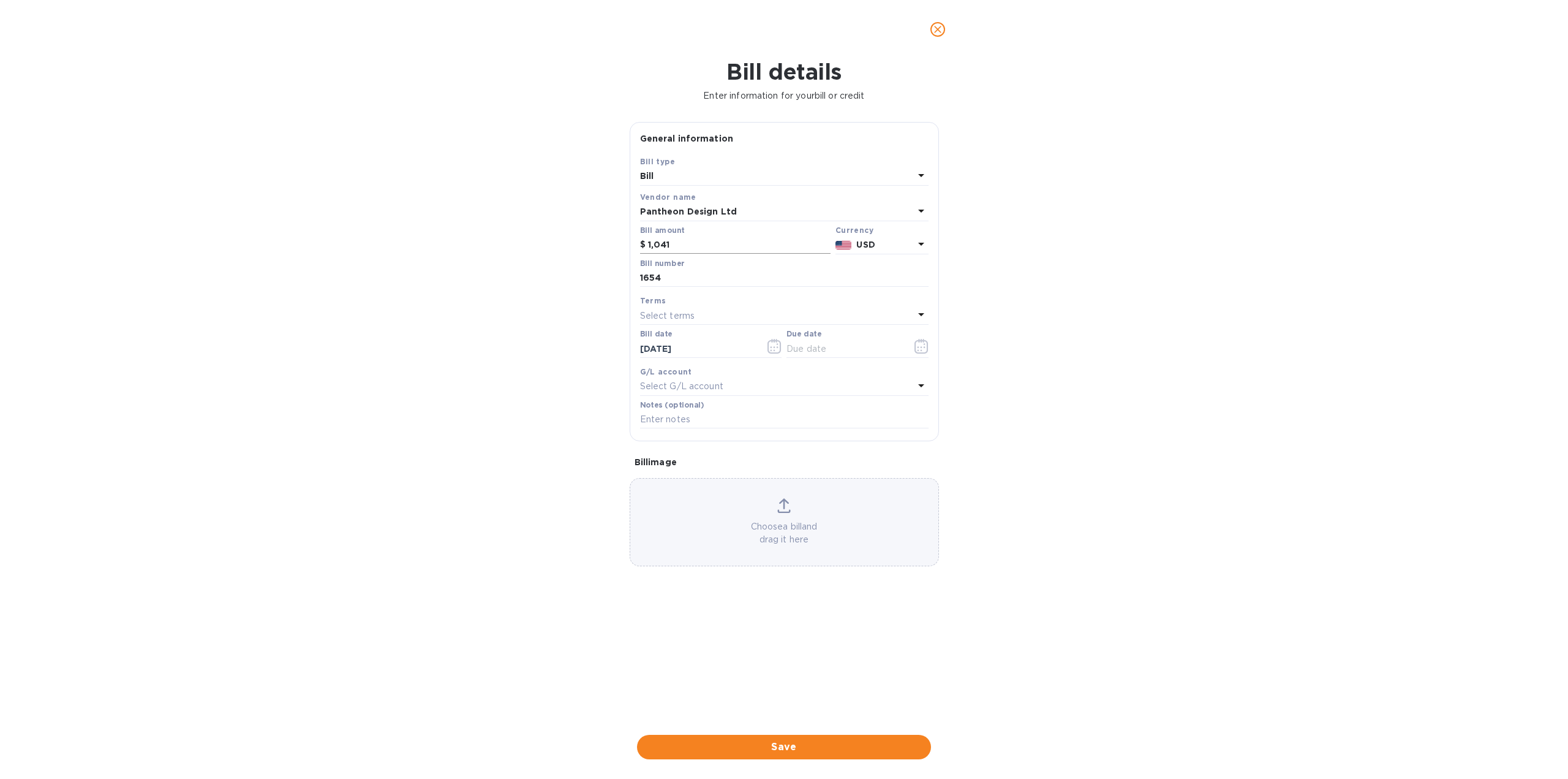
click at [675, 247] on input "1,041" at bounding box center [740, 245] width 182 height 18
type input "1,080"
click at [921, 345] on icon "button" at bounding box center [921, 346] width 14 height 15
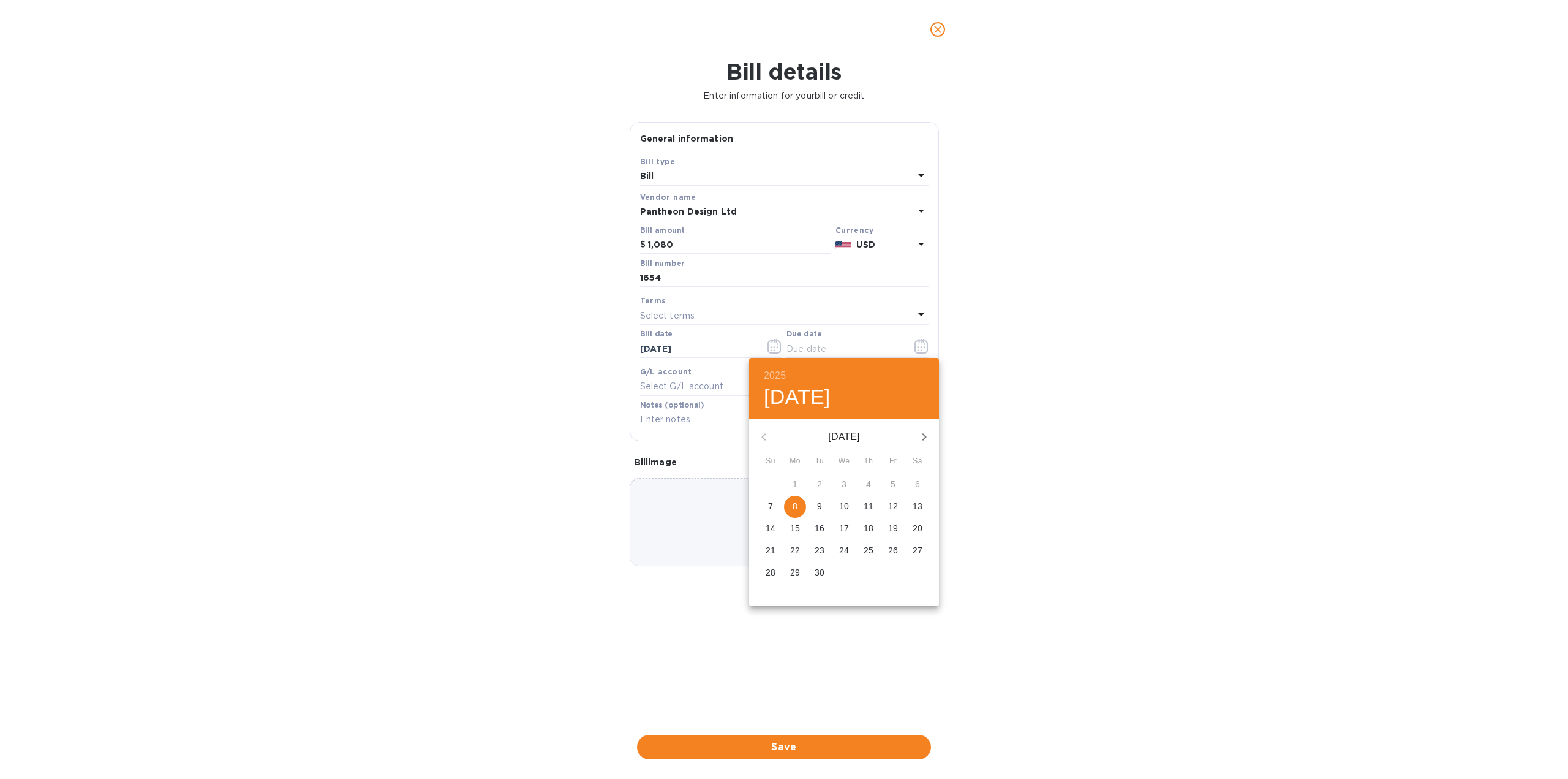
click at [821, 507] on p "9" at bounding box center [820, 506] width 5 height 12
type input "[DATE]"
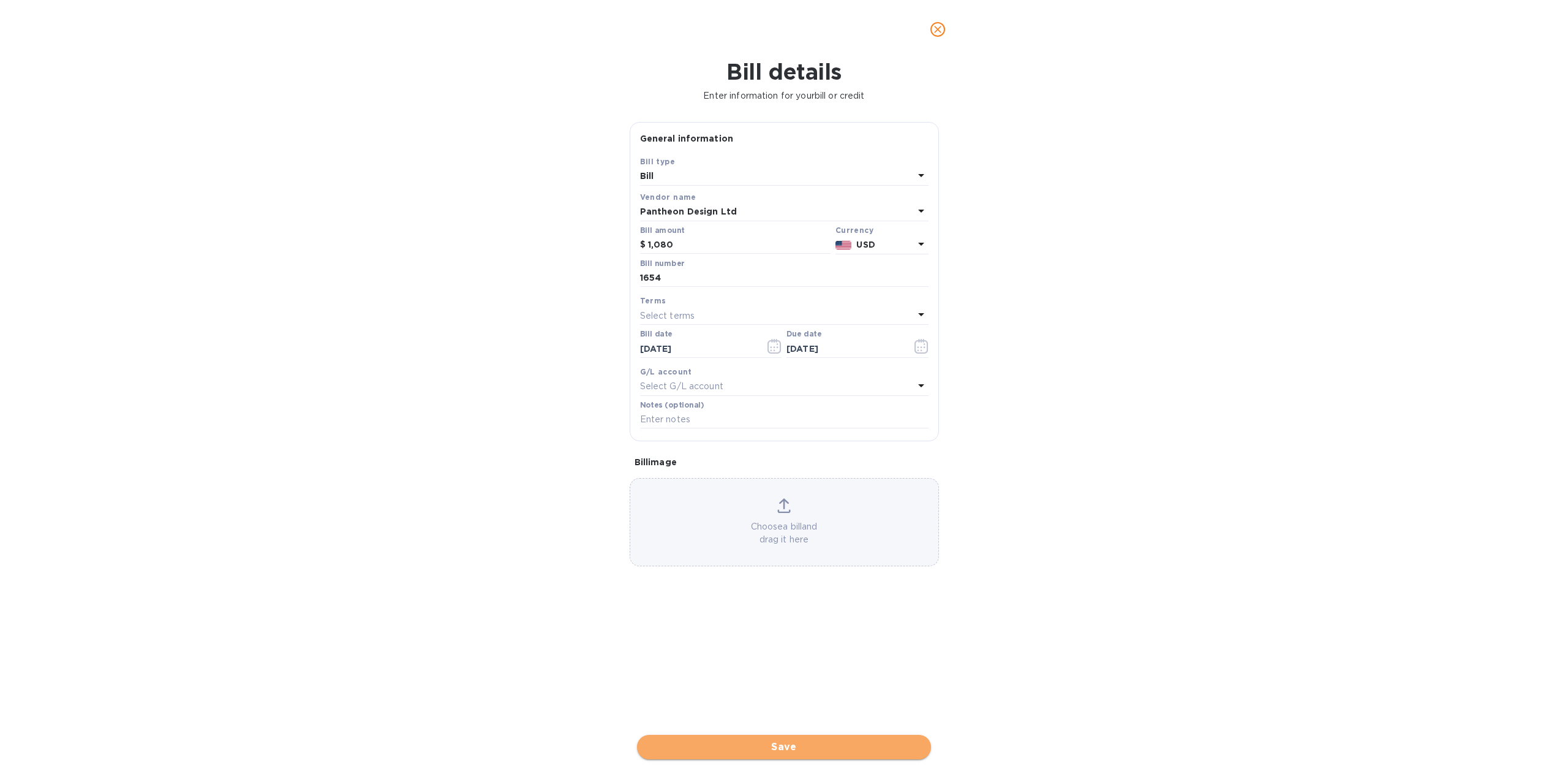
click at [808, 755] on span "Save" at bounding box center [784, 747] width 274 height 15
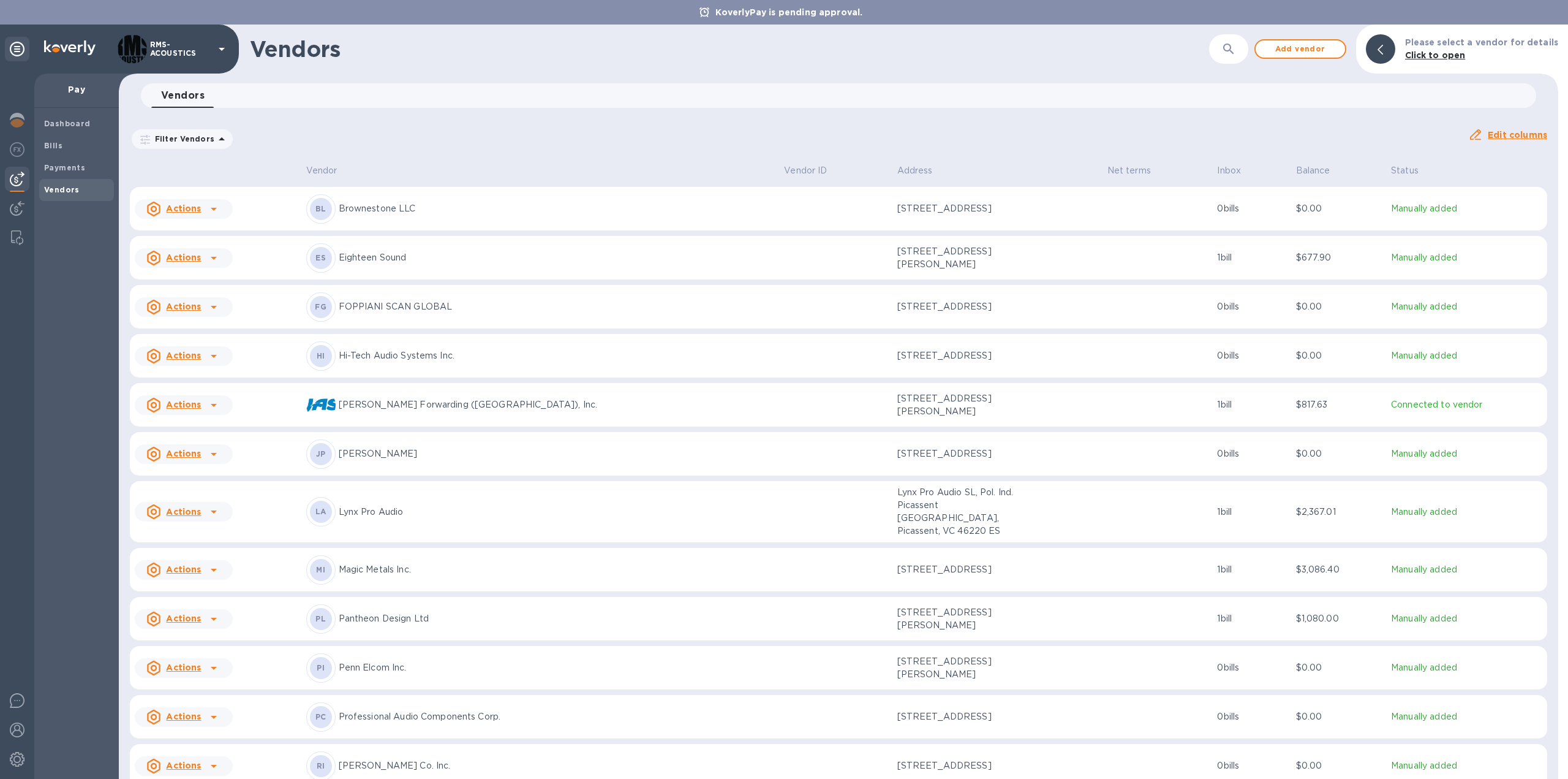
scroll to position [250, 0]
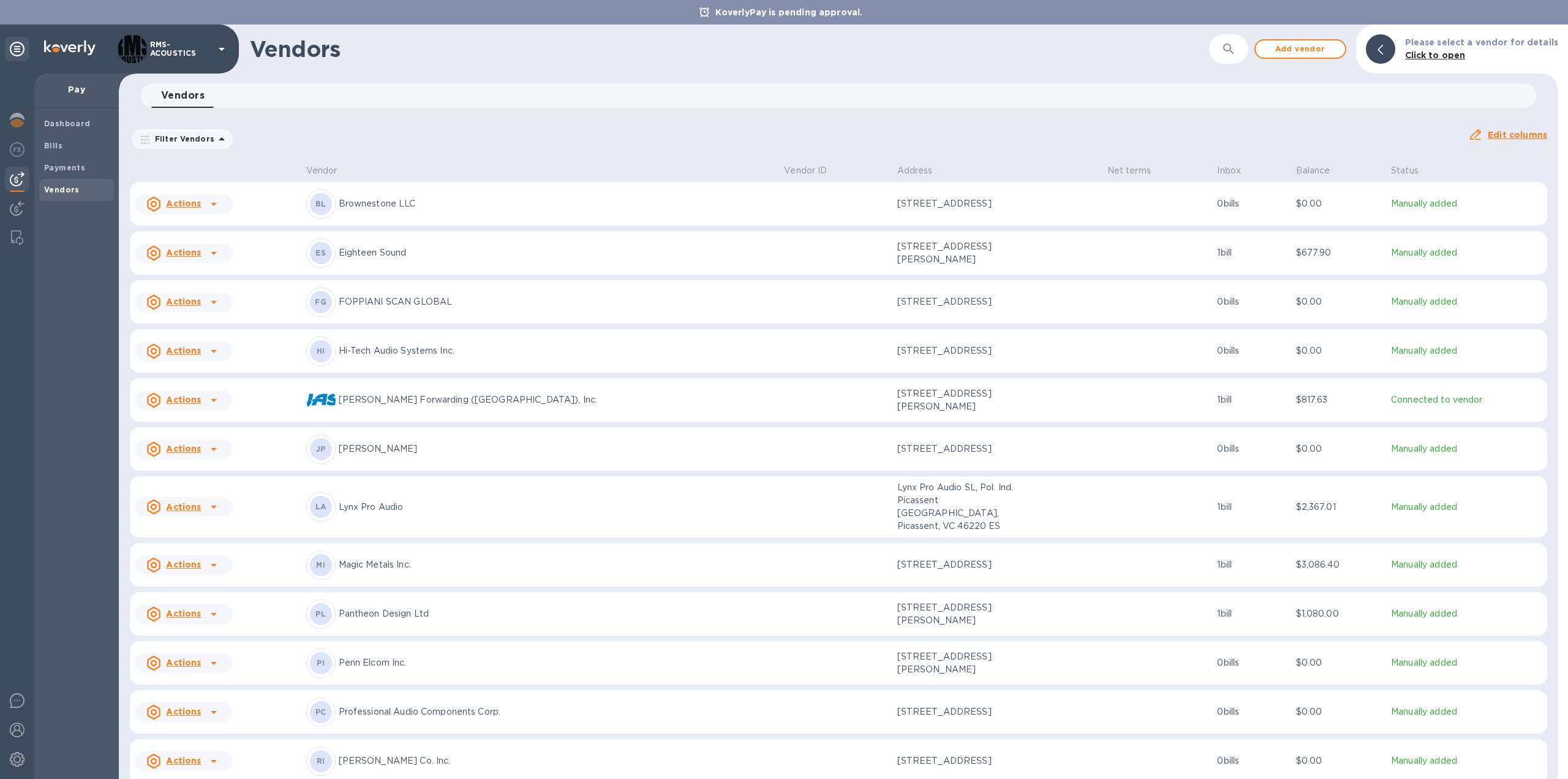
click at [190, 707] on u "Actions" at bounding box center [183, 711] width 35 height 10
click at [201, 725] on b "Add new bill" at bounding box center [198, 723] width 57 height 10
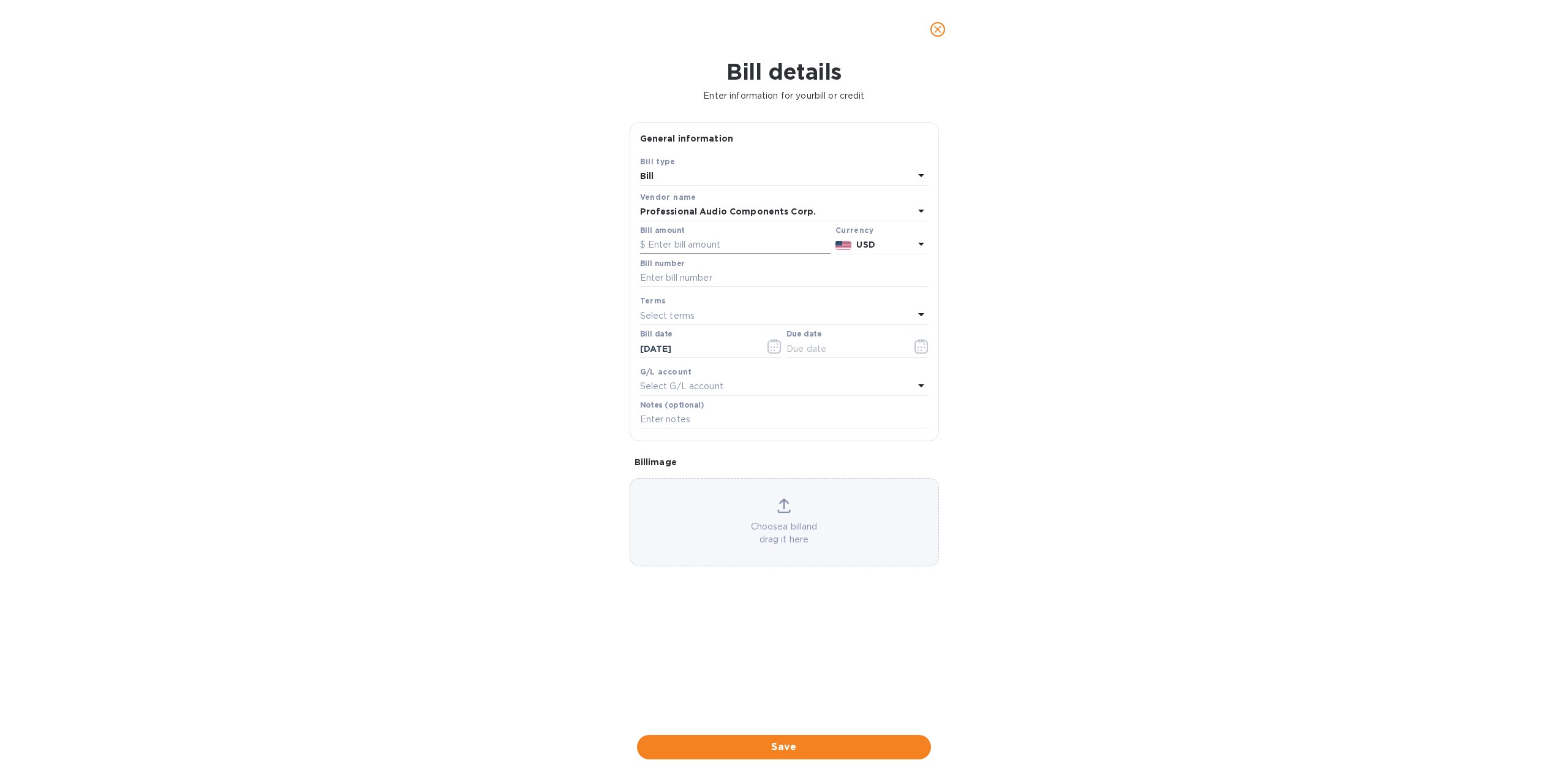
click at [672, 245] on input "text" at bounding box center [735, 245] width 190 height 18
type input "1,048"
click at [682, 279] on input "text" at bounding box center [784, 278] width 288 height 18
type input "1055068"
click at [805, 348] on input "text" at bounding box center [844, 348] width 115 height 18
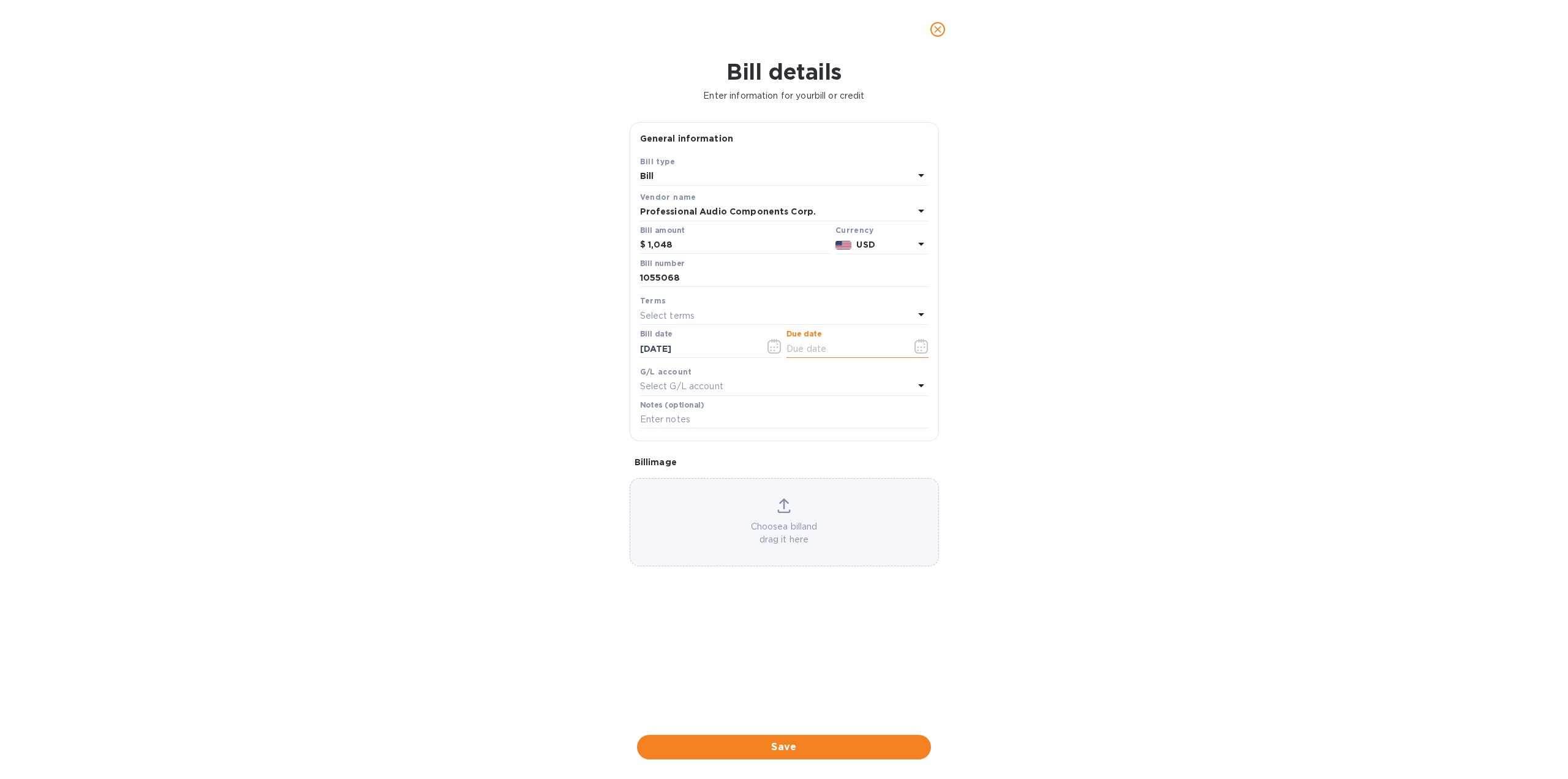
click at [918, 349] on icon "button" at bounding box center [918, 350] width 2 height 2
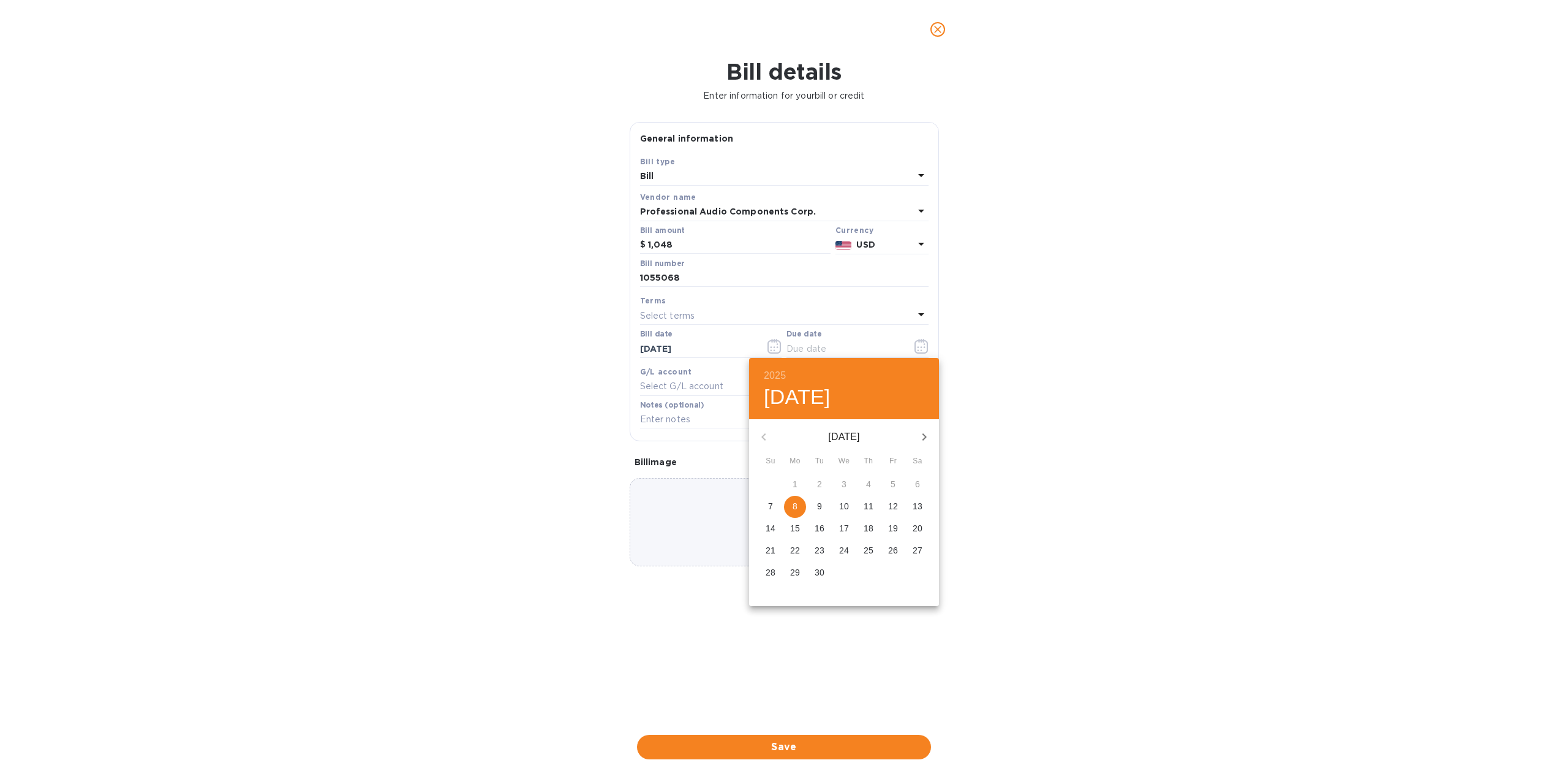
click at [825, 505] on span "9" at bounding box center [819, 506] width 22 height 12
type input "[DATE]"
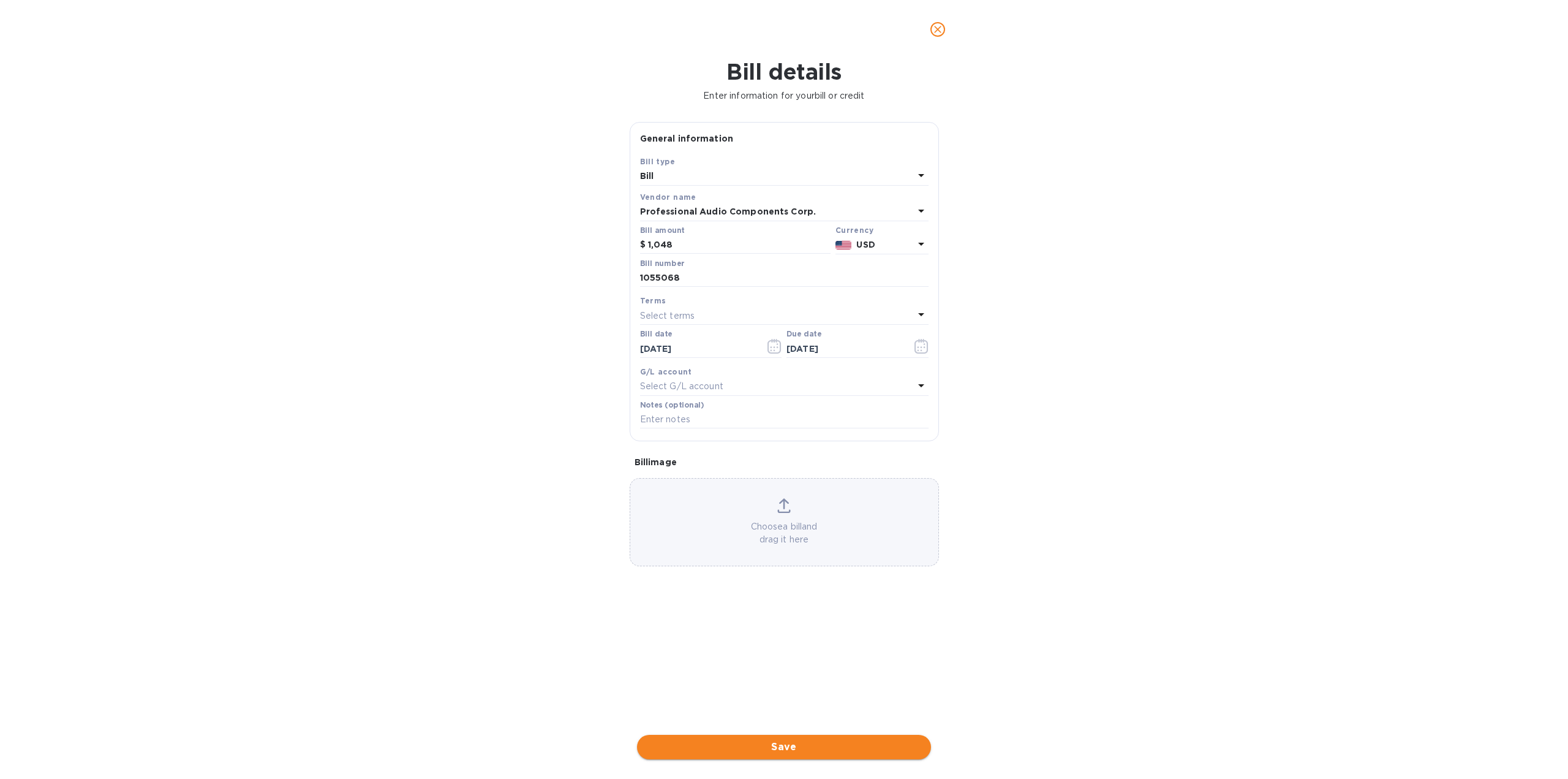
click at [852, 746] on span "Save" at bounding box center [784, 747] width 274 height 15
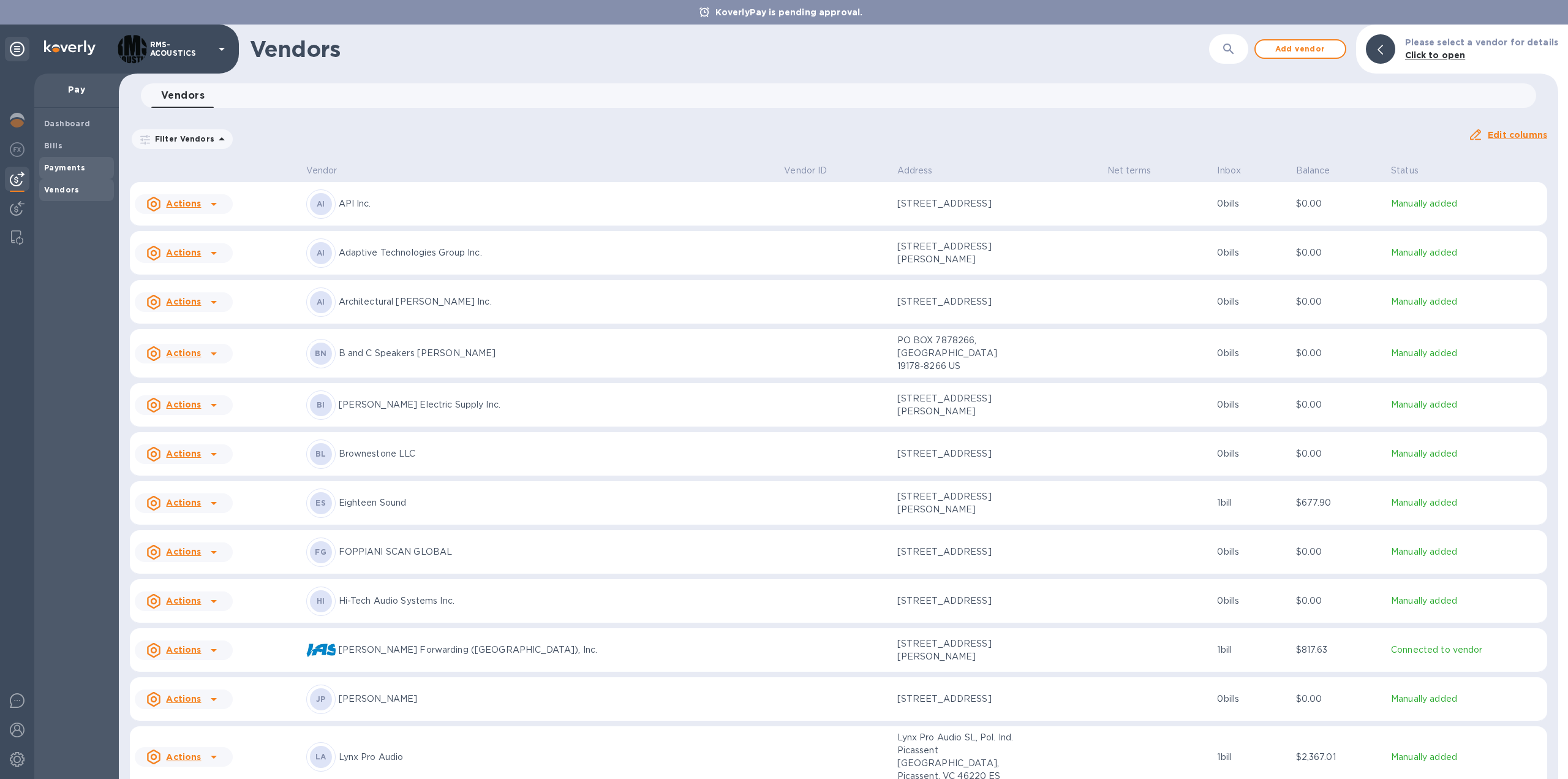
click at [50, 162] on span "Payments" at bounding box center [64, 168] width 41 height 12
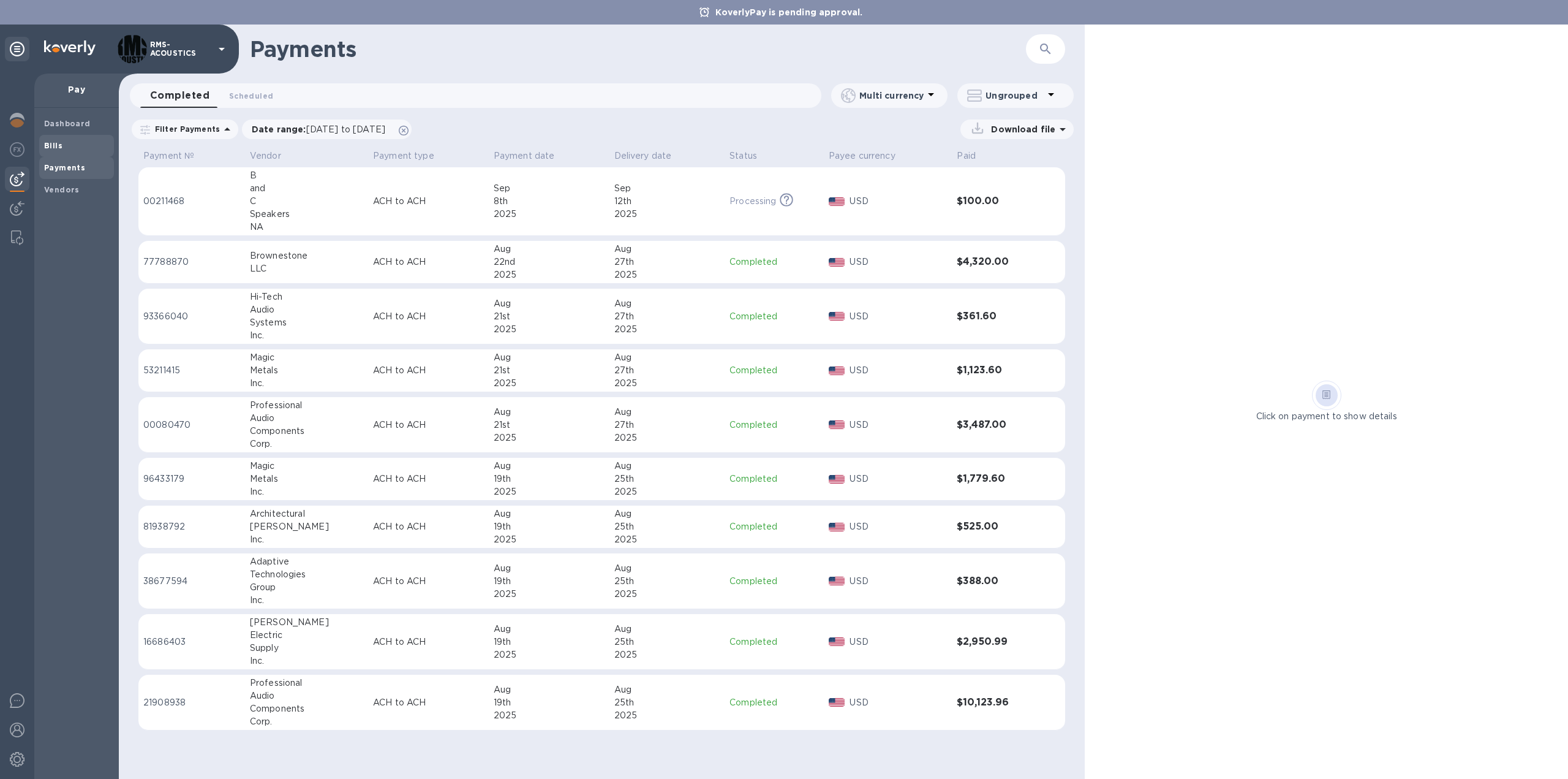
click at [56, 144] on b "Bills" at bounding box center [53, 145] width 18 height 10
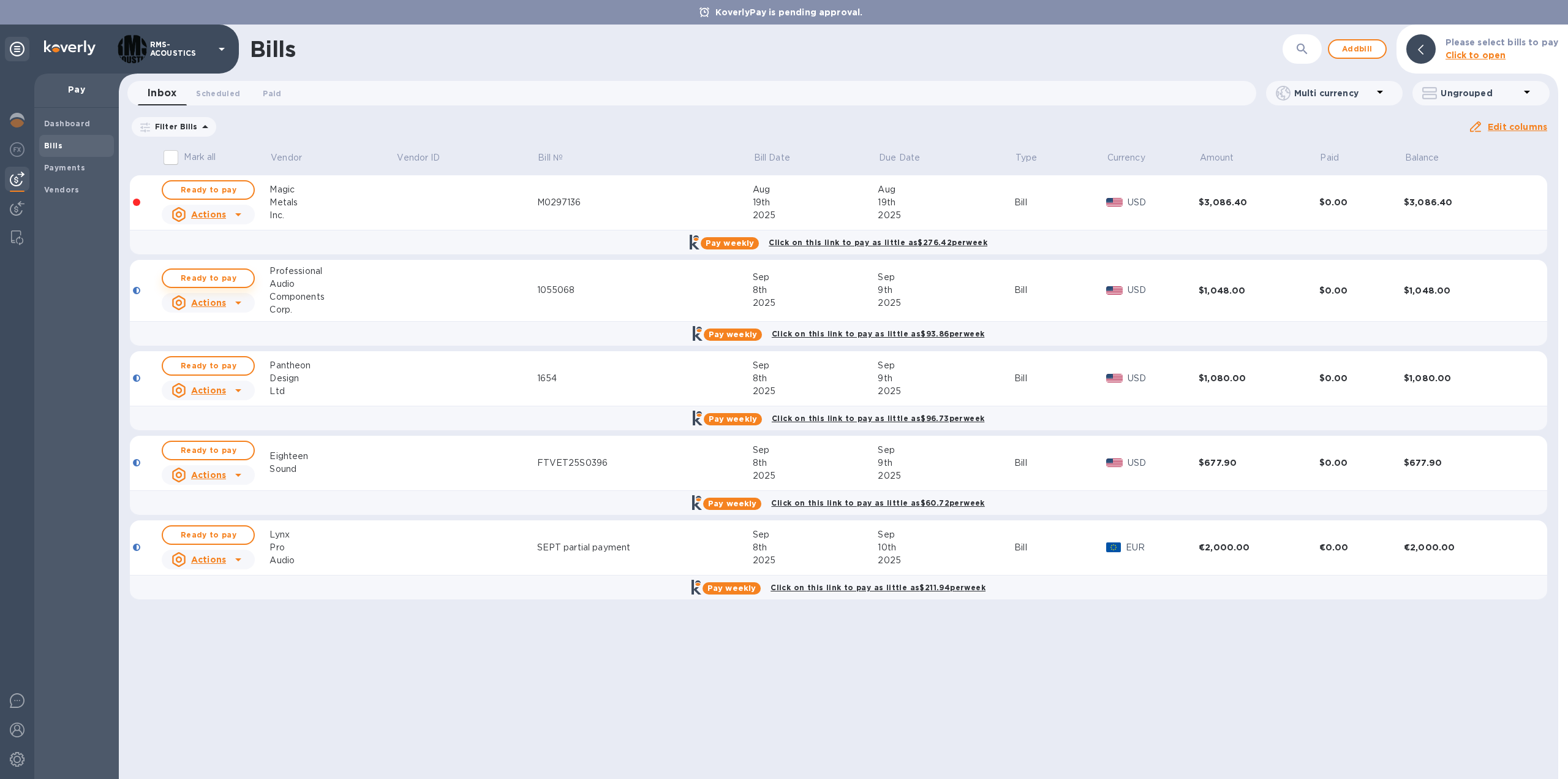
click at [227, 278] on span "Ready to pay" at bounding box center [208, 278] width 71 height 15
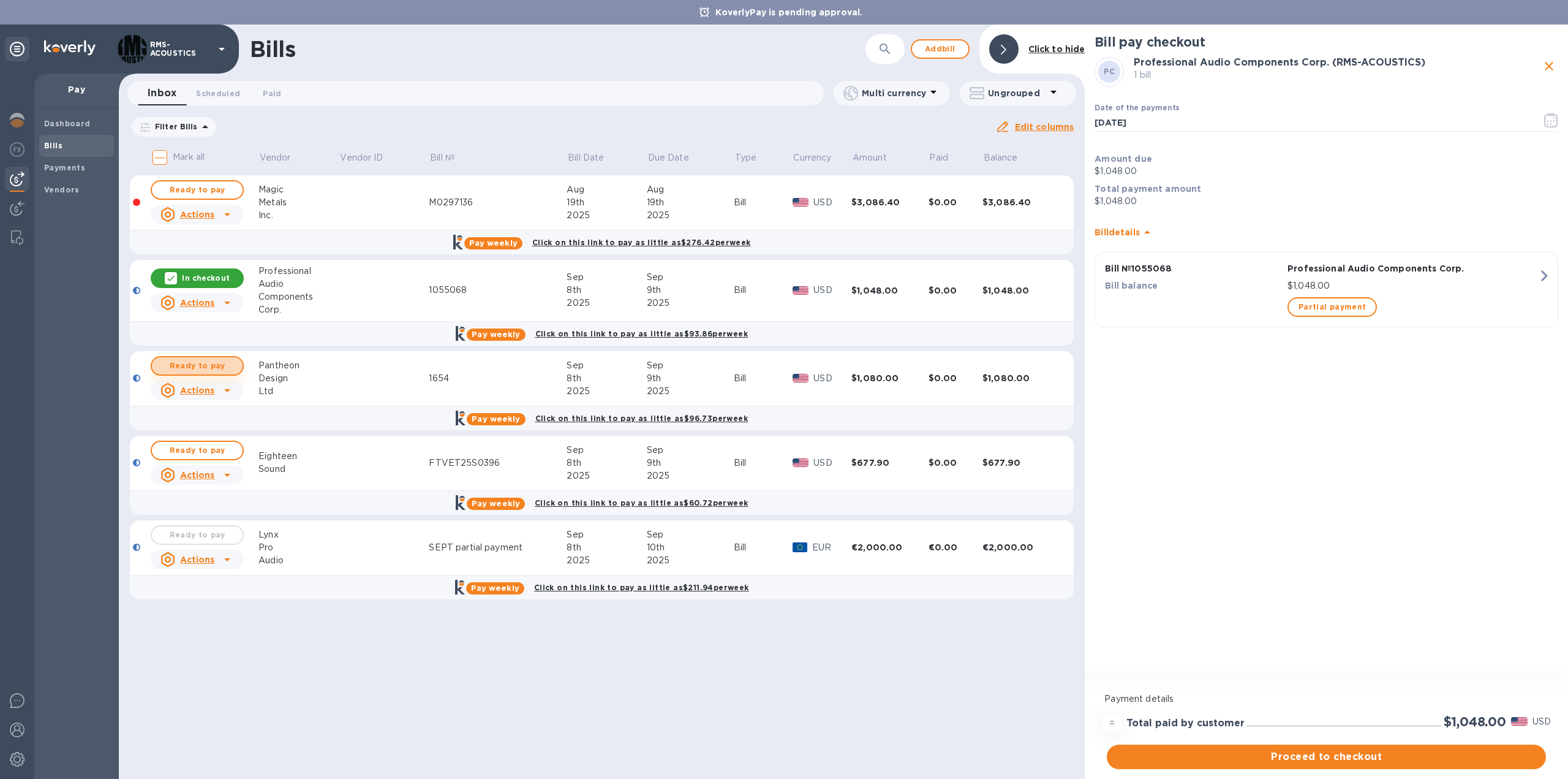
click at [213, 362] on span "Ready to pay" at bounding box center [197, 366] width 71 height 15
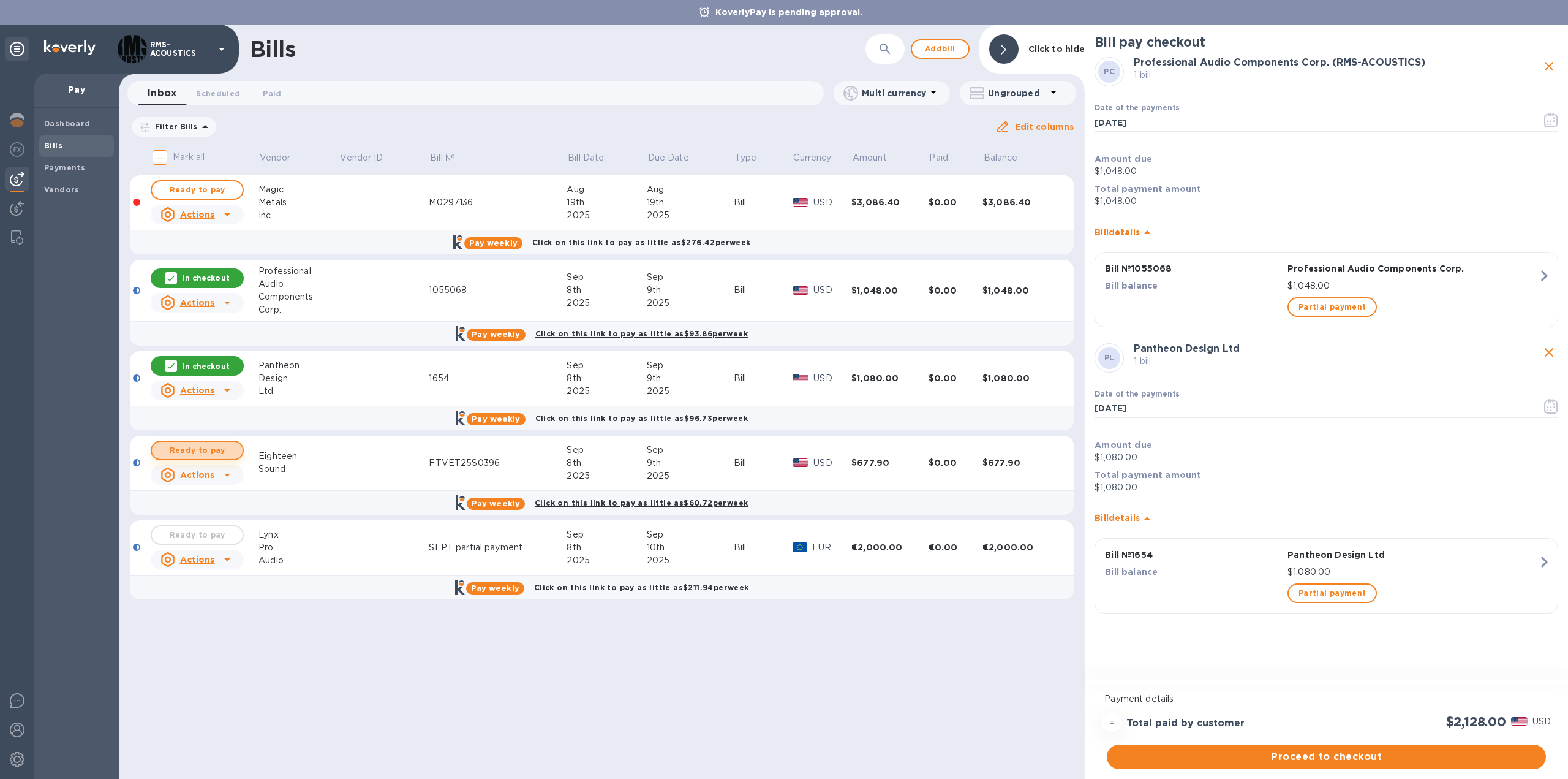
click at [217, 451] on span "Ready to pay" at bounding box center [197, 450] width 71 height 15
click at [1383, 754] on span "Proceed to checkout" at bounding box center [1326, 756] width 419 height 15
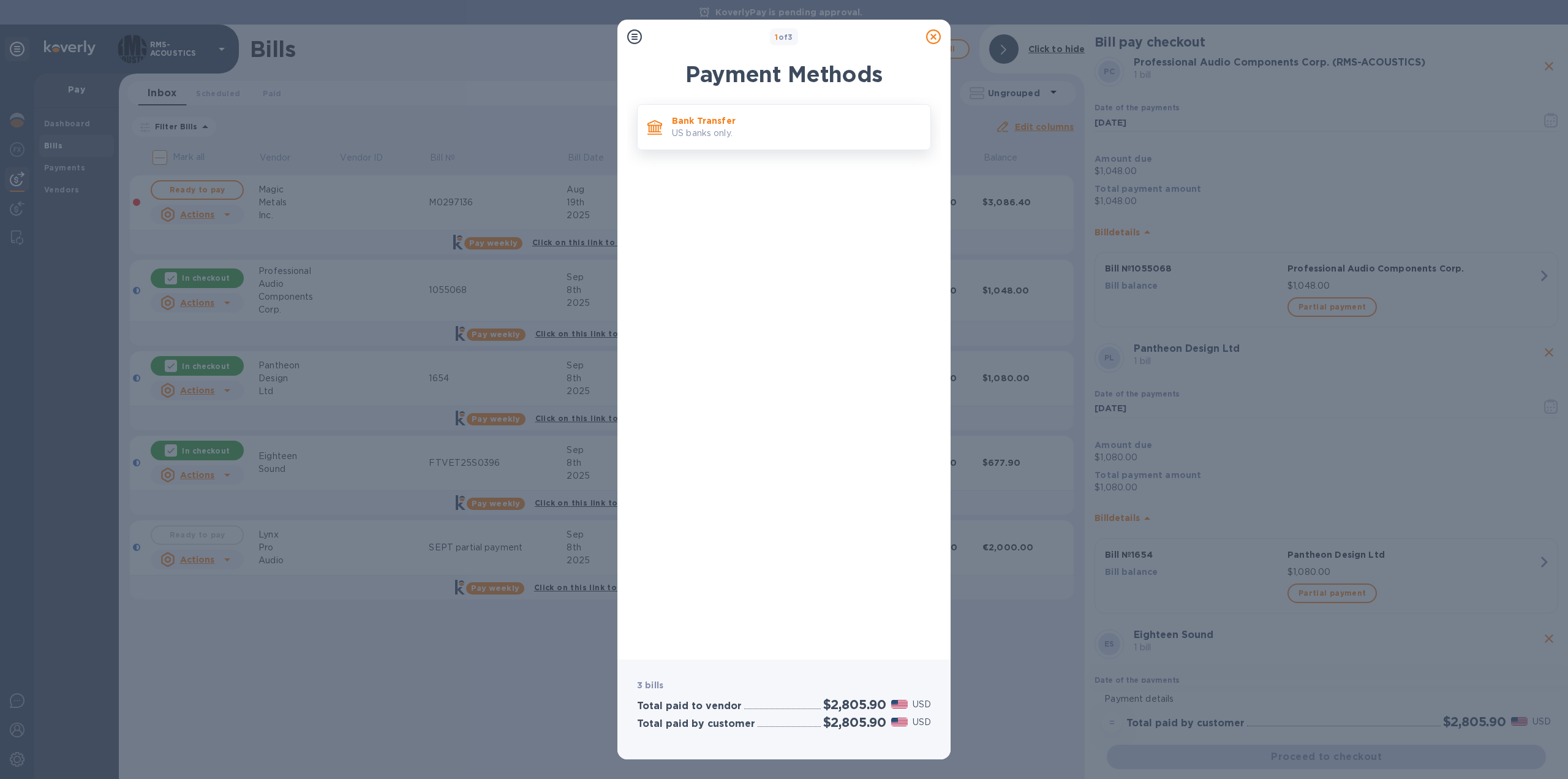
click at [727, 136] on p "US banks only." at bounding box center [796, 133] width 248 height 13
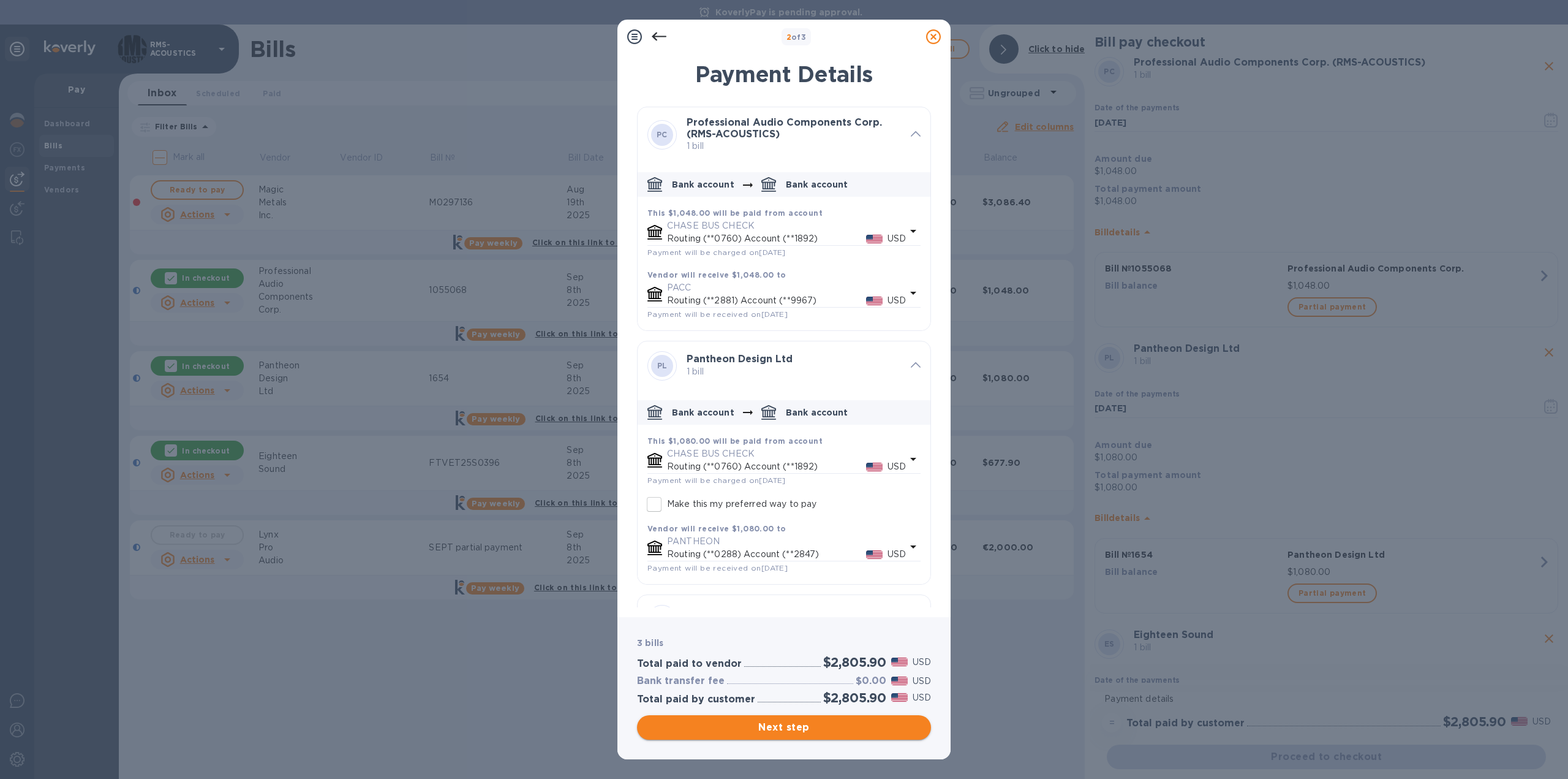
click at [835, 729] on span "Next step" at bounding box center [784, 727] width 274 height 15
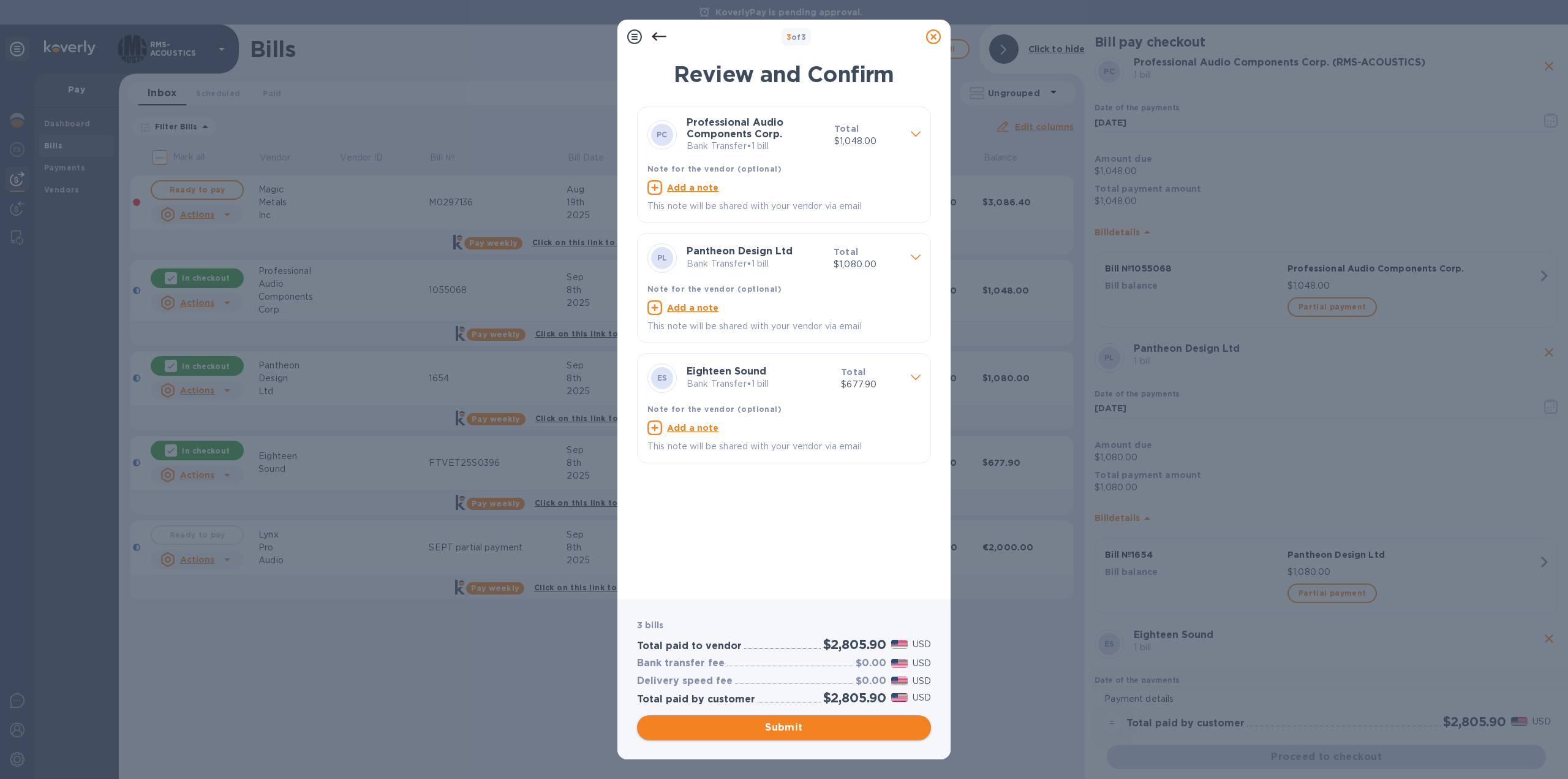
click at [819, 725] on span "Submit" at bounding box center [784, 727] width 274 height 15
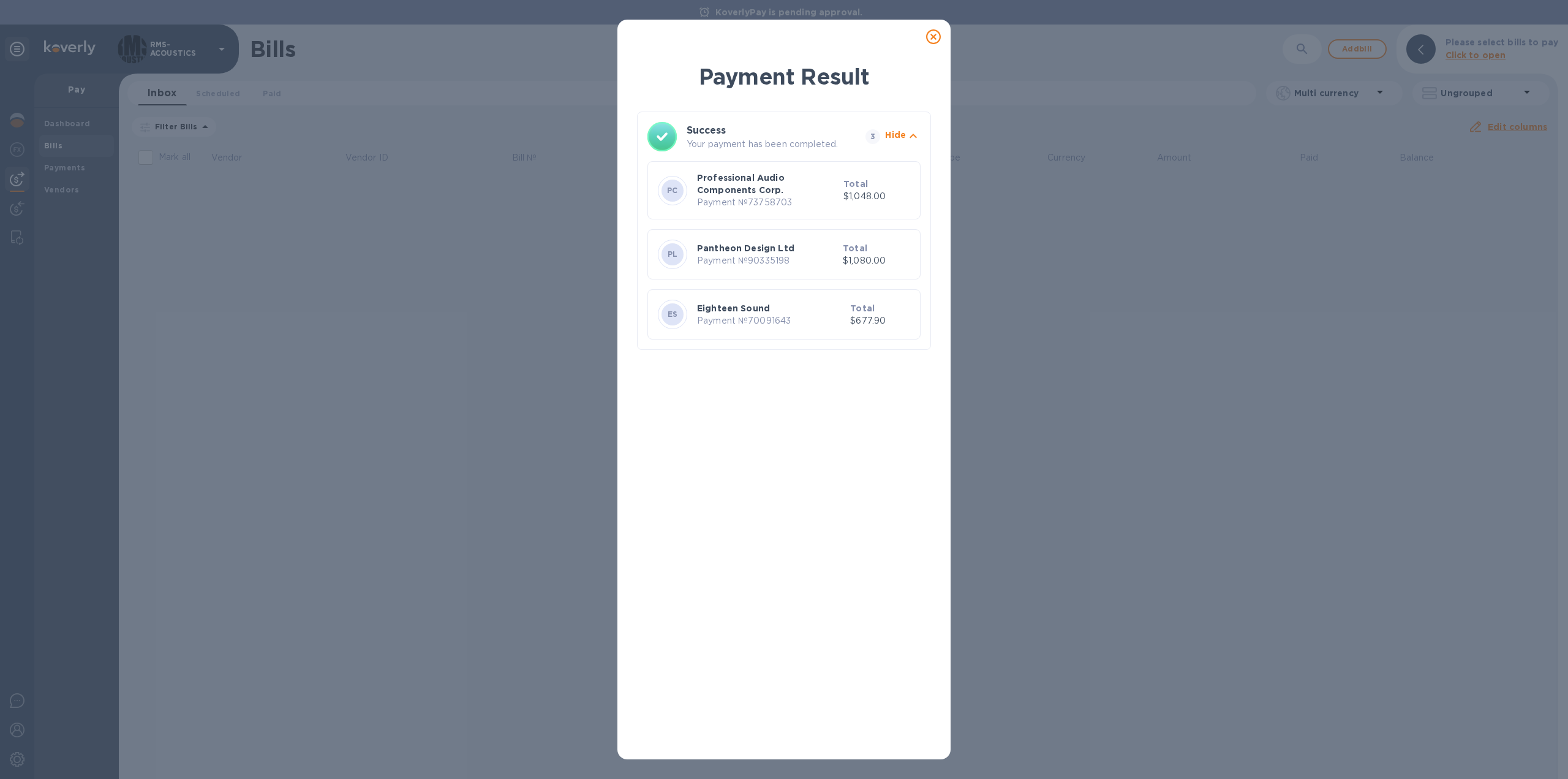
click at [935, 35] on icon at bounding box center [933, 36] width 15 height 15
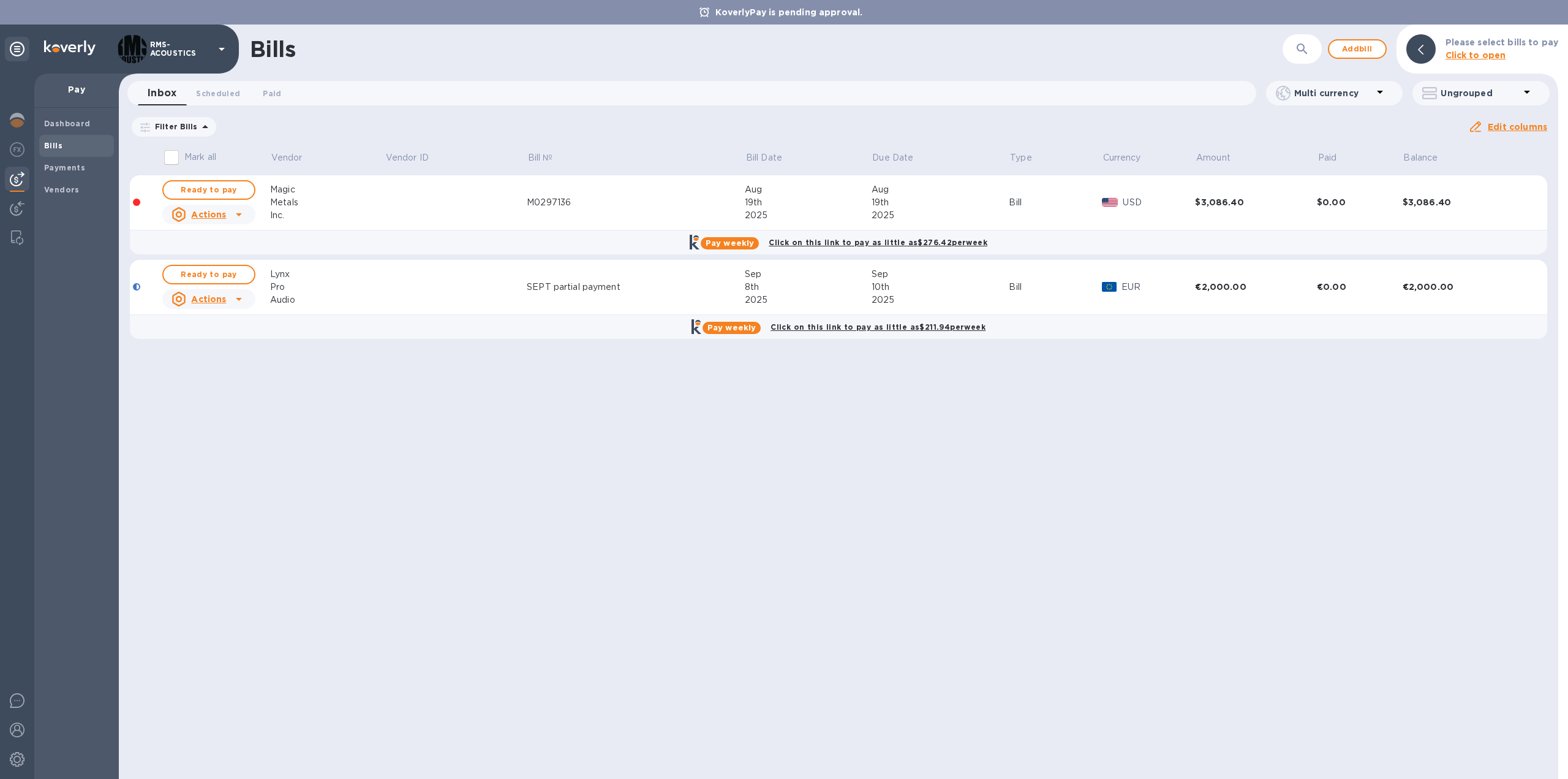
click at [477, 505] on div "Bills ​ Add bill Please select bills to pay Click to open Inbox 0 Scheduled 0 P…" at bounding box center [839, 401] width 1440 height 755
click at [66, 187] on b "Vendors" at bounding box center [62, 189] width 36 height 10
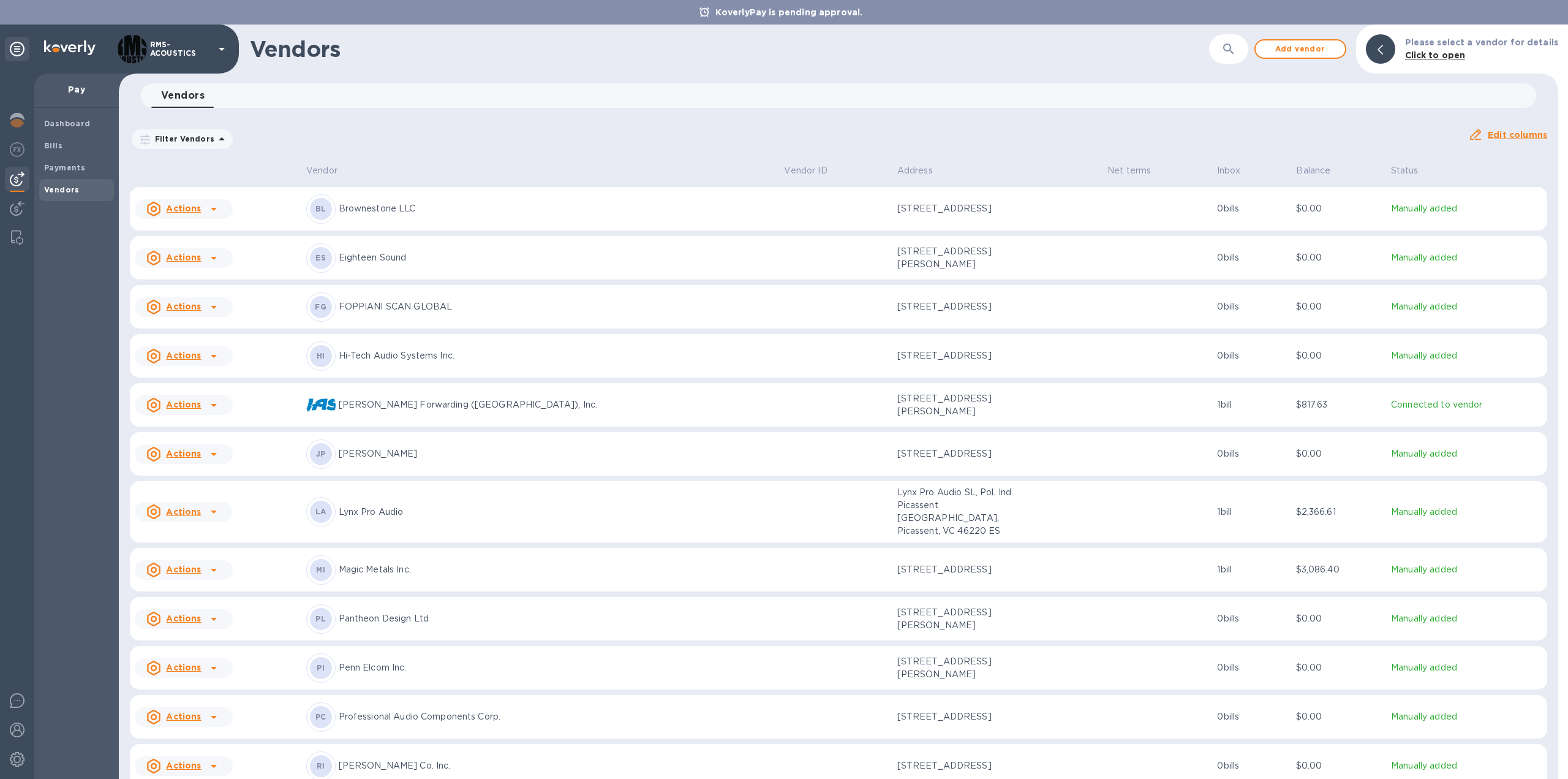
scroll to position [250, 0]
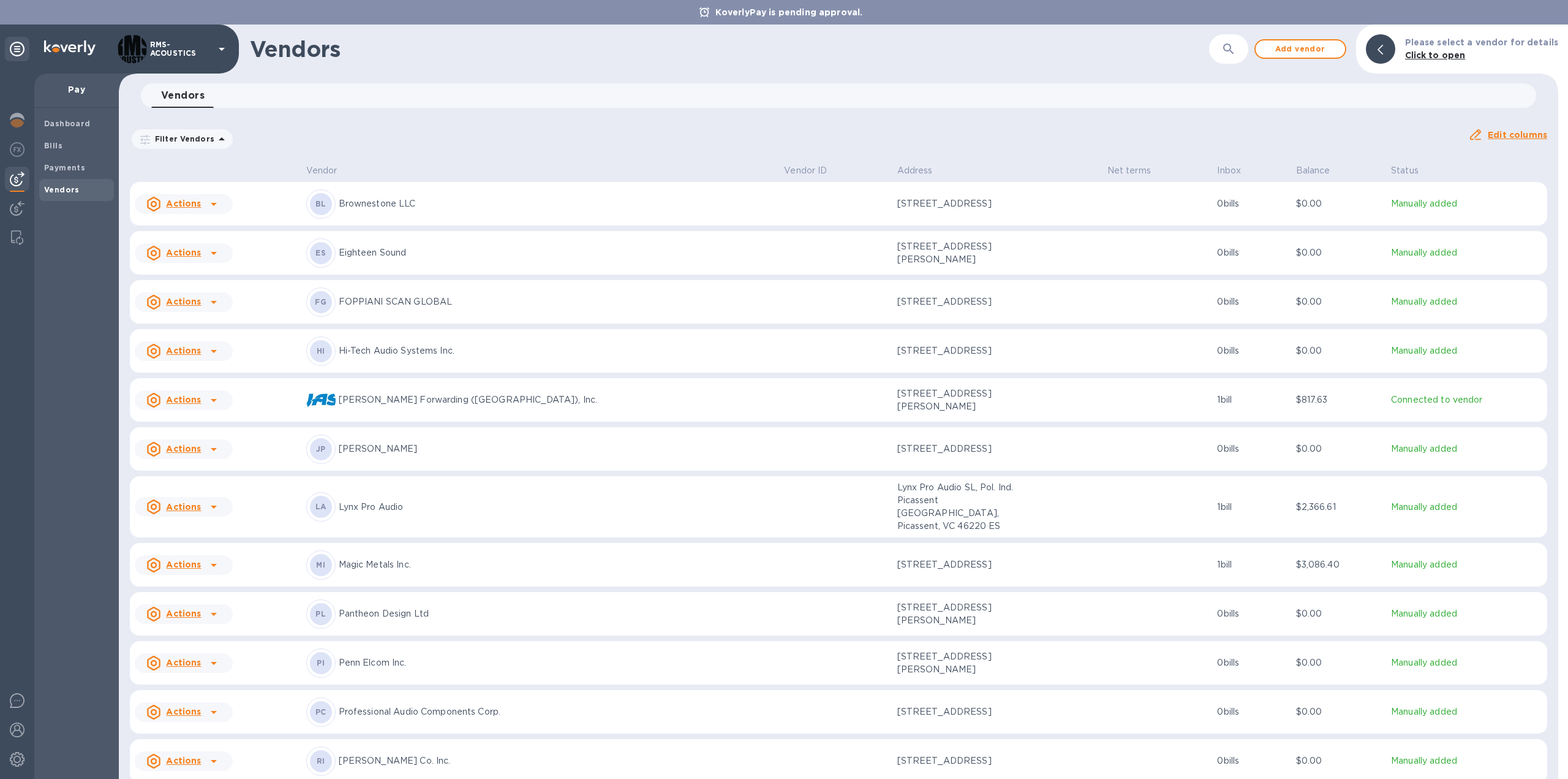
click at [193, 707] on u "Actions" at bounding box center [183, 711] width 35 height 10
click at [215, 723] on b "Add new bill" at bounding box center [198, 723] width 57 height 10
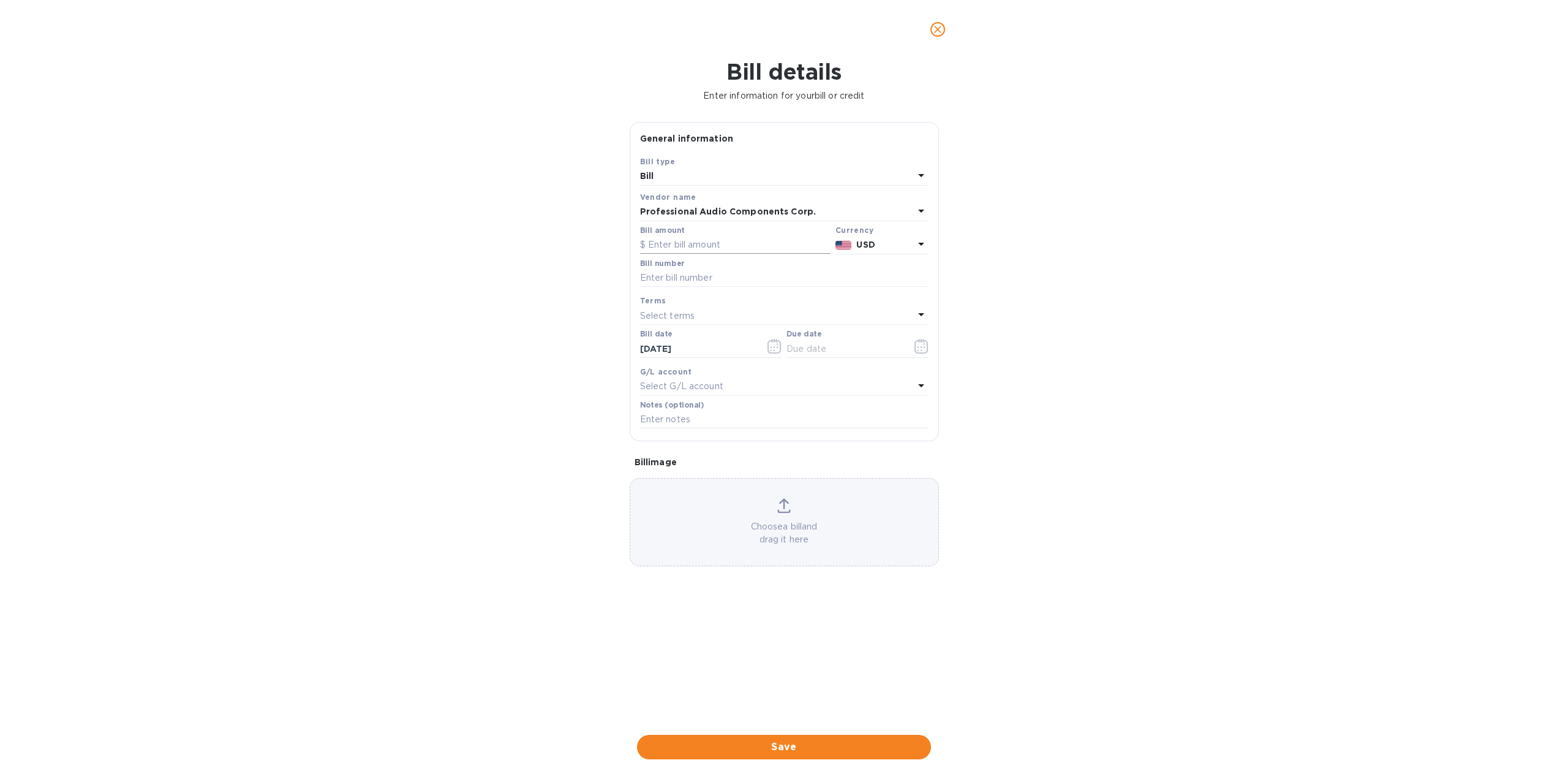
click at [690, 242] on input "text" at bounding box center [735, 245] width 190 height 18
type input "3,112"
click at [675, 277] on input "text" at bounding box center [784, 278] width 288 height 18
click at [686, 280] on input "text" at bounding box center [784, 278] width 288 height 18
type input "1062714"
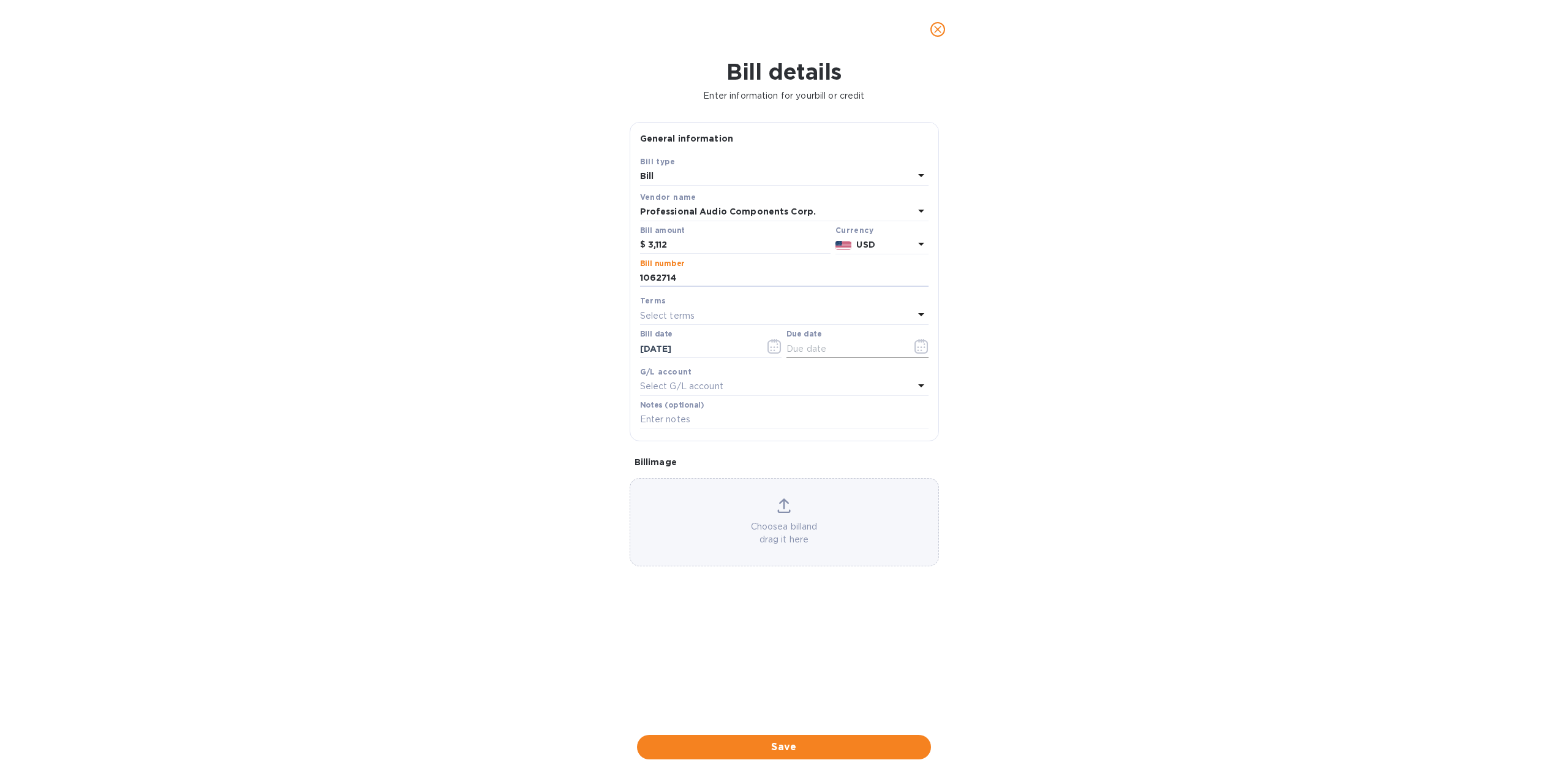
drag, startPoint x: 867, startPoint y: 342, endPoint x: 914, endPoint y: 344, distance: 47.0
click at [867, 342] on input "text" at bounding box center [844, 348] width 115 height 18
click at [921, 344] on icon "button" at bounding box center [921, 346] width 14 height 15
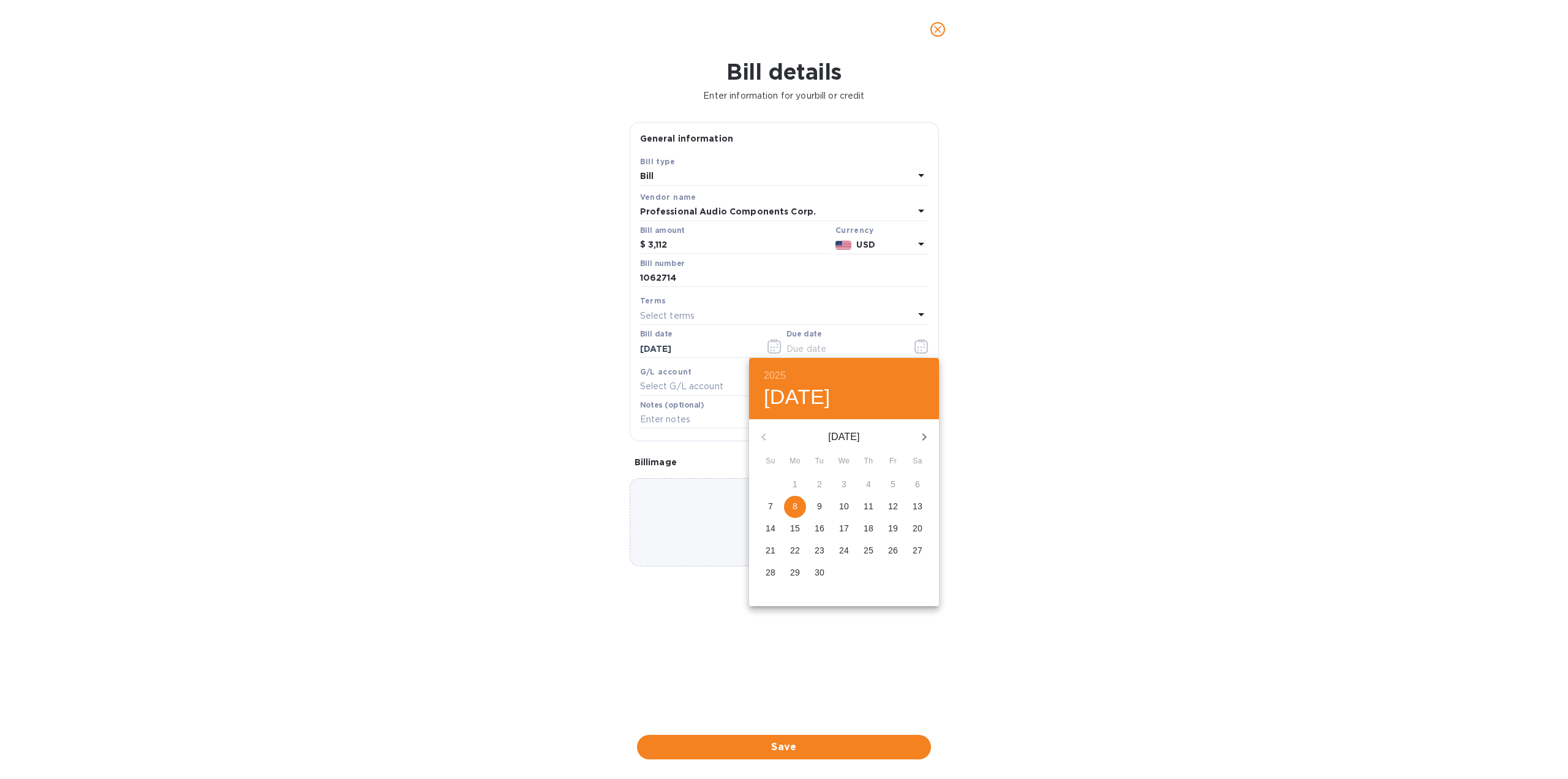
click at [820, 506] on p "9" at bounding box center [820, 506] width 5 height 12
type input "[DATE]"
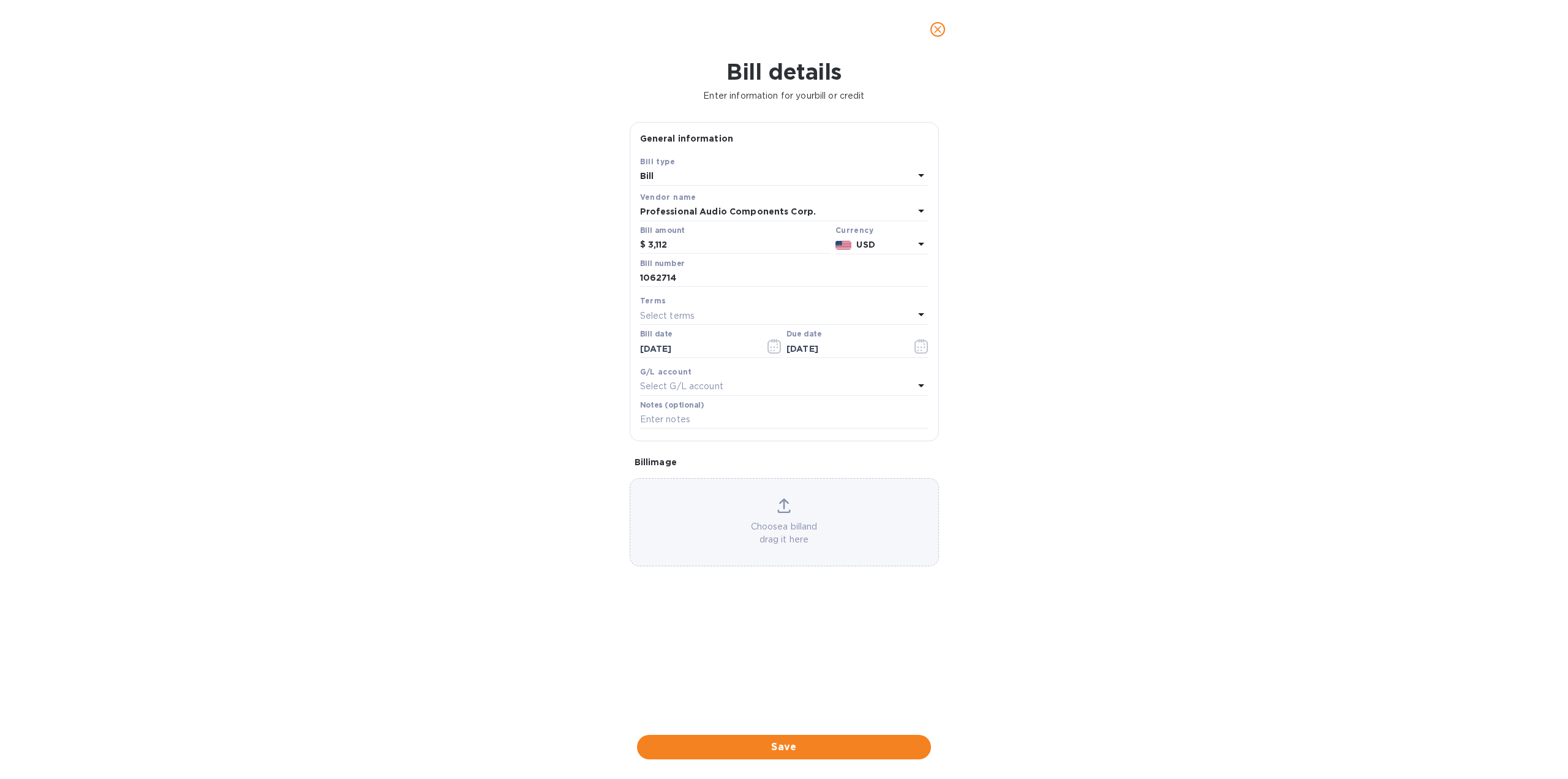
click at [1057, 507] on div "Bill details Enter information for your bill or credit General information Save…" at bounding box center [784, 419] width 1568 height 720
click at [759, 744] on span "Save" at bounding box center [784, 747] width 274 height 15
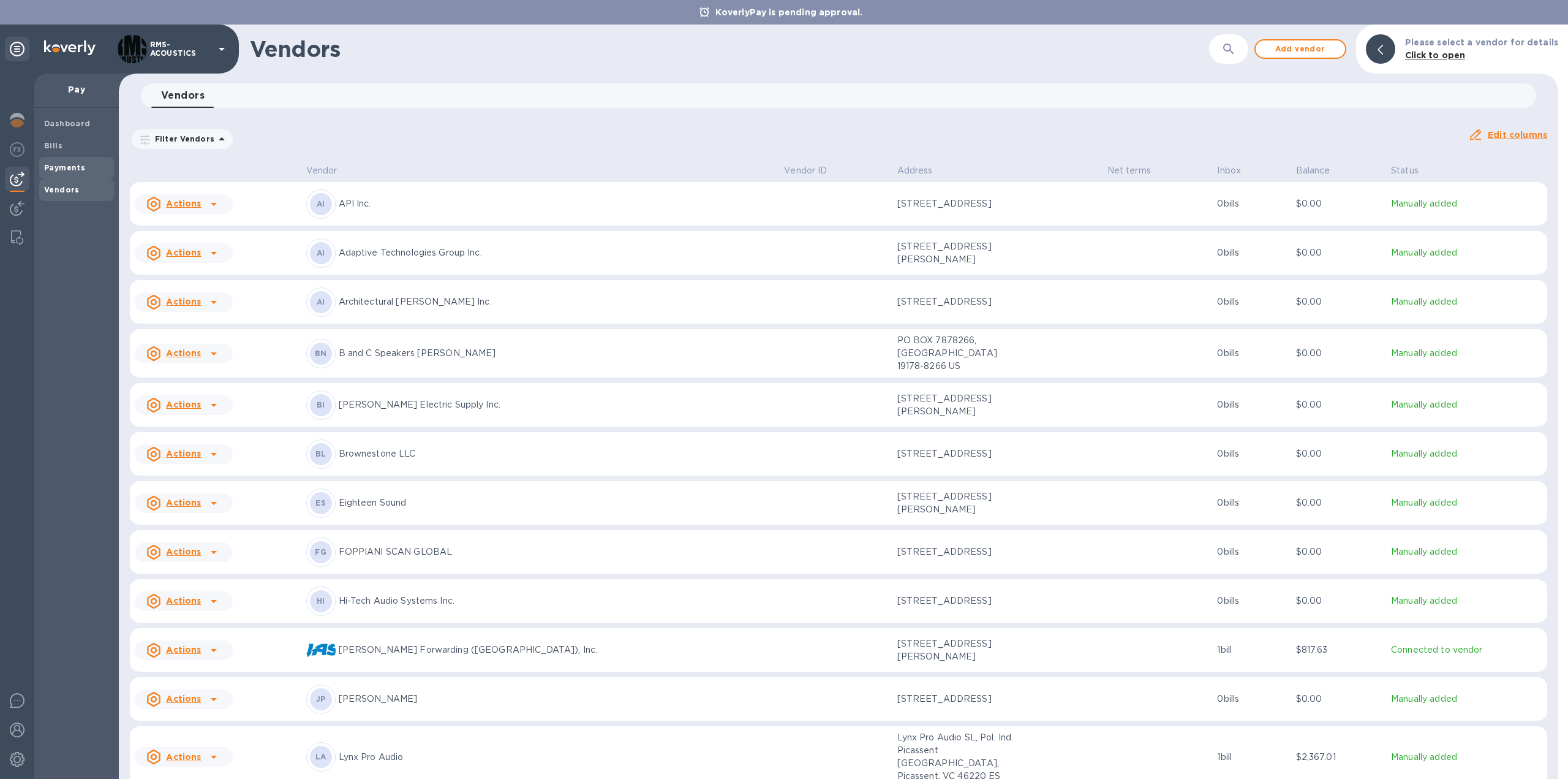
click at [67, 168] on b "Payments" at bounding box center [64, 168] width 41 height 10
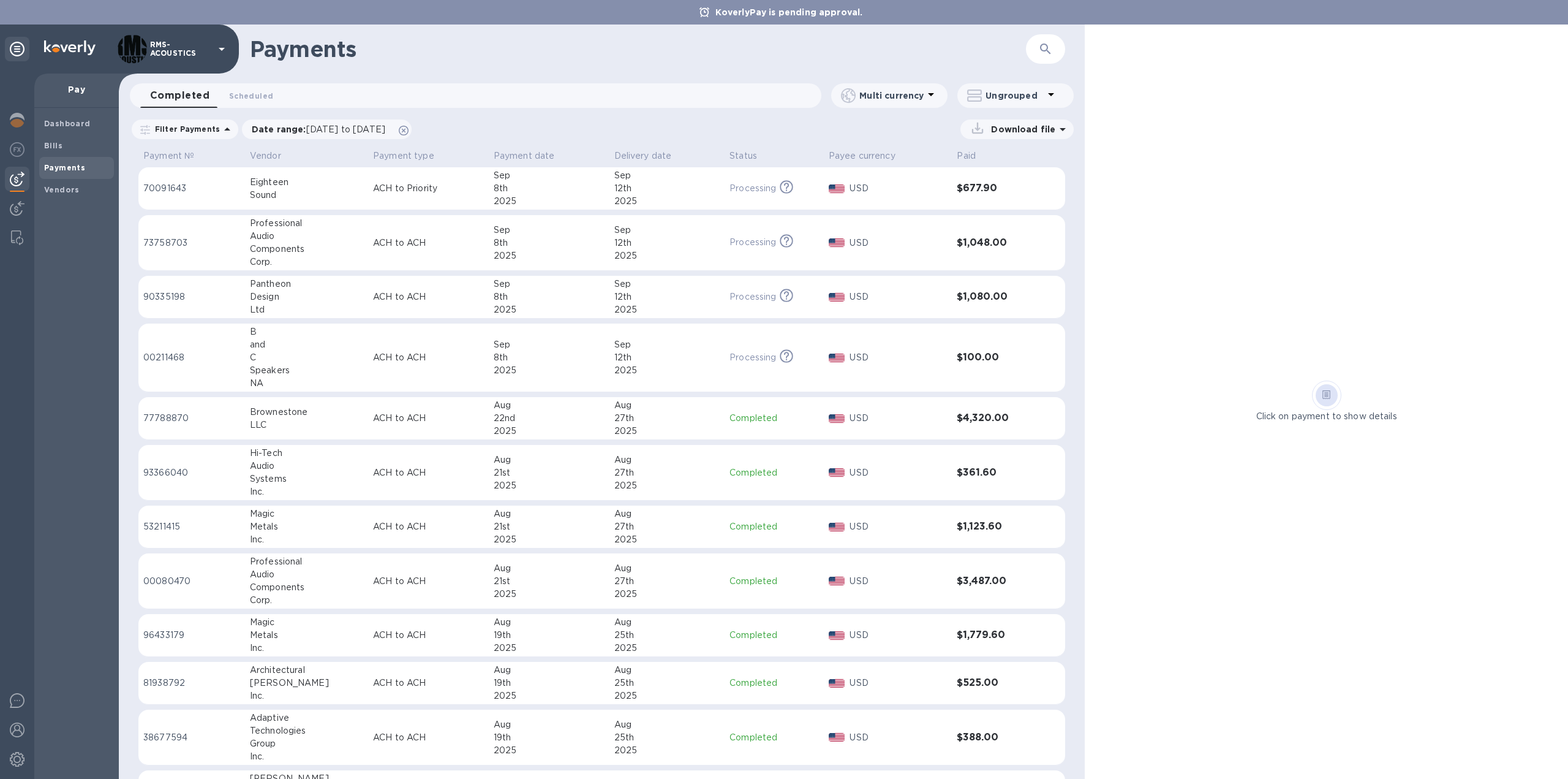
click at [194, 126] on p "Filter Payments" at bounding box center [185, 129] width 69 height 10
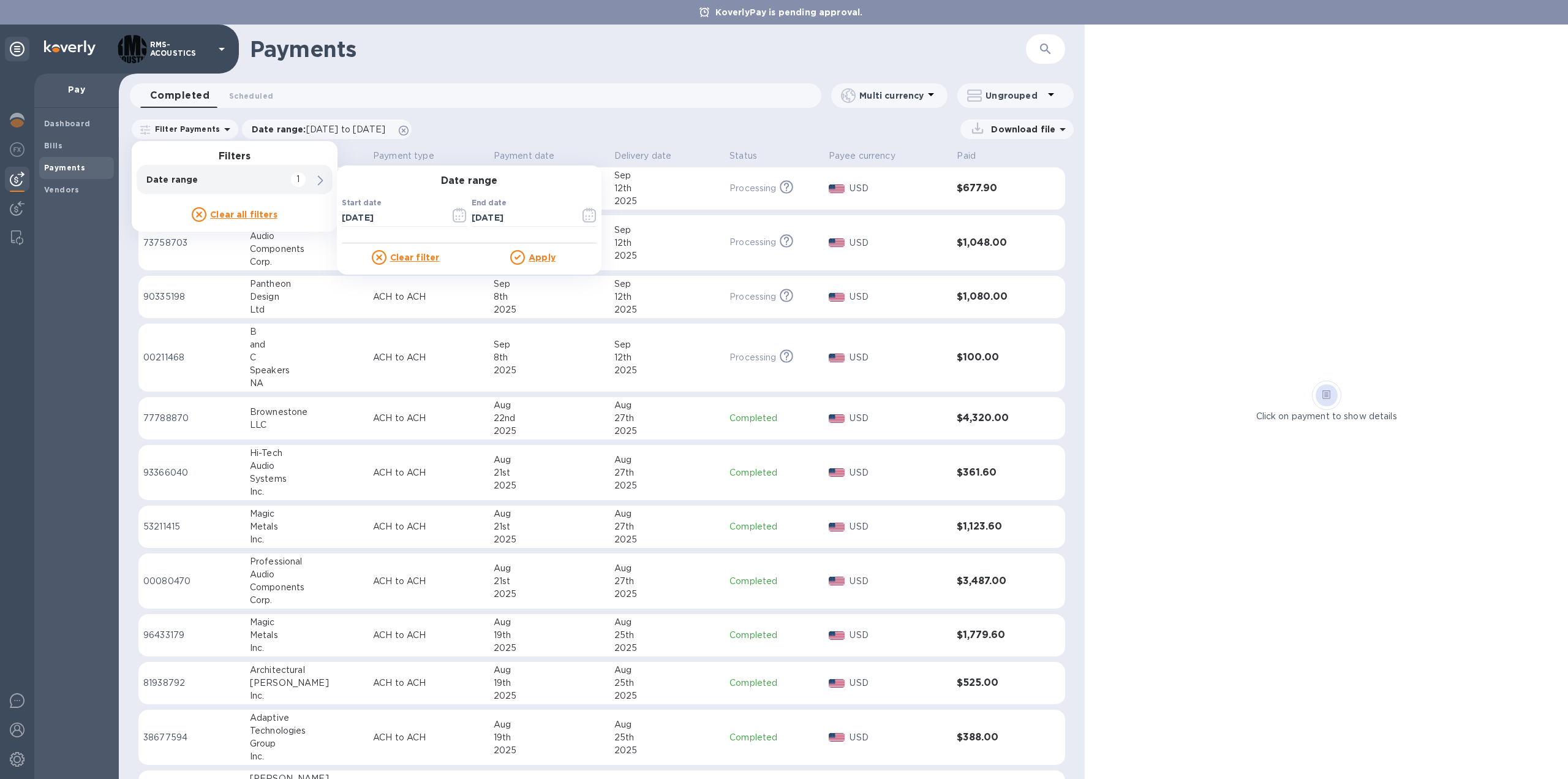
click at [545, 118] on div "Filter Payments Filters Date range 1 Date range Start date [DATE] ​ End date [D…" at bounding box center [602, 131] width 966 height 28
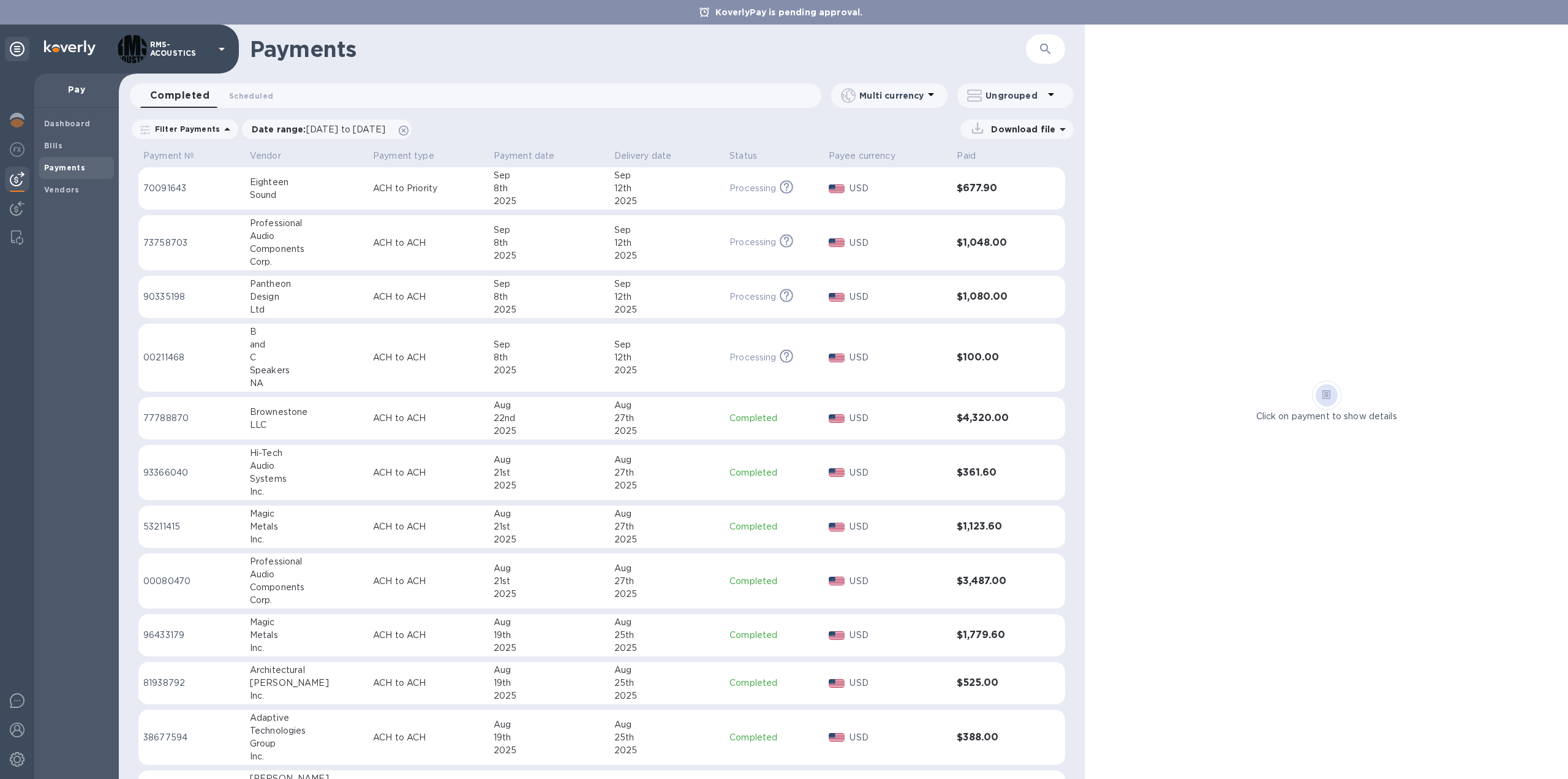
click at [1242, 155] on div "Click on payment to show details" at bounding box center [1327, 401] width 484 height 755
